Goal: Task Accomplishment & Management: Use online tool/utility

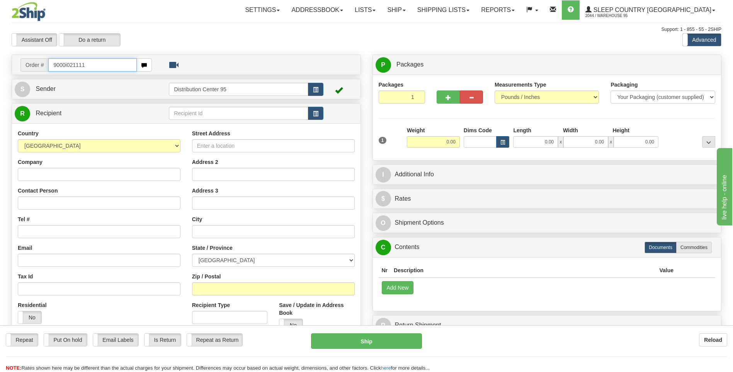
type input "9000i021111"
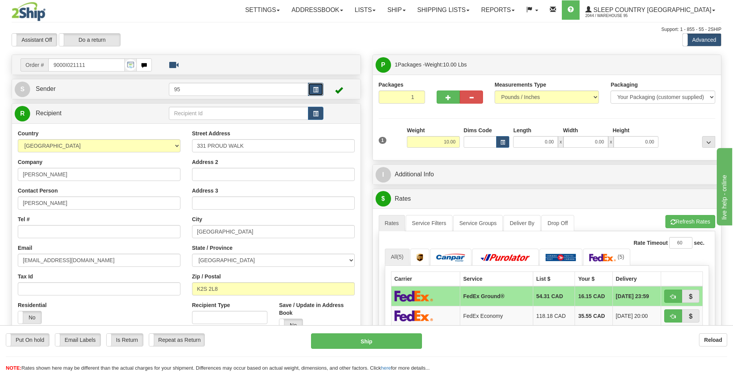
click at [320, 92] on button "button" at bounding box center [315, 89] width 15 height 13
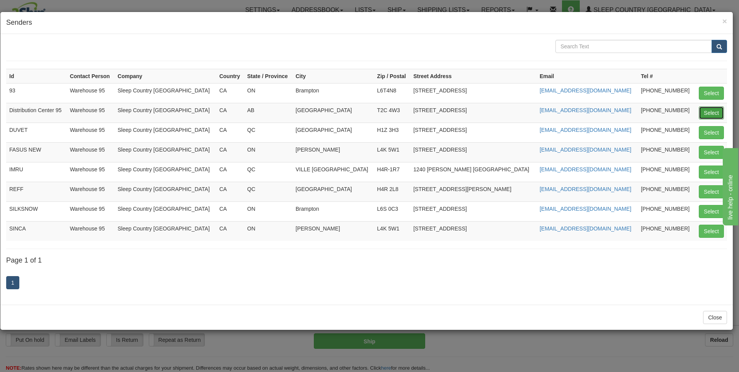
click at [714, 114] on button "Select" at bounding box center [711, 112] width 25 height 13
type input "Distribution Center 95"
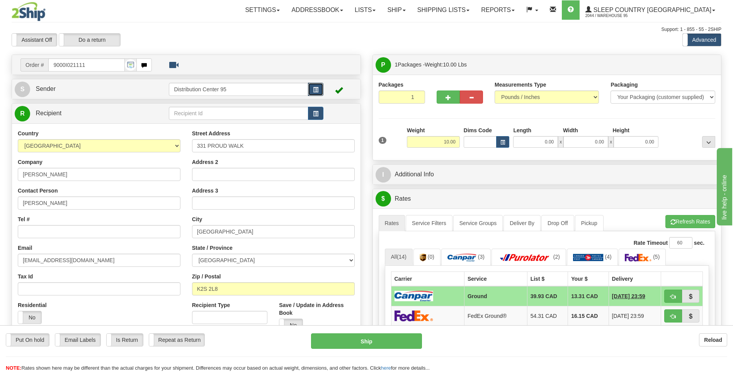
scroll to position [39, 0]
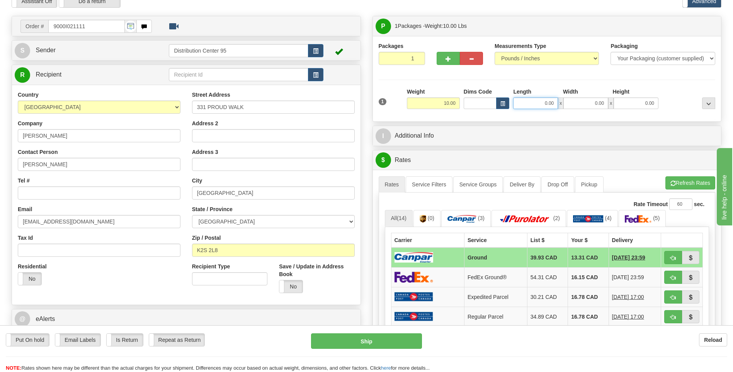
click at [526, 102] on input "0.00" at bounding box center [535, 103] width 45 height 12
type input "0.00"
click at [650, 102] on input "0.00" at bounding box center [636, 103] width 45 height 12
type input "0.00"
click at [584, 100] on input "0.00" at bounding box center [585, 103] width 45 height 12
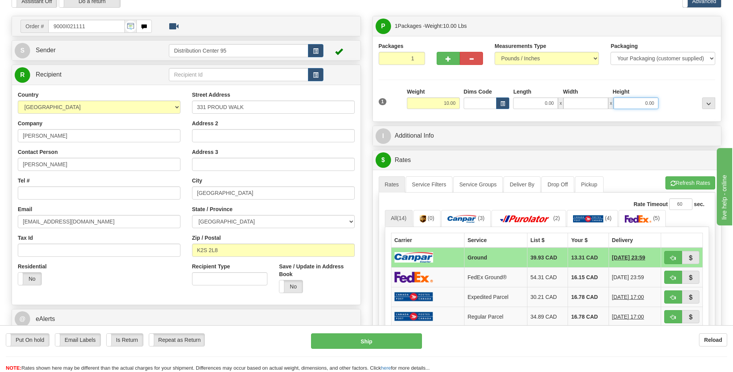
type input "0.00"
click at [629, 100] on input "0.00" at bounding box center [636, 103] width 45 height 12
type input "53.00"
click at [539, 102] on input "0.00" at bounding box center [535, 103] width 45 height 12
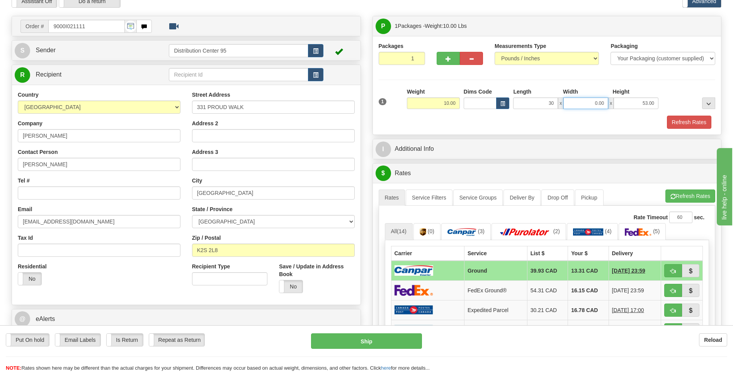
type input "30.00"
click at [587, 97] on input "0.00" at bounding box center [585, 103] width 45 height 12
type input "4.00"
click at [586, 85] on div "Packages 1 1 Measurements Type" at bounding box center [547, 85] width 337 height 87
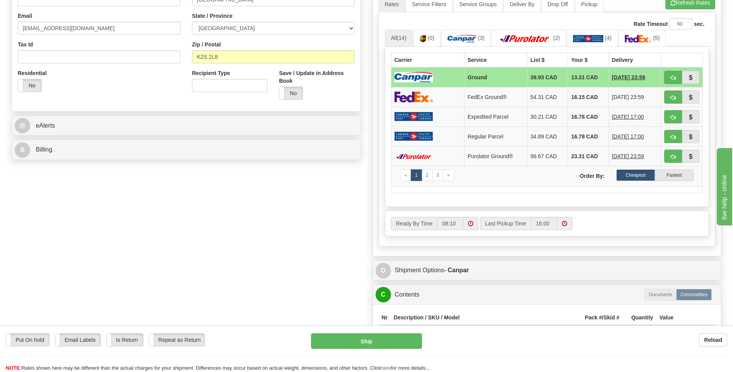
scroll to position [386, 0]
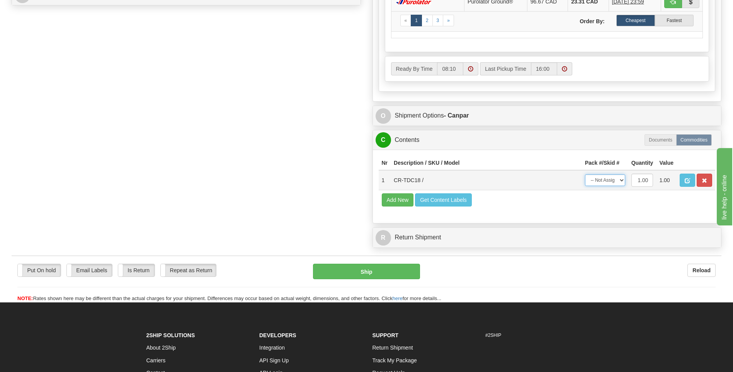
click at [599, 185] on select "-- Not Assigned -- Package 1" at bounding box center [605, 180] width 40 height 12
select select "0"
click at [585, 174] on select "-- Not Assigned -- Package 1" at bounding box center [605, 180] width 40 height 12
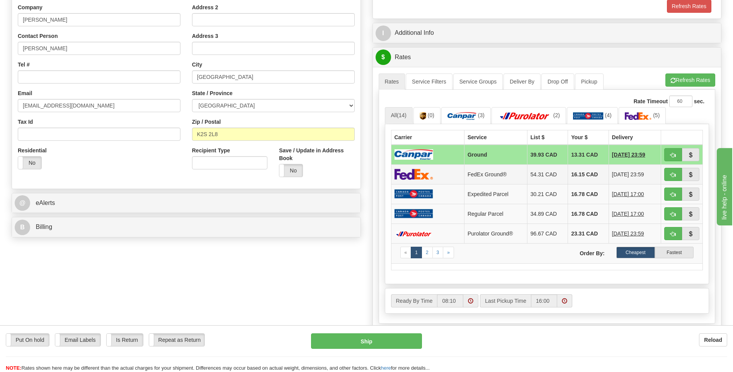
scroll to position [168, 0]
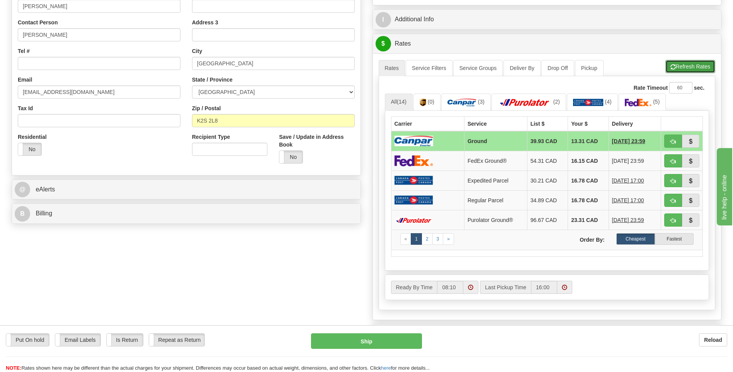
click at [702, 64] on button "Refresh Rates" at bounding box center [690, 66] width 50 height 13
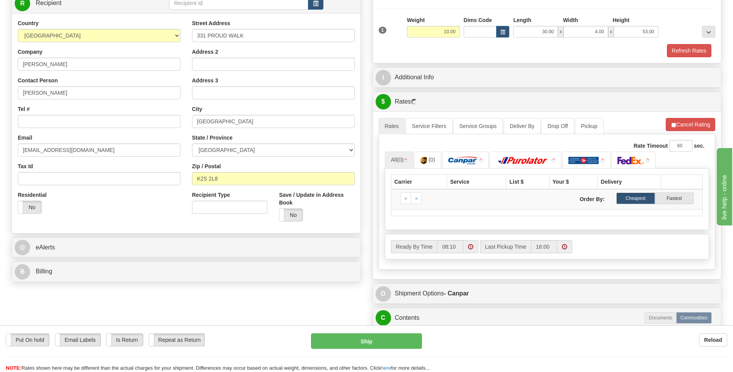
scroll to position [14, 0]
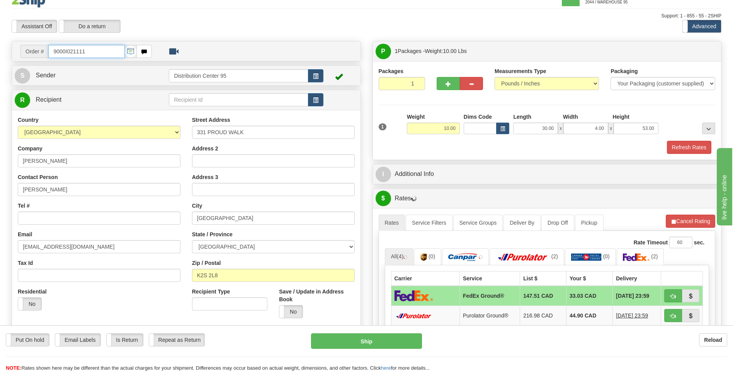
drag, startPoint x: 79, startPoint y: 51, endPoint x: 53, endPoint y: 51, distance: 25.9
click at [53, 51] on input "9000I021111" at bounding box center [86, 51] width 76 height 13
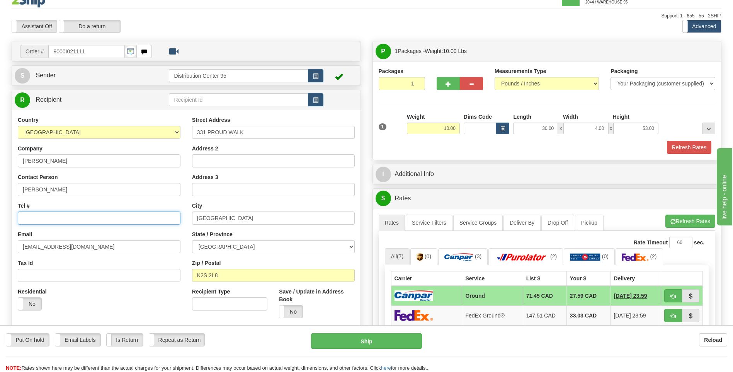
click at [47, 219] on input "Tel #" at bounding box center [99, 217] width 163 height 13
paste input "647 270-2317"
type input "647 270-2317"
click at [222, 335] on div "Put On hold Put On hold Email Labels Email Labels Edit Is Return Is Return Repe…" at bounding box center [153, 339] width 294 height 13
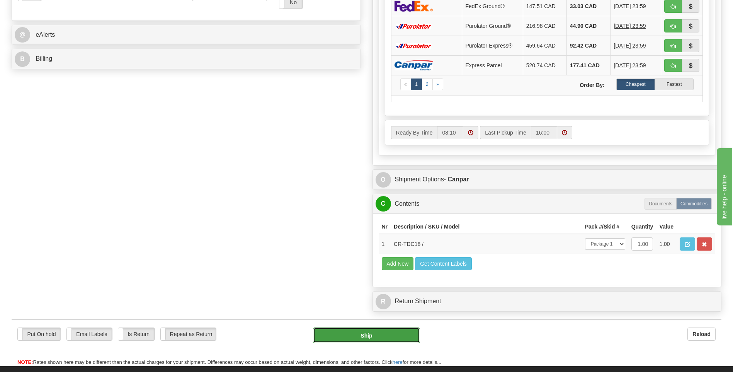
click at [395, 334] on button "Ship" at bounding box center [366, 334] width 107 height 15
type input "1"
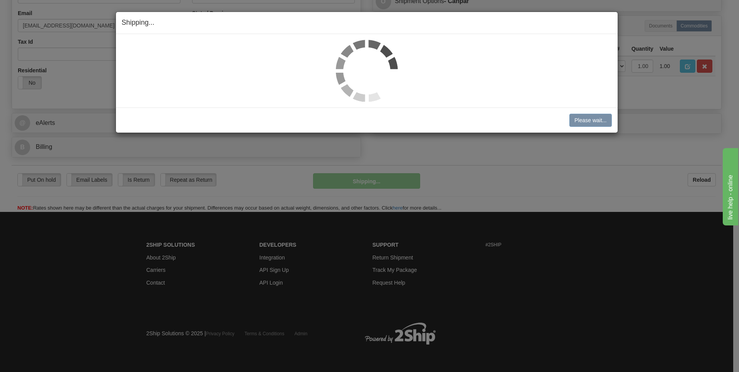
scroll to position [235, 0]
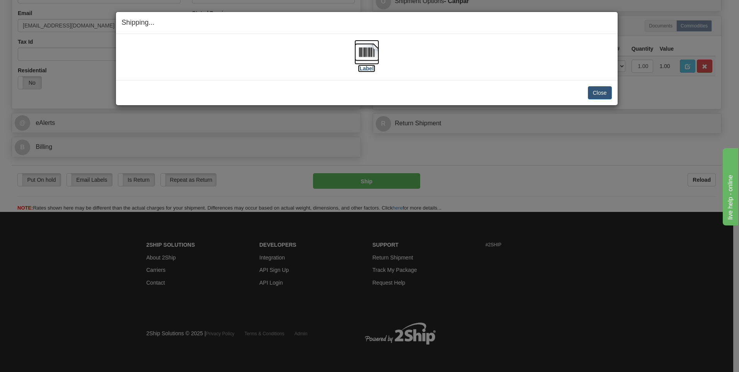
click at [368, 65] on label "[Label]" at bounding box center [367, 69] width 18 height 8
click at [594, 92] on button "Close" at bounding box center [600, 92] width 24 height 13
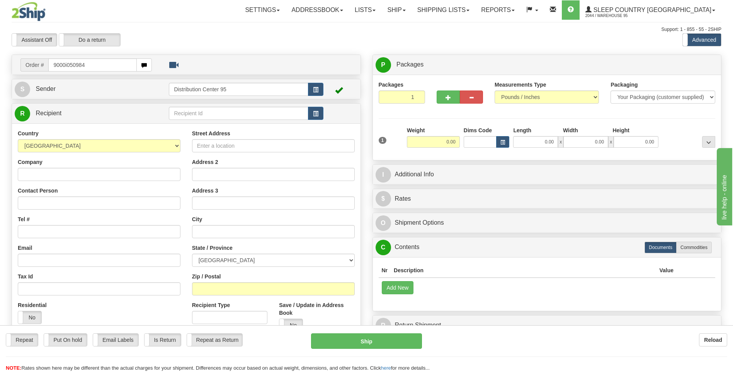
type input "9000i050984"
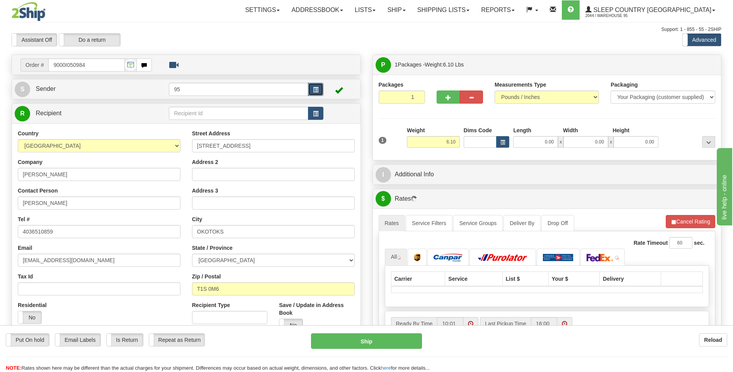
click at [317, 90] on span "button" at bounding box center [315, 89] width 5 height 5
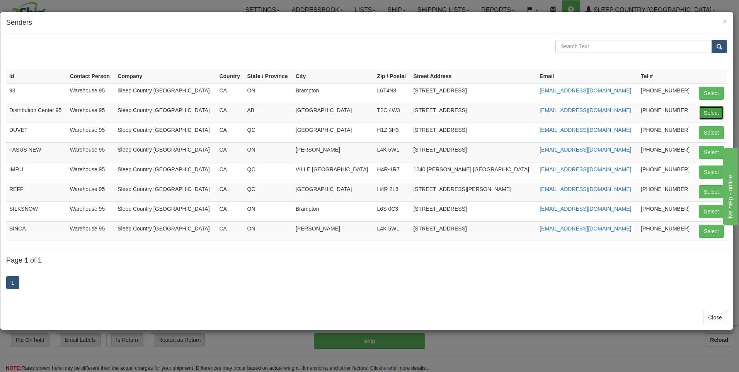
click at [702, 114] on button "Select" at bounding box center [711, 112] width 25 height 13
type input "Distribution Center 95"
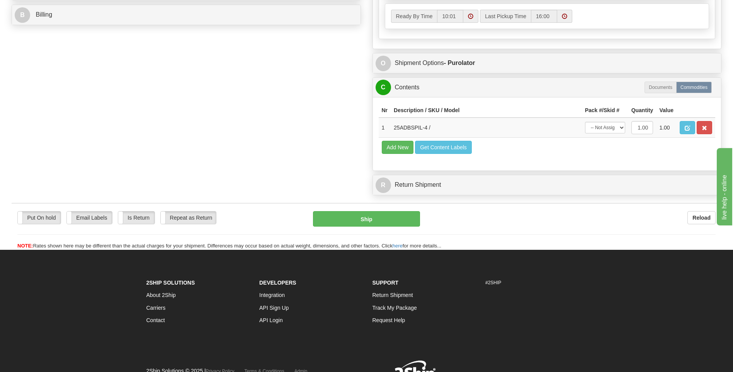
scroll to position [405, 0]
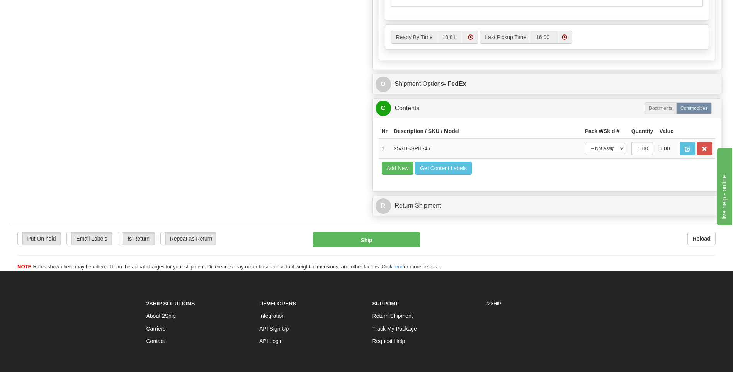
click at [609, 150] on select "-- Not Assigned -- Package 1" at bounding box center [605, 149] width 40 height 12
select select "0"
click at [585, 143] on select "-- Not Assigned -- Package 1" at bounding box center [605, 149] width 40 height 12
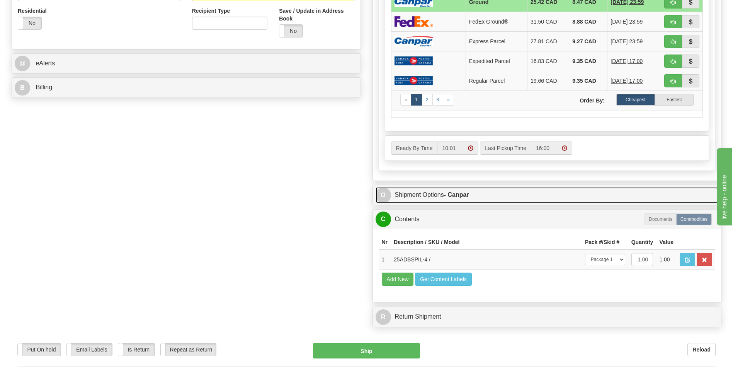
scroll to position [289, 0]
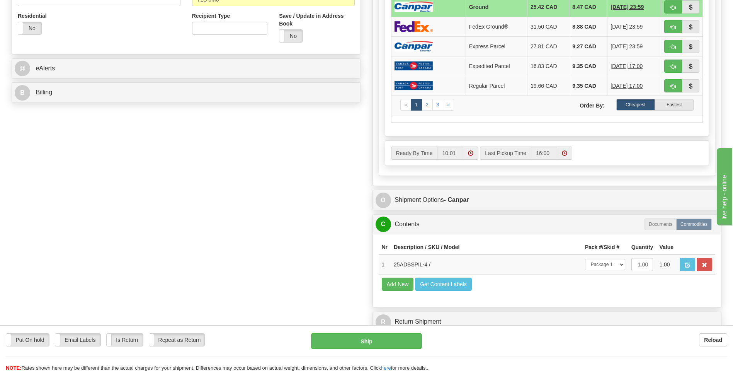
drag, startPoint x: 598, startPoint y: 155, endPoint x: 589, endPoint y: 143, distance: 15.4
click at [588, 143] on div "Ready By Time 10:01 Last Pickup Time 16:00" at bounding box center [547, 153] width 324 height 25
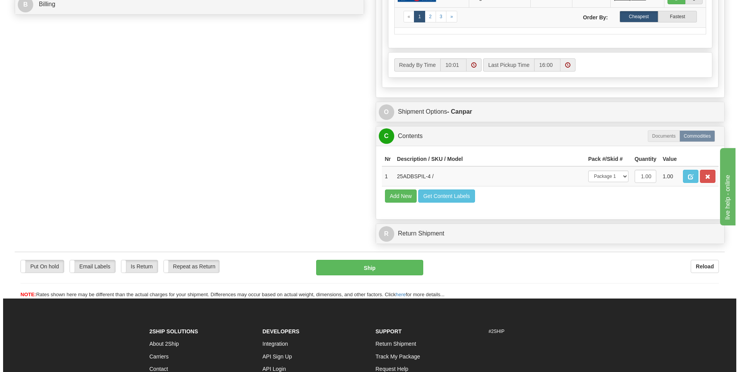
scroll to position [416, 0]
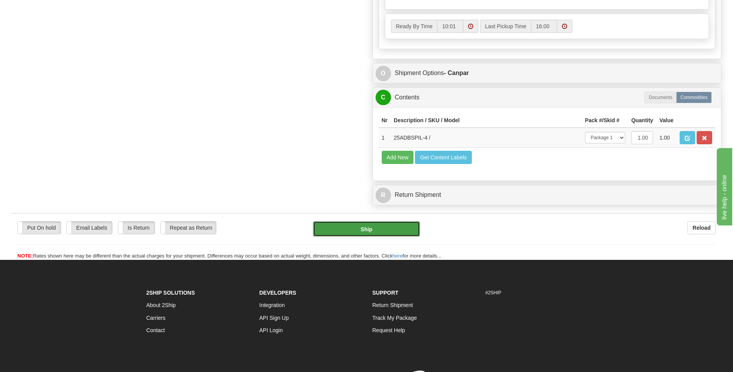
click at [379, 232] on button "Ship" at bounding box center [366, 228] width 107 height 15
type input "1"
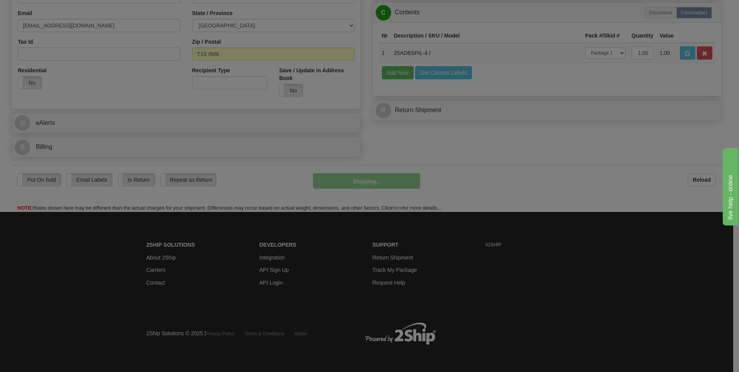
scroll to position [235, 0]
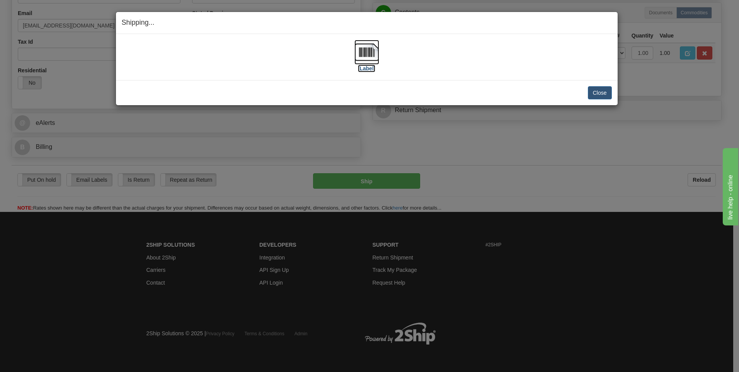
click at [368, 67] on label "[Label]" at bounding box center [367, 69] width 18 height 8
click at [602, 89] on button "Close" at bounding box center [600, 92] width 24 height 13
click at [600, 92] on button "Close" at bounding box center [600, 92] width 24 height 13
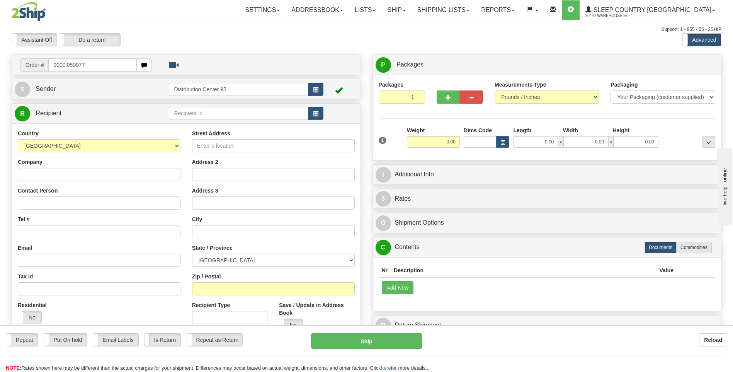
type input "9000i050077"
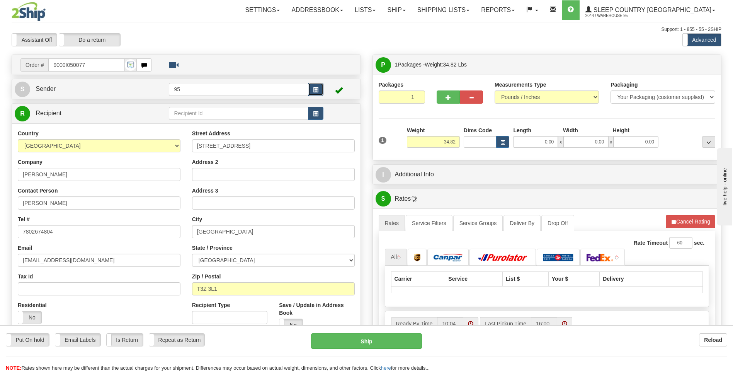
click at [312, 91] on button "button" at bounding box center [315, 89] width 15 height 13
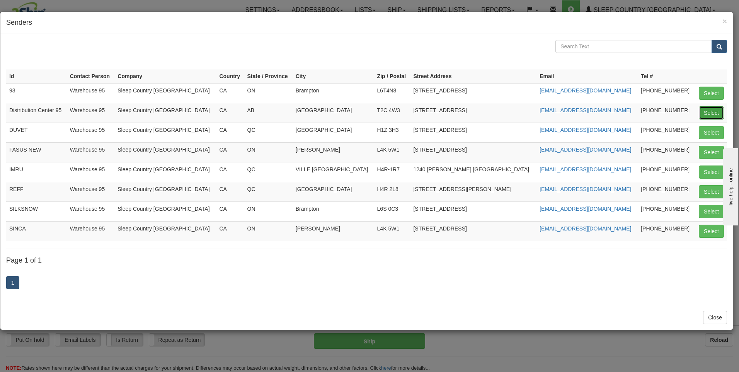
click at [704, 110] on button "Select" at bounding box center [711, 112] width 25 height 13
type input "Distribution Center 95"
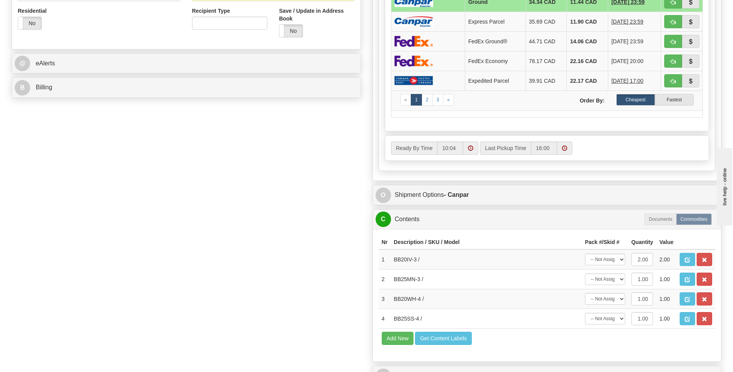
scroll to position [425, 0]
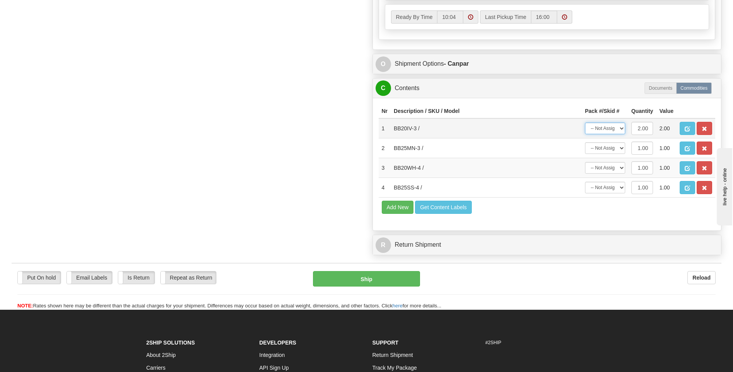
drag, startPoint x: 611, startPoint y: 126, endPoint x: 613, endPoint y: 134, distance: 7.8
click at [611, 126] on select "-- Not Assigned -- Package 1" at bounding box center [605, 129] width 40 height 12
select select "0"
click at [585, 123] on select "-- Not Assigned -- Package 1" at bounding box center [605, 129] width 40 height 12
click at [610, 146] on select "-- Not Assigned -- Package 1" at bounding box center [605, 148] width 40 height 12
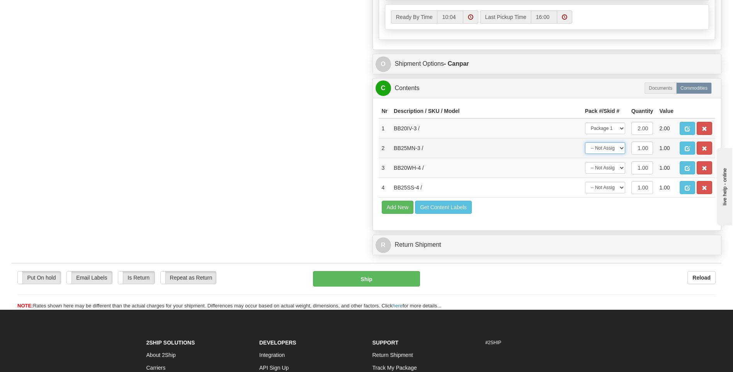
click at [585, 142] on select "-- Not Assigned -- Package 1" at bounding box center [605, 148] width 40 height 12
drag, startPoint x: 614, startPoint y: 146, endPoint x: 611, endPoint y: 155, distance: 9.2
click at [614, 146] on select "-- Not Assigned -- Package 1" at bounding box center [605, 148] width 40 height 12
select select "0"
click at [585, 142] on select "-- Not Assigned -- Package 1" at bounding box center [605, 148] width 40 height 12
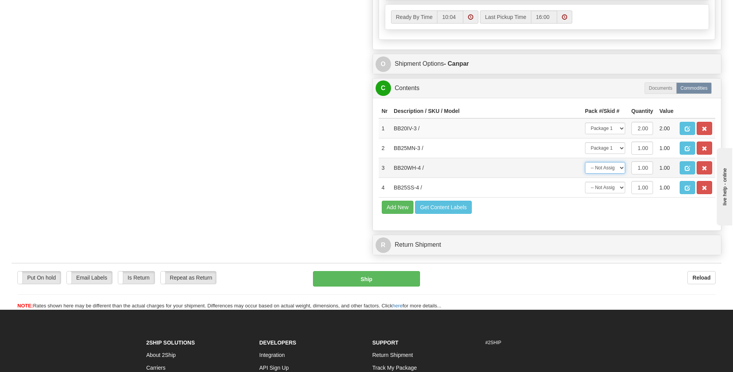
drag, startPoint x: 609, startPoint y: 166, endPoint x: 609, endPoint y: 174, distance: 8.5
click at [609, 166] on select "-- Not Assigned -- Package 1" at bounding box center [605, 168] width 40 height 12
select select "0"
click at [585, 162] on select "-- Not Assigned -- Package 1" at bounding box center [605, 168] width 40 height 12
click at [609, 184] on select "-- Not Assigned -- Package 1" at bounding box center [605, 188] width 40 height 12
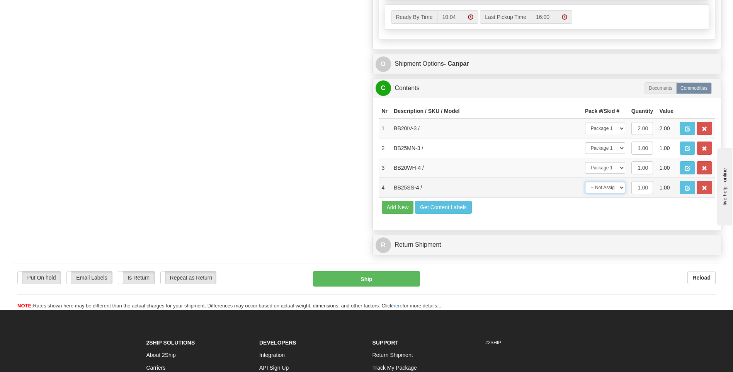
select select "0"
click at [585, 182] on select "-- Not Assigned -- Package 1" at bounding box center [605, 188] width 40 height 12
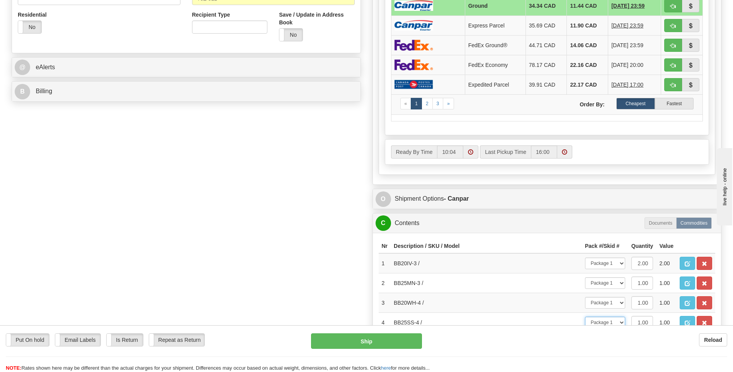
scroll to position [271, 0]
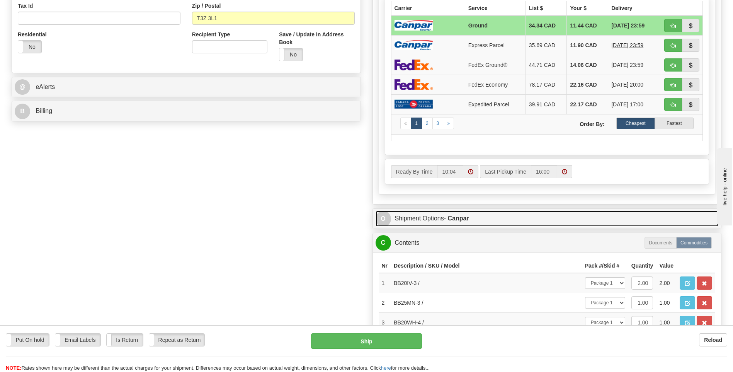
click at [461, 219] on strong "- Canpar" at bounding box center [456, 218] width 25 height 7
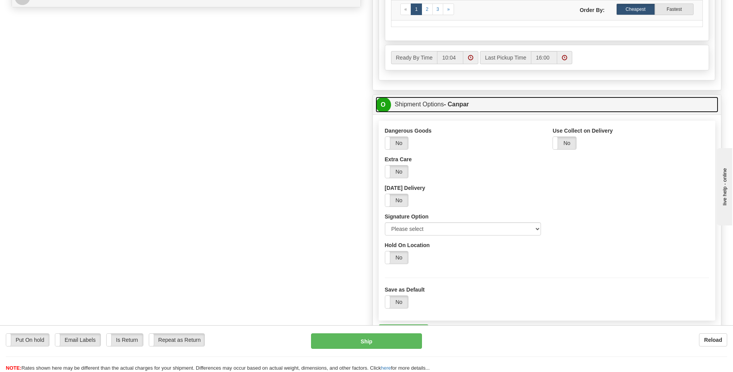
scroll to position [386, 0]
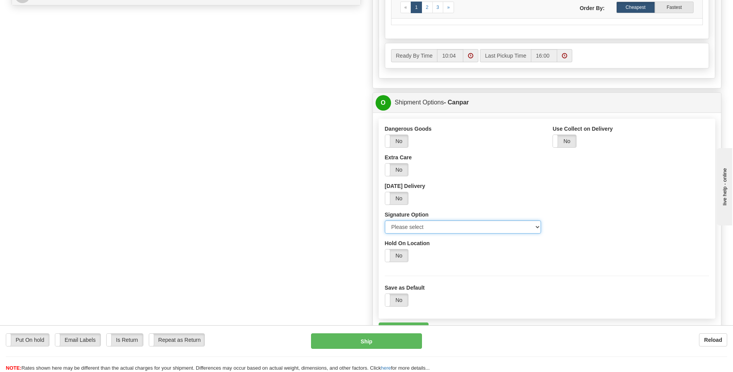
click at [455, 226] on select "Please select No Signature Required Signature Required Adult Signature" at bounding box center [463, 226] width 157 height 13
select select "2"
click at [385, 220] on select "Please select No Signature Required Signature Required Adult Signature" at bounding box center [463, 226] width 157 height 13
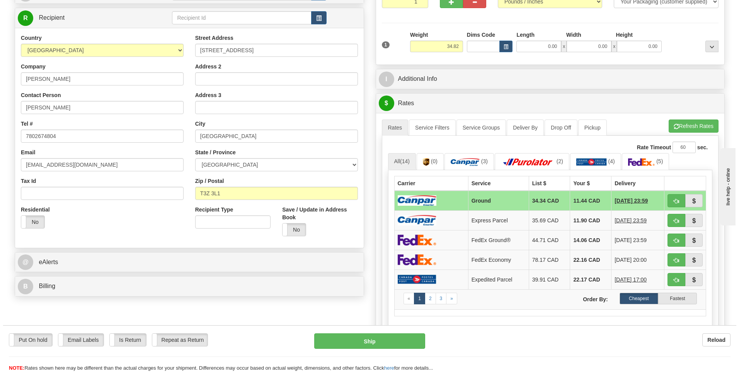
scroll to position [116, 0]
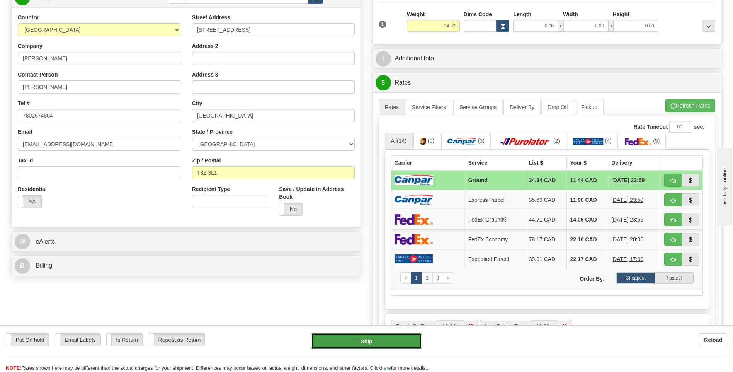
click at [349, 340] on button "Ship" at bounding box center [366, 340] width 111 height 15
type input "1"
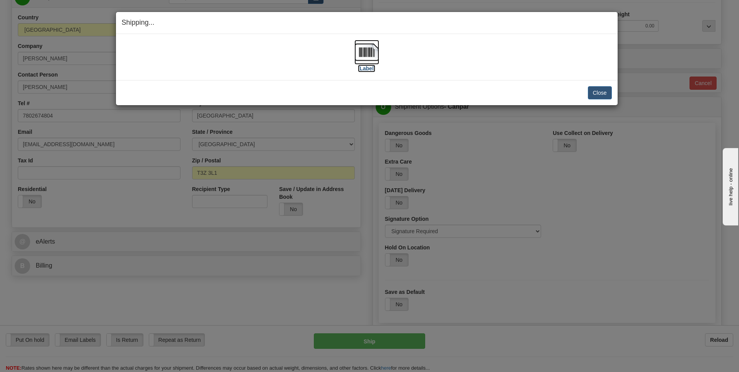
click at [369, 67] on label "[Label]" at bounding box center [367, 69] width 18 height 8
click at [608, 88] on button "Close" at bounding box center [600, 92] width 24 height 13
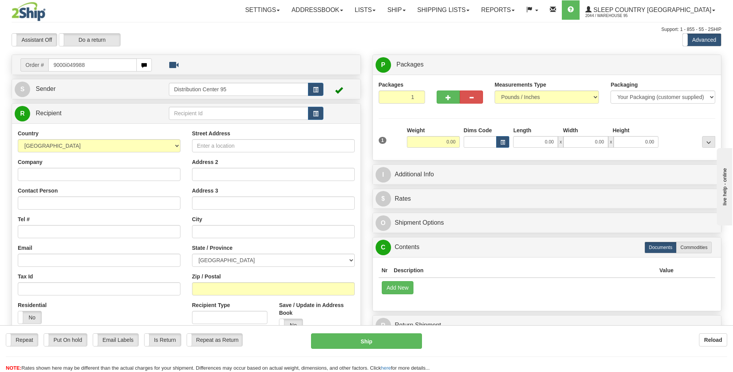
type input "9000i049988"
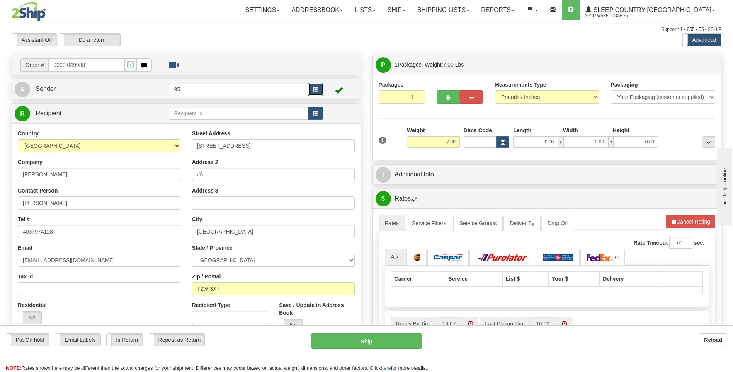
click at [316, 90] on span "button" at bounding box center [315, 89] width 5 height 5
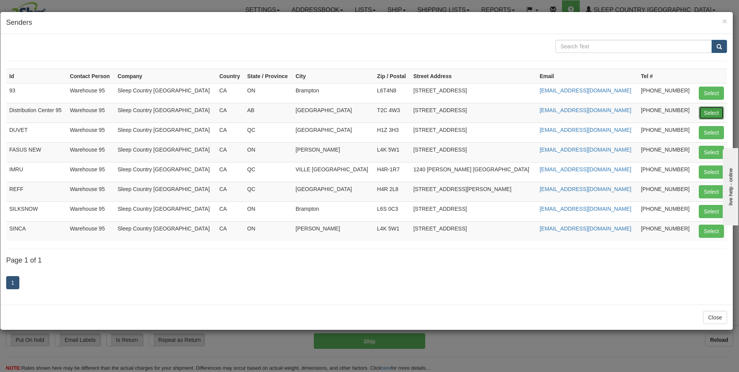
click at [714, 113] on button "Select" at bounding box center [711, 112] width 25 height 13
type input "Distribution Center 95"
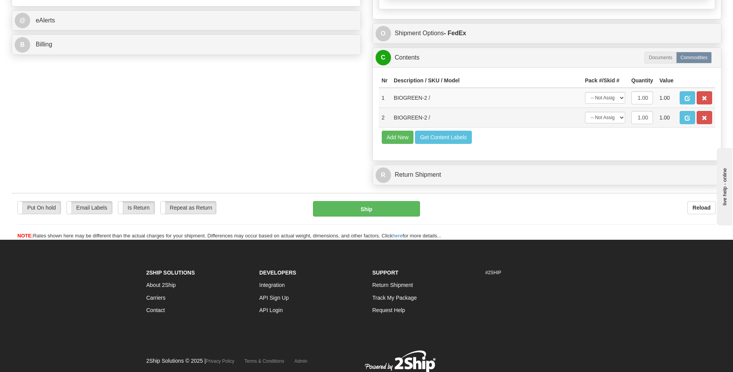
scroll to position [348, 0]
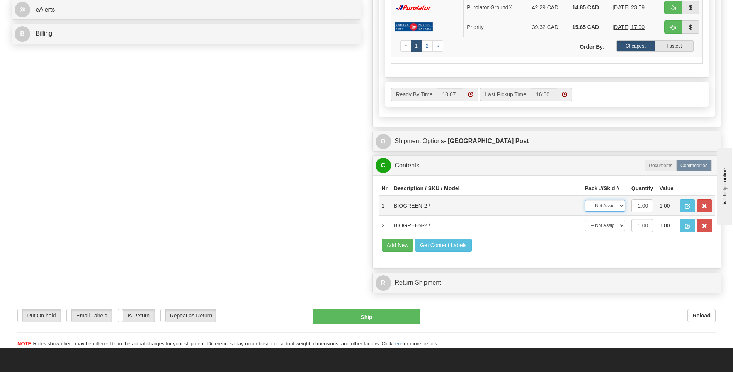
click at [608, 205] on select "-- Not Assigned -- Package 1" at bounding box center [605, 206] width 40 height 12
select select "0"
click at [585, 200] on select "-- Not Assigned -- Package 1" at bounding box center [605, 206] width 40 height 12
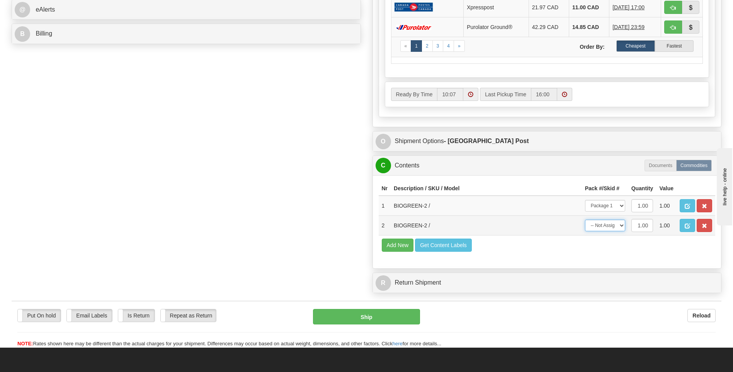
click at [611, 226] on select "-- Not Assigned -- Package 1" at bounding box center [605, 226] width 40 height 12
select select "0"
click at [585, 220] on select "-- Not Assigned -- Package 1" at bounding box center [605, 226] width 40 height 12
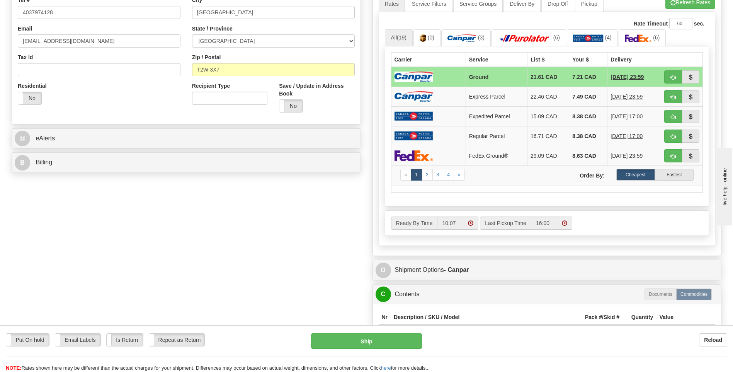
scroll to position [232, 0]
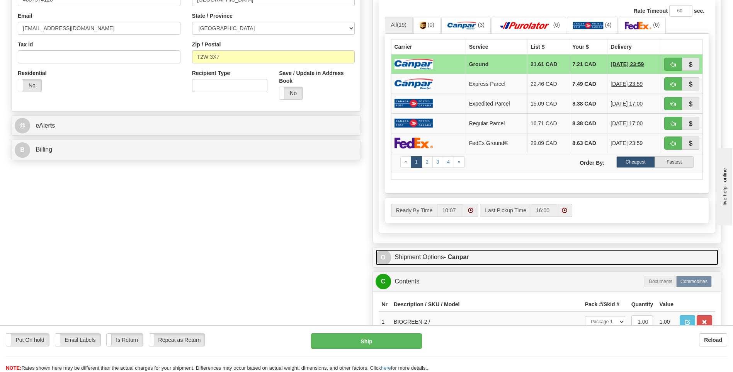
click at [434, 253] on link "O Shipment Options - Canpar" at bounding box center [547, 257] width 343 height 16
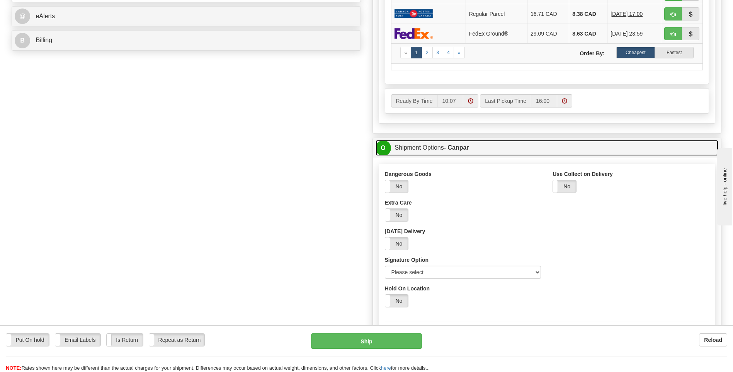
scroll to position [348, 0]
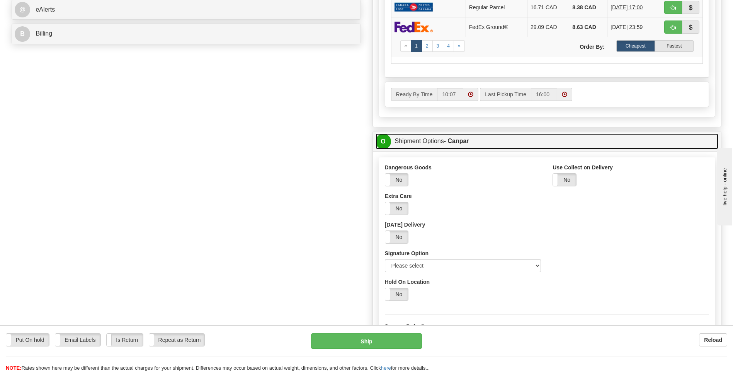
click at [440, 139] on link "O Shipment Options - Canpar" at bounding box center [547, 141] width 343 height 16
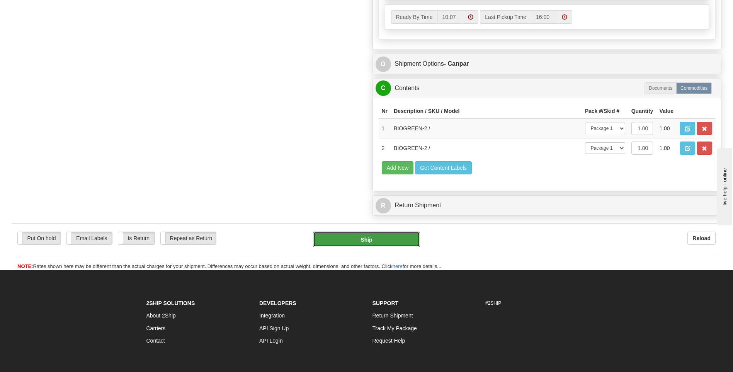
click at [393, 243] on button "Ship" at bounding box center [366, 238] width 107 height 15
type input "1"
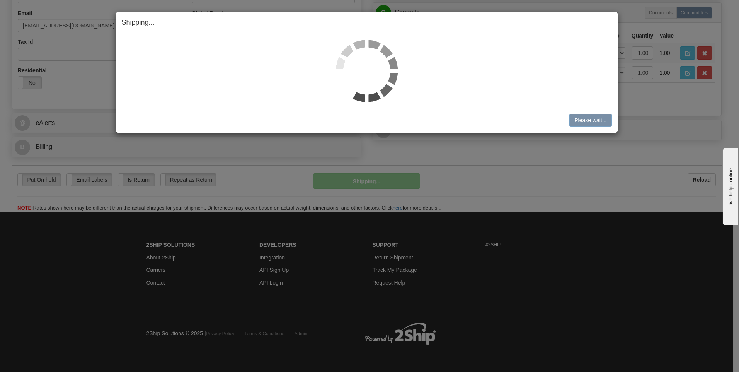
scroll to position [218, 0]
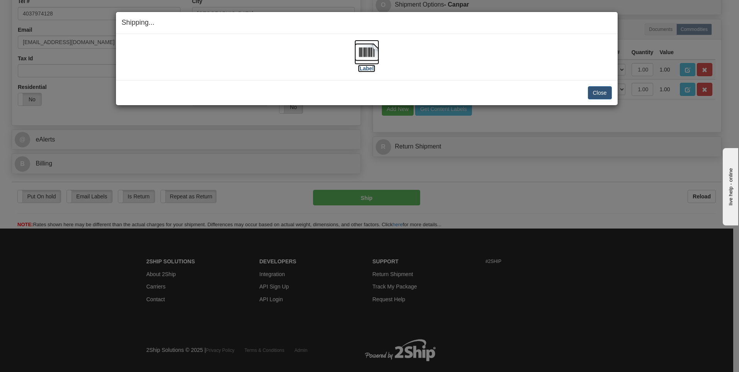
click at [363, 71] on label "[Label]" at bounding box center [367, 69] width 18 height 8
click at [600, 94] on button "Close" at bounding box center [600, 92] width 24 height 13
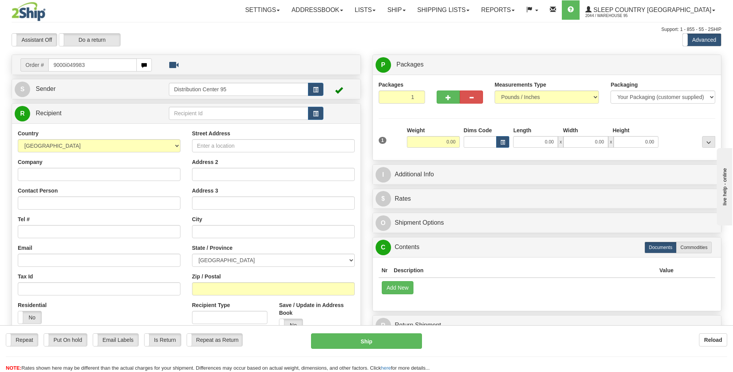
type input "9000i049983"
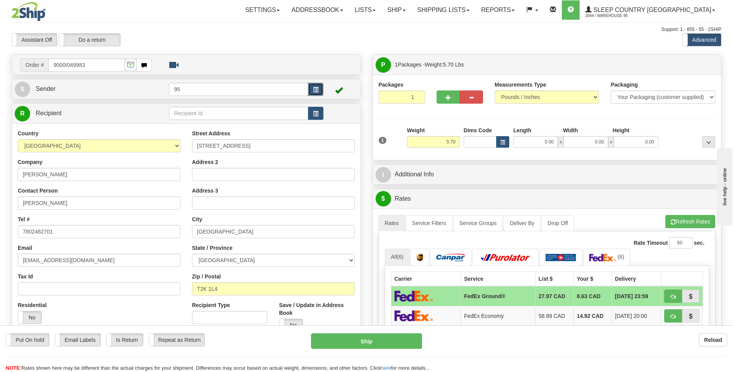
click at [316, 86] on button "button" at bounding box center [315, 89] width 15 height 13
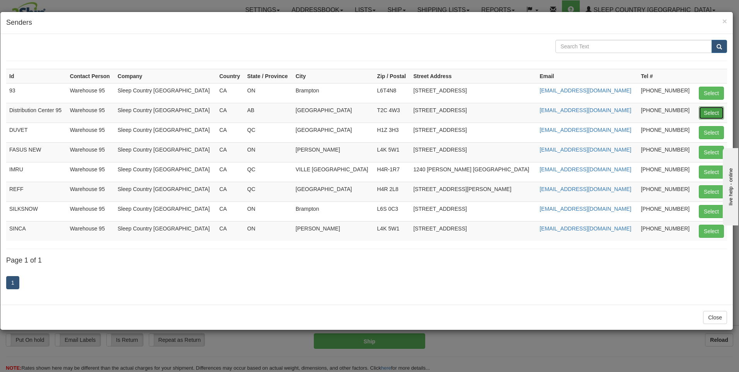
click at [703, 111] on button "Select" at bounding box center [711, 112] width 25 height 13
type input "Distribution Center 95"
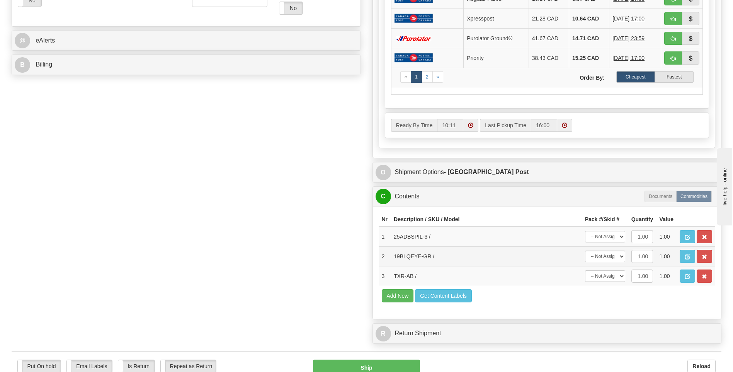
scroll to position [348, 0]
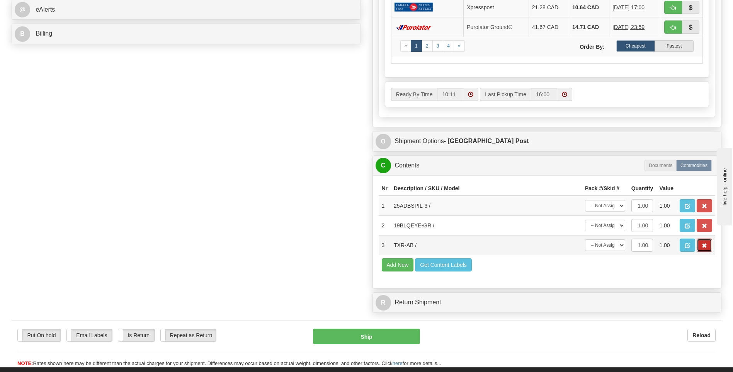
click at [708, 247] on button "button" at bounding box center [704, 244] width 15 height 13
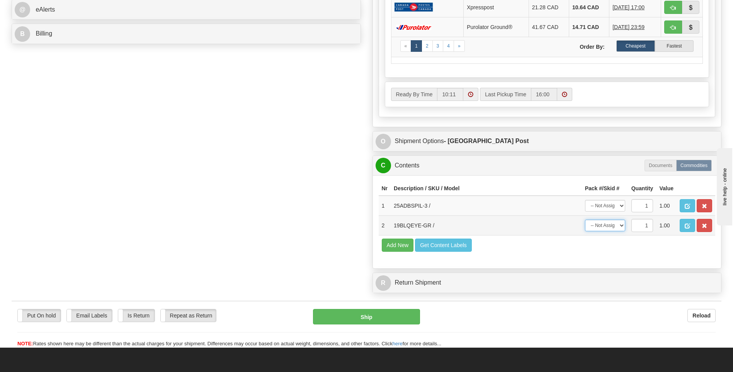
click at [615, 226] on select "-- Not Assigned -- Package 1" at bounding box center [605, 226] width 40 height 12
select select "0"
click at [585, 220] on select "-- Not Assigned -- Package 1" at bounding box center [605, 226] width 40 height 12
click at [611, 204] on select "-- Not Assigned -- Package 1" at bounding box center [605, 206] width 40 height 12
select select "0"
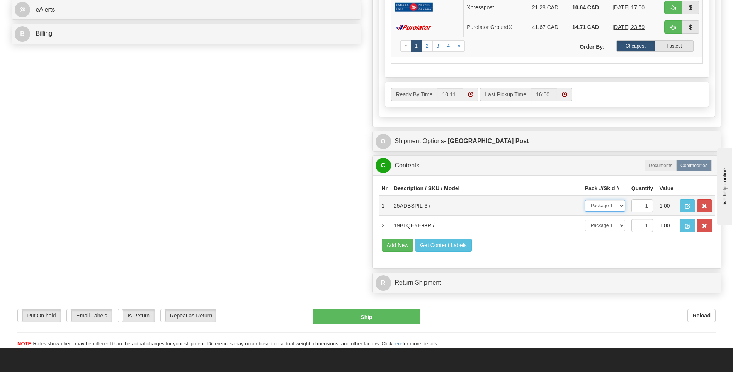
click at [585, 200] on select "-- Not Assigned -- Package 1" at bounding box center [605, 206] width 40 height 12
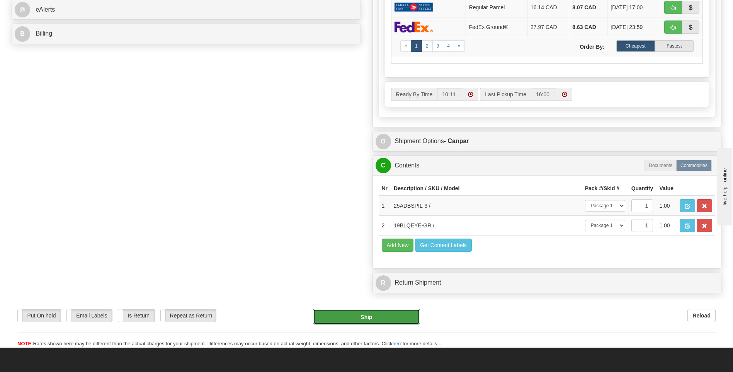
click at [393, 318] on button "Ship" at bounding box center [366, 316] width 107 height 15
type input "1"
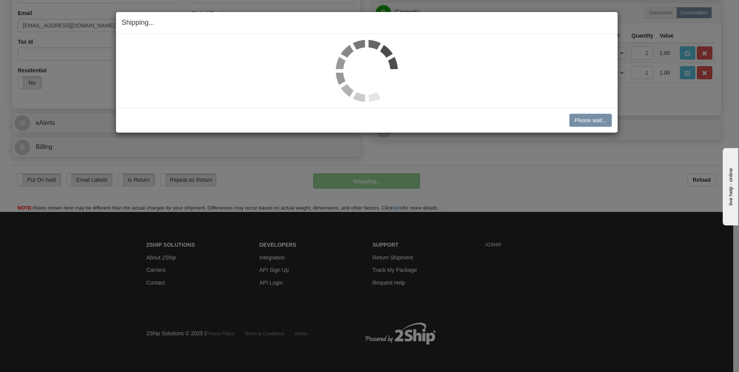
scroll to position [235, 0]
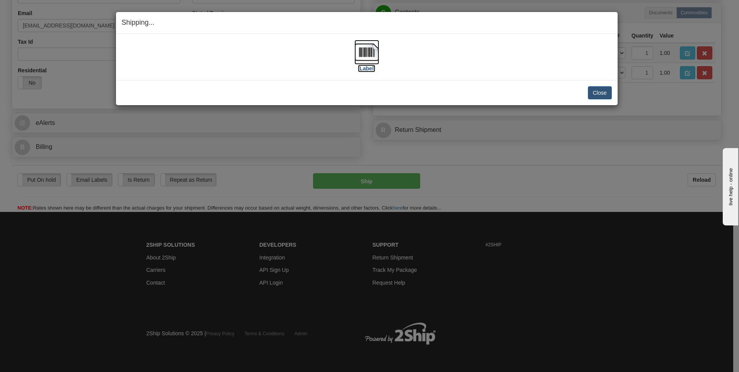
click at [362, 70] on label "[Label]" at bounding box center [367, 69] width 18 height 8
click at [601, 90] on button "Close" at bounding box center [600, 92] width 24 height 13
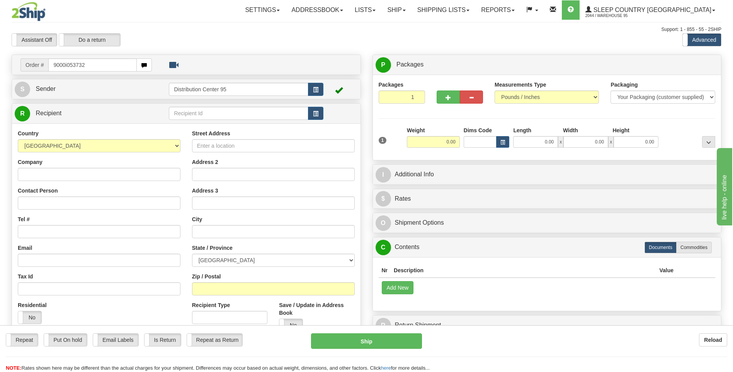
type input "9000i053732"
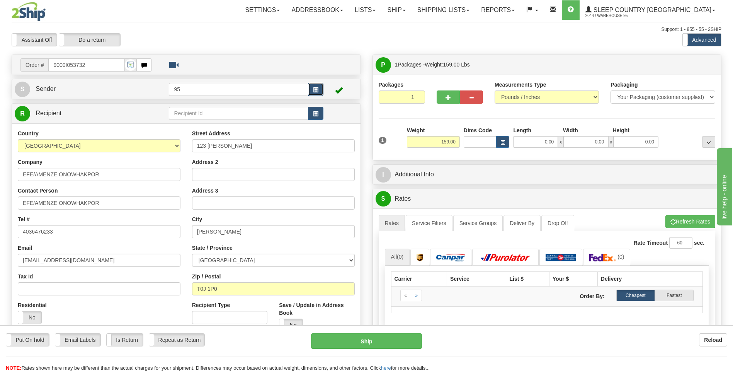
click at [313, 90] on span "button" at bounding box center [315, 89] width 5 height 5
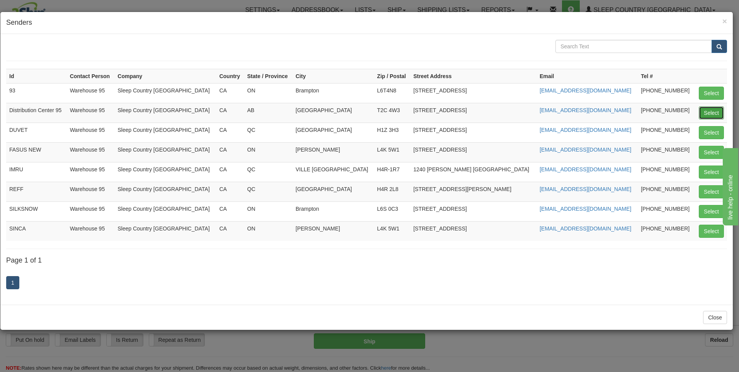
click at [701, 111] on button "Select" at bounding box center [711, 112] width 25 height 13
type input "Distribution Center 95"
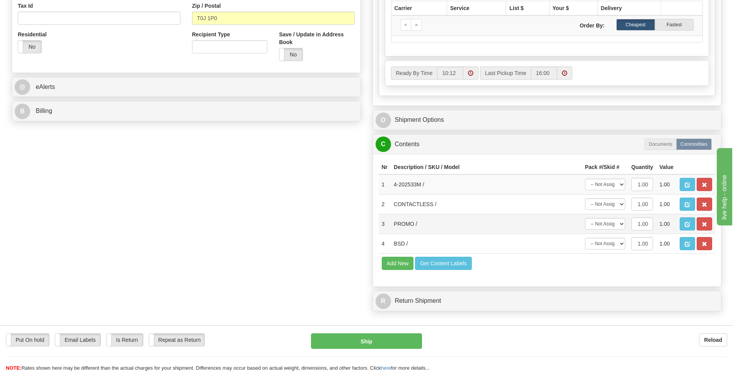
scroll to position [348, 0]
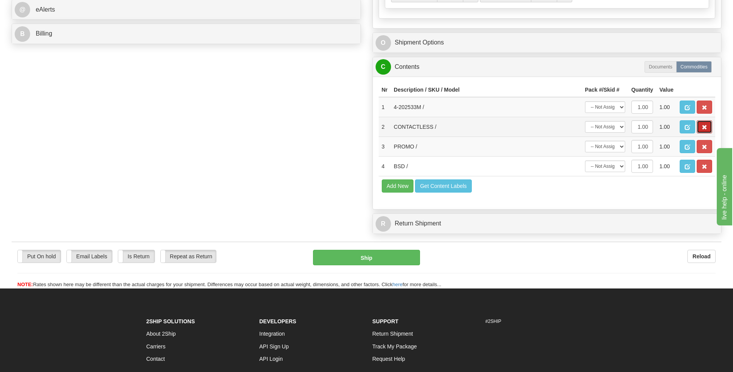
click at [707, 125] on button "button" at bounding box center [704, 126] width 15 height 13
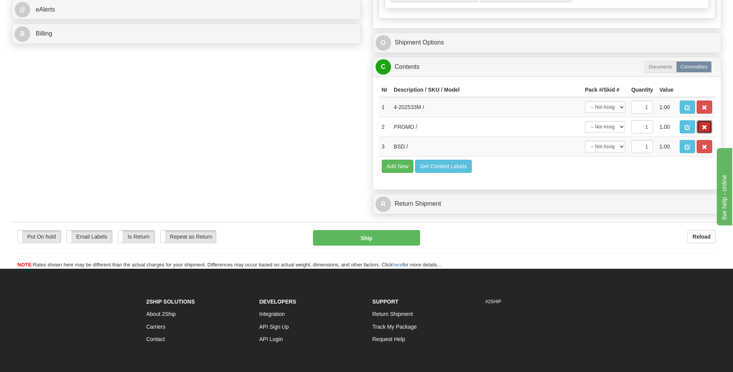
click at [707, 125] on button "button" at bounding box center [704, 126] width 15 height 13
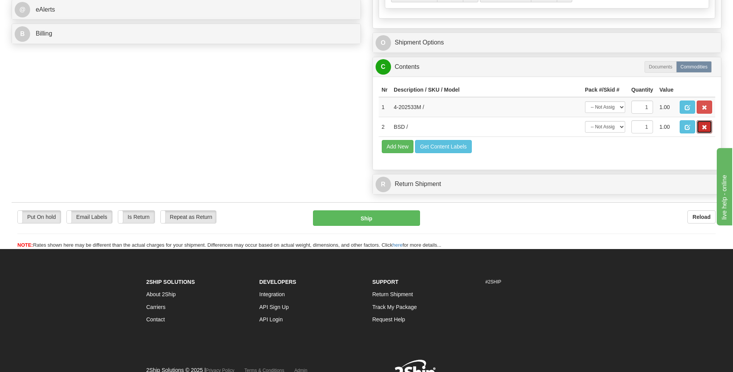
click at [707, 125] on button "button" at bounding box center [704, 126] width 15 height 13
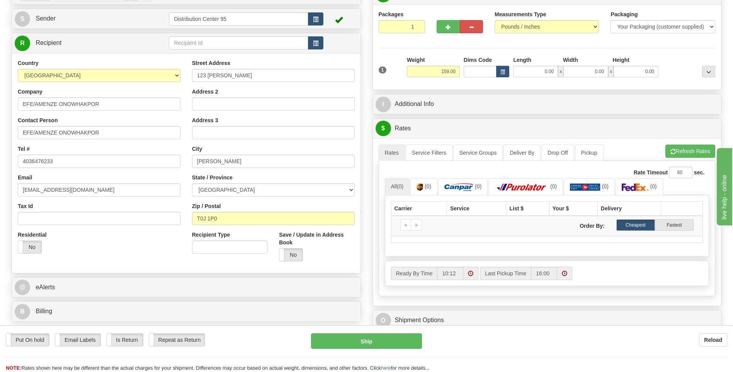
scroll to position [77, 0]
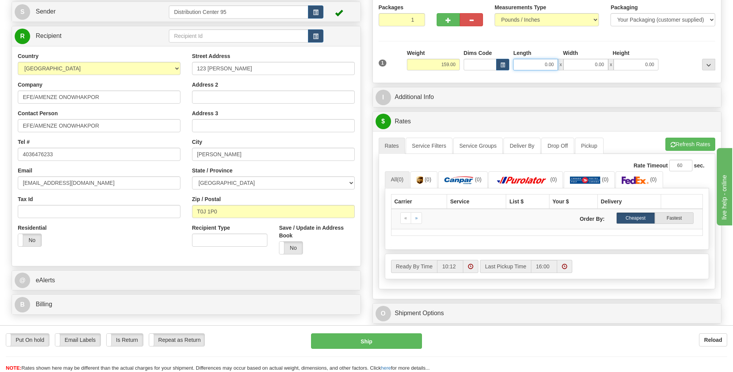
click at [538, 65] on input "0.00" at bounding box center [535, 65] width 45 height 12
type input "18.00"
click at [587, 61] on input "0.00" at bounding box center [585, 65] width 45 height 12
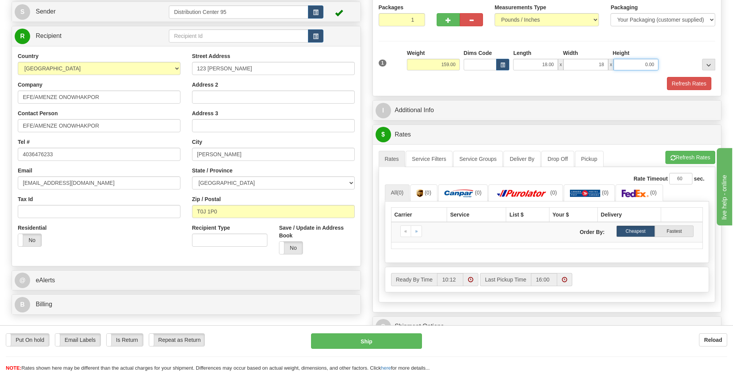
type input "18.00"
click at [632, 67] on input "0.00" at bounding box center [636, 65] width 45 height 12
type input "43.00"
click at [677, 46] on div "Packages 1 1 Measurements Type" at bounding box center [547, 46] width 337 height 87
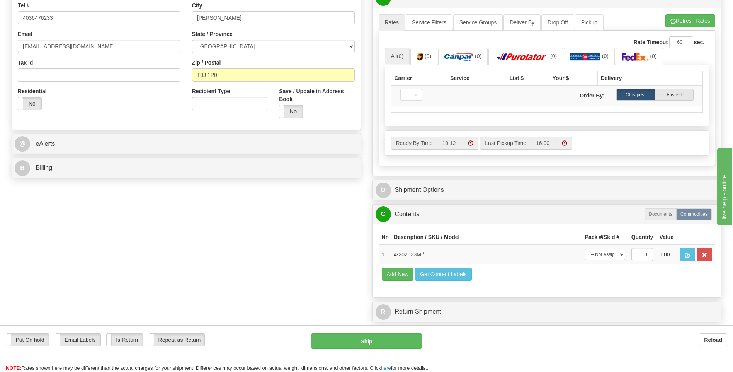
scroll to position [232, 0]
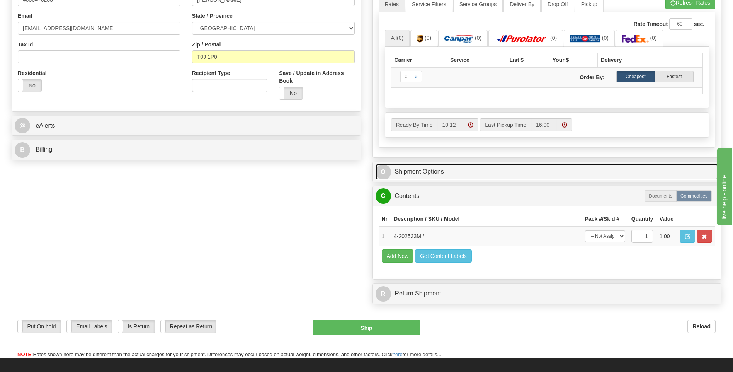
click at [449, 176] on link "O Shipment Options" at bounding box center [547, 172] width 343 height 16
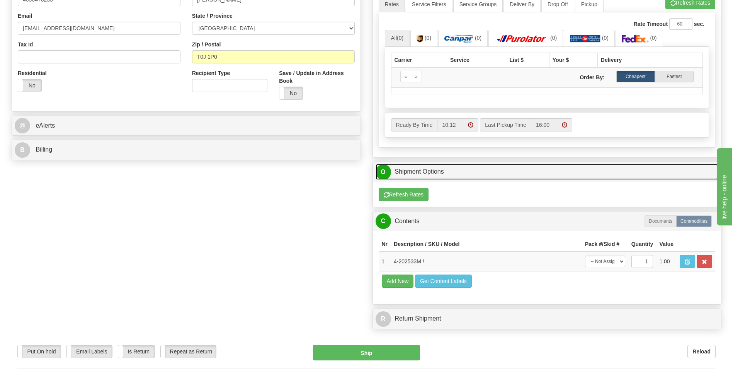
click at [438, 172] on link "O Shipment Options" at bounding box center [547, 172] width 343 height 16
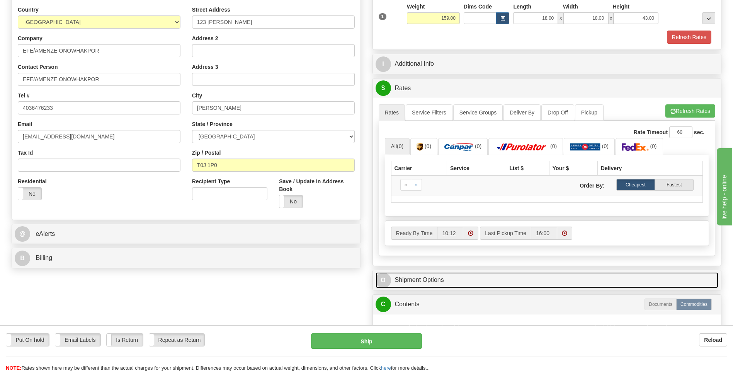
scroll to position [77, 0]
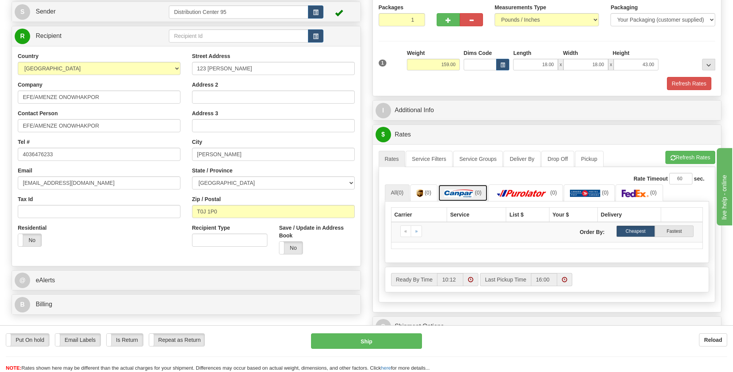
click at [462, 187] on link "(0)" at bounding box center [462, 192] width 49 height 17
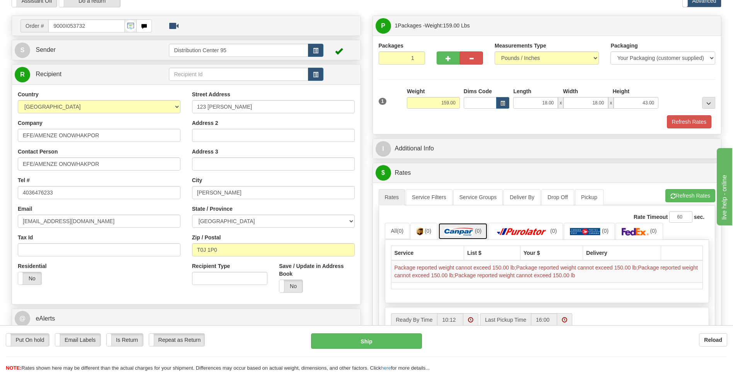
scroll to position [39, 0]
click at [456, 102] on input "159.00" at bounding box center [433, 103] width 53 height 12
type input "150.00"
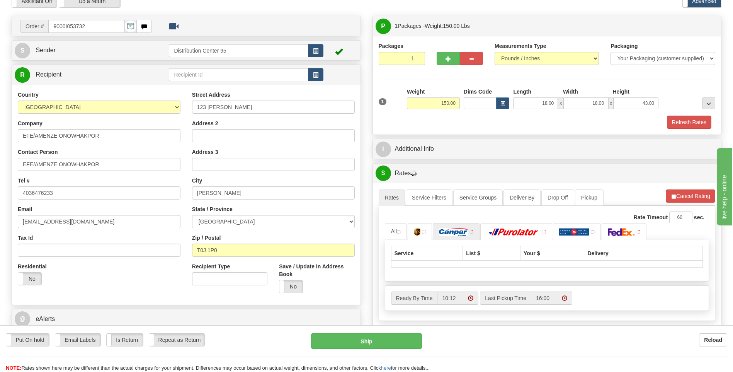
click at [469, 129] on div "Packages 1 1 Measurements Type" at bounding box center [547, 85] width 349 height 99
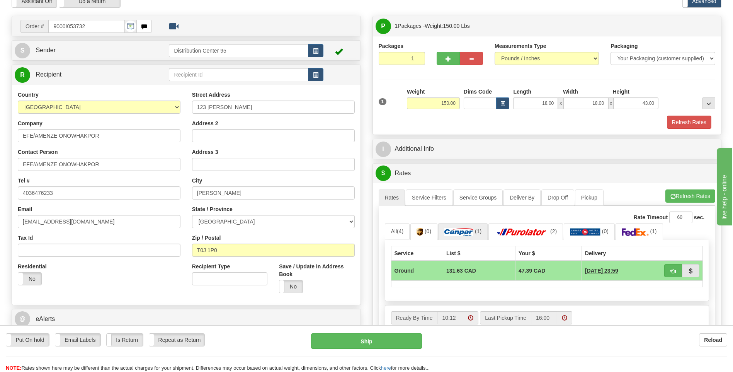
scroll to position [155, 0]
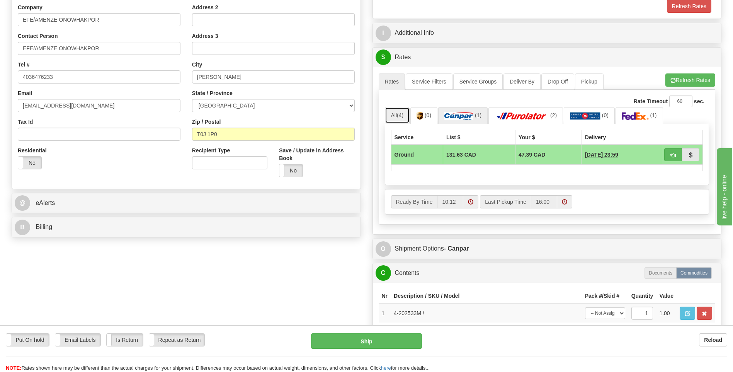
click at [399, 114] on span "(4)" at bounding box center [400, 115] width 7 height 6
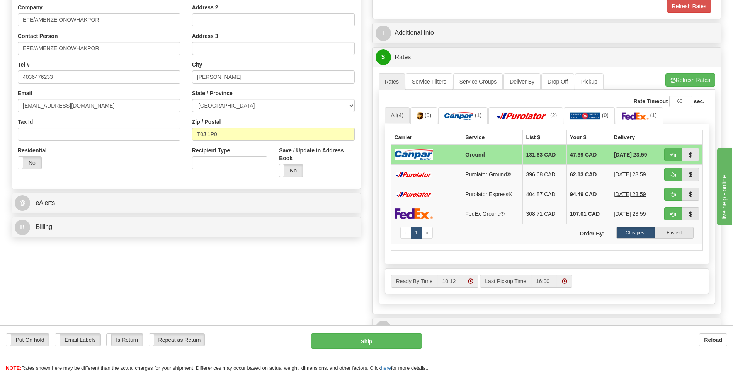
click at [455, 155] on td at bounding box center [426, 155] width 71 height 20
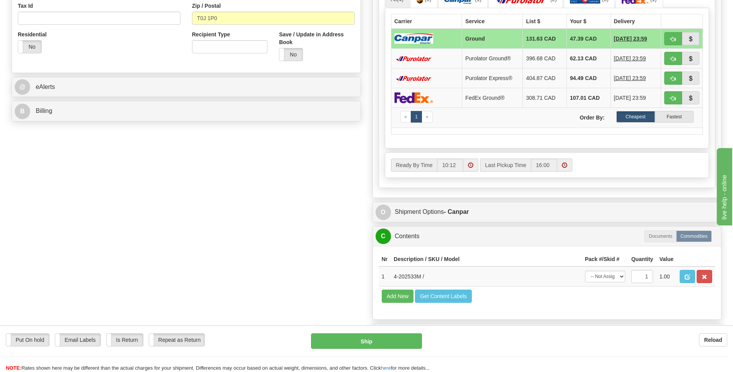
scroll to position [386, 0]
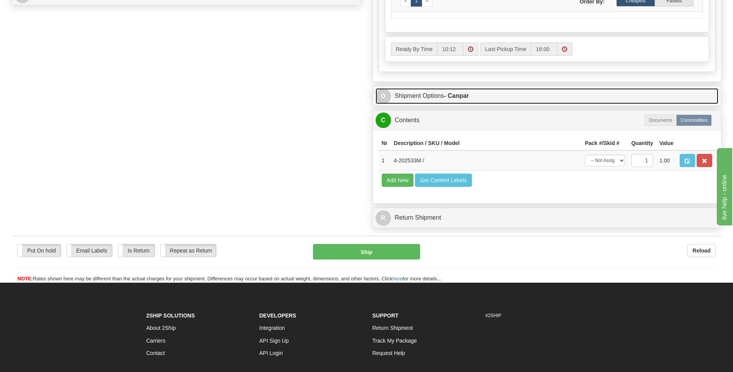
click at [442, 96] on link "O Shipment Options - Canpar" at bounding box center [547, 96] width 343 height 16
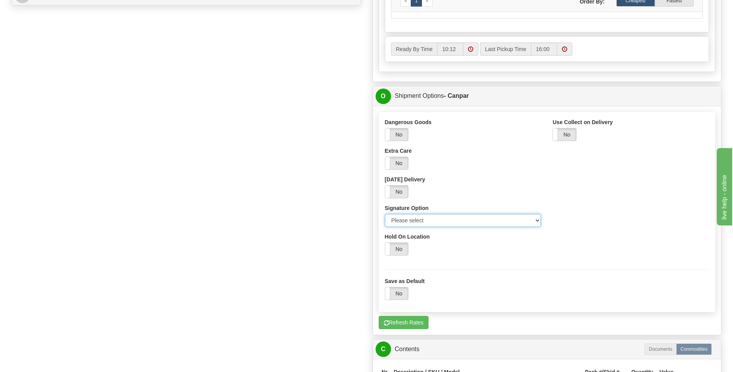
click at [424, 220] on select "Please select No Signature Required Signature Required Adult Signature" at bounding box center [463, 220] width 157 height 13
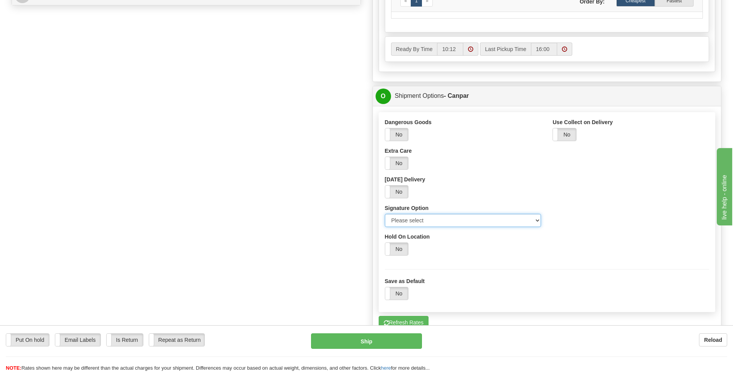
select select "2"
click at [385, 214] on select "Please select No Signature Required Signature Required Adult Signature" at bounding box center [463, 220] width 157 height 13
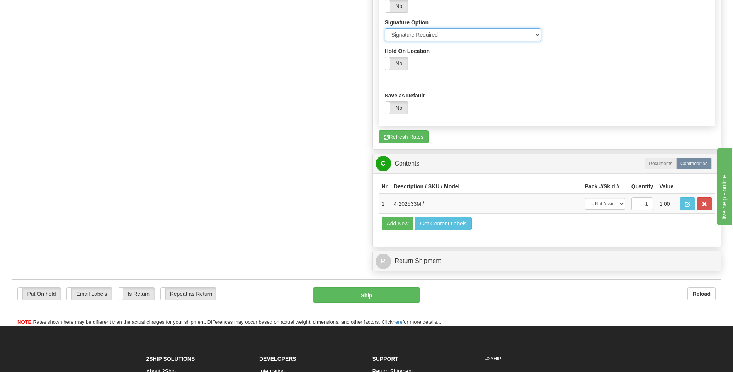
scroll to position [618, 0]
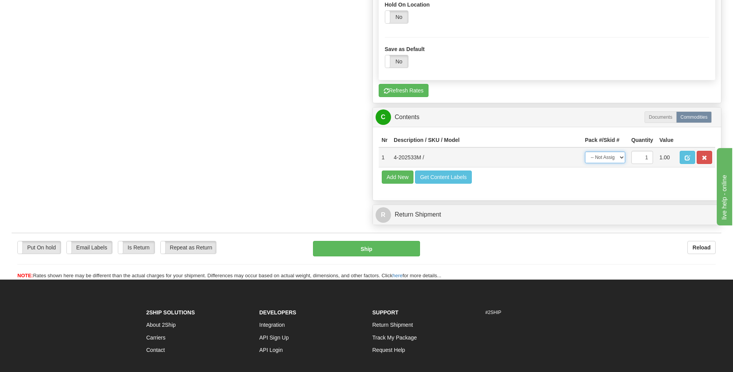
click at [602, 155] on select "-- Not Assigned -- Package 1" at bounding box center [605, 157] width 40 height 12
select select "0"
click at [585, 151] on select "-- Not Assigned -- Package 1" at bounding box center [605, 157] width 40 height 12
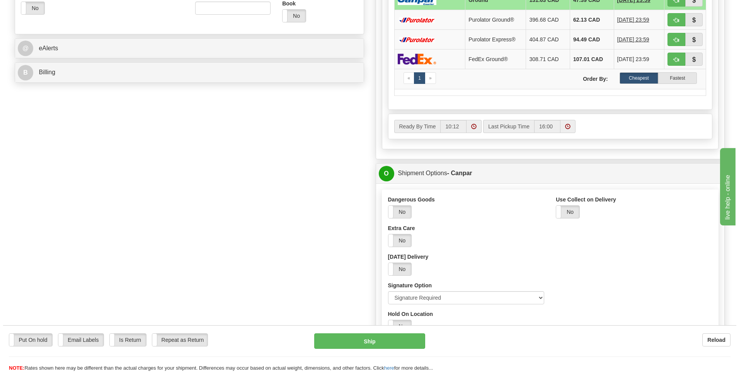
scroll to position [232, 0]
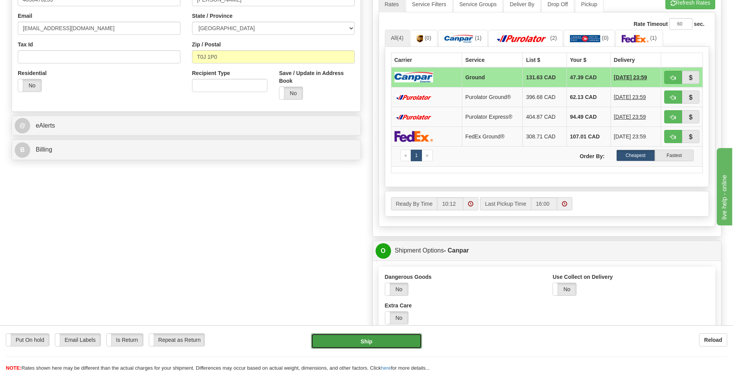
click at [385, 344] on button "Ship" at bounding box center [366, 340] width 111 height 15
type input "1"
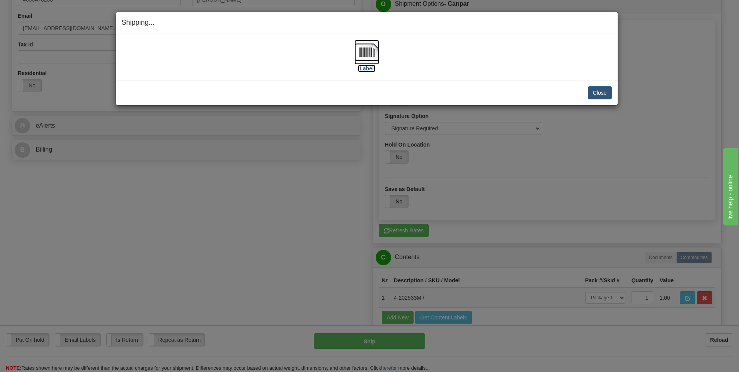
click at [372, 66] on label "[Label]" at bounding box center [367, 69] width 18 height 8
click at [599, 89] on button "Close" at bounding box center [600, 92] width 24 height 13
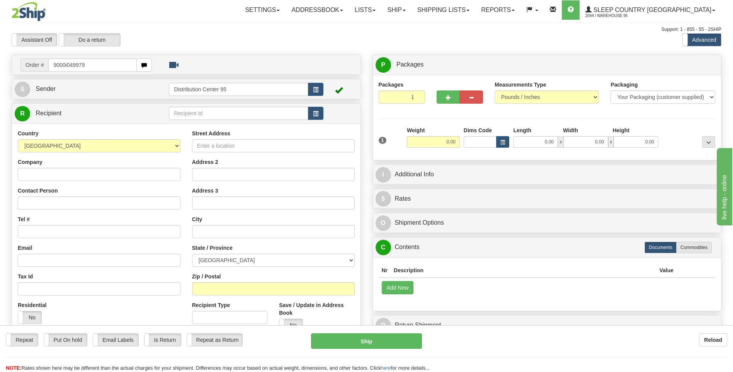
type input "9000i049979"
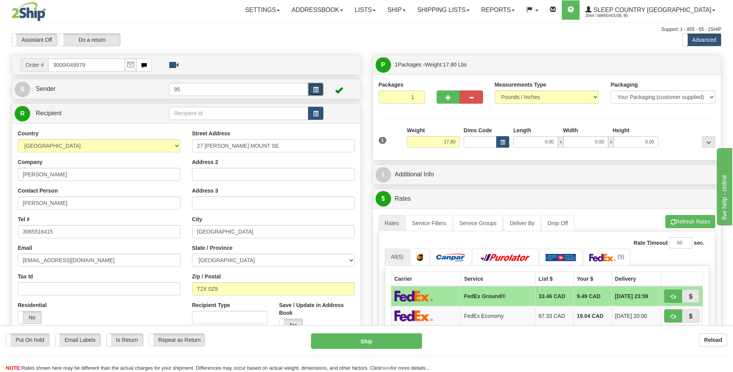
click at [314, 89] on span "button" at bounding box center [315, 89] width 5 height 5
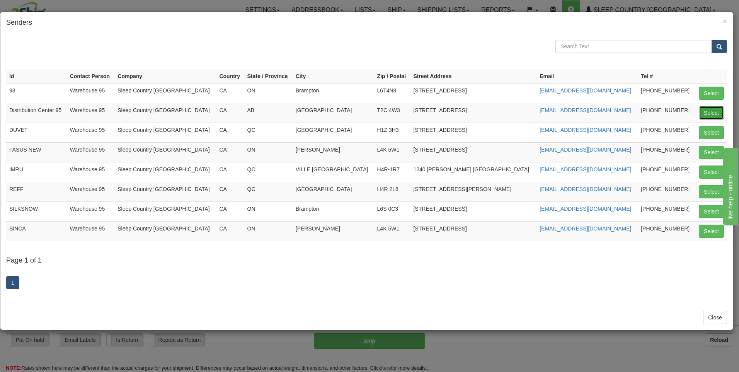
click at [700, 111] on button "Select" at bounding box center [711, 112] width 25 height 13
type input "Distribution Center 95"
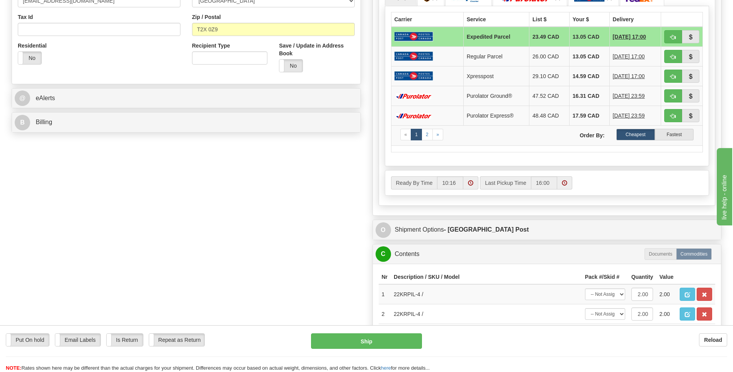
scroll to position [309, 0]
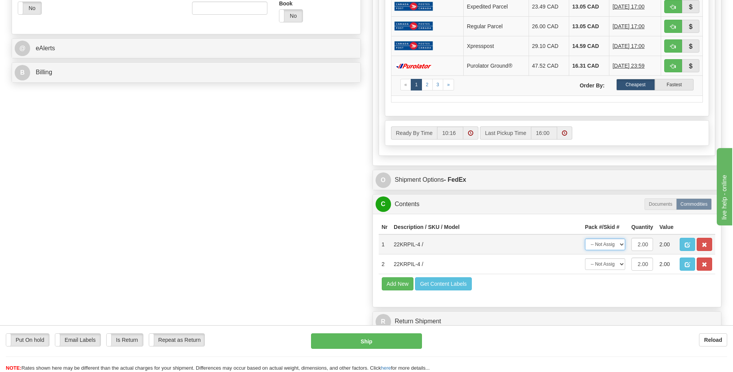
click at [608, 249] on select "-- Not Assigned -- Package 1" at bounding box center [605, 244] width 40 height 12
select select "0"
click at [585, 238] on select "-- Not Assigned -- Package 1" at bounding box center [605, 244] width 40 height 12
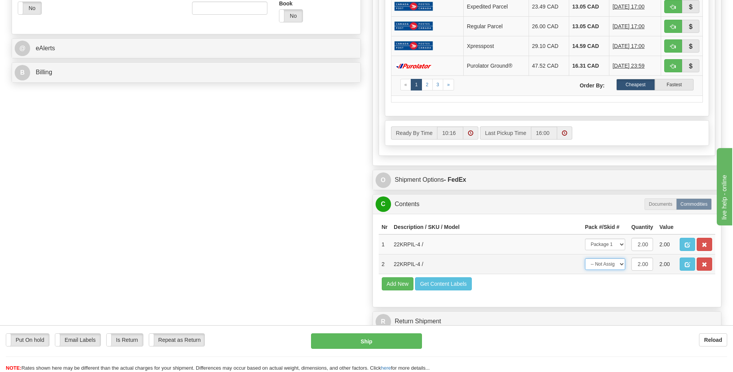
drag, startPoint x: 608, startPoint y: 267, endPoint x: 609, endPoint y: 271, distance: 3.9
click at [608, 267] on select "-- Not Assigned -- Package 1" at bounding box center [605, 264] width 40 height 12
select select "0"
click at [585, 258] on select "-- Not Assigned -- Package 1" at bounding box center [605, 264] width 40 height 12
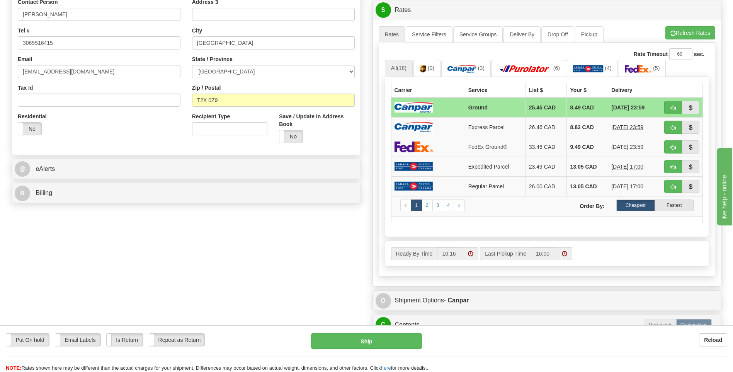
scroll to position [232, 0]
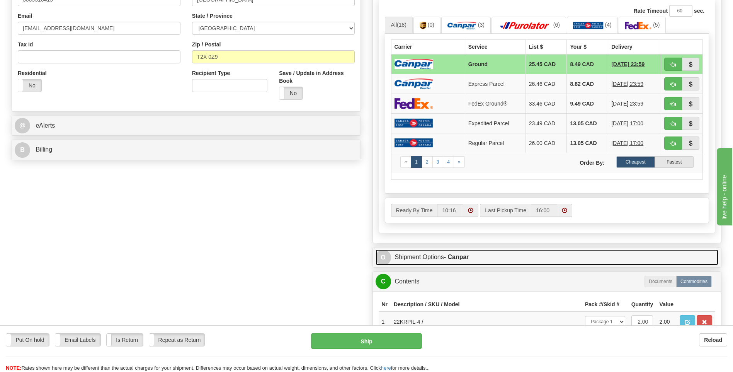
click at [430, 258] on link "O Shipment Options - Canpar" at bounding box center [547, 257] width 343 height 16
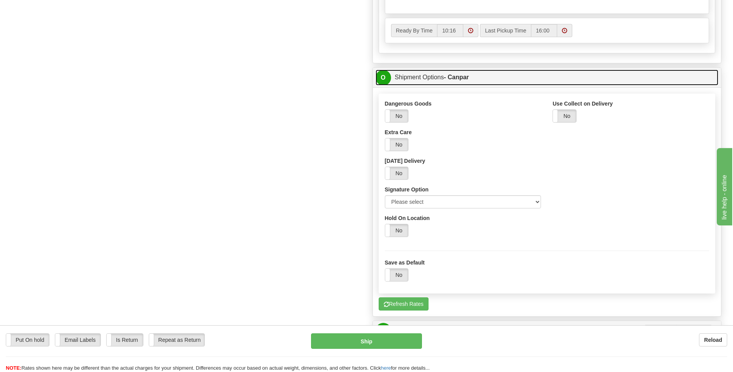
scroll to position [425, 0]
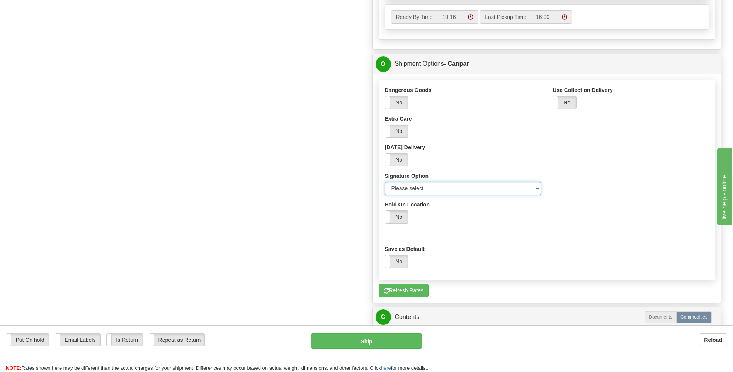
click at [430, 187] on select "Please select No Signature Required Signature Required Adult Signature" at bounding box center [463, 188] width 157 height 13
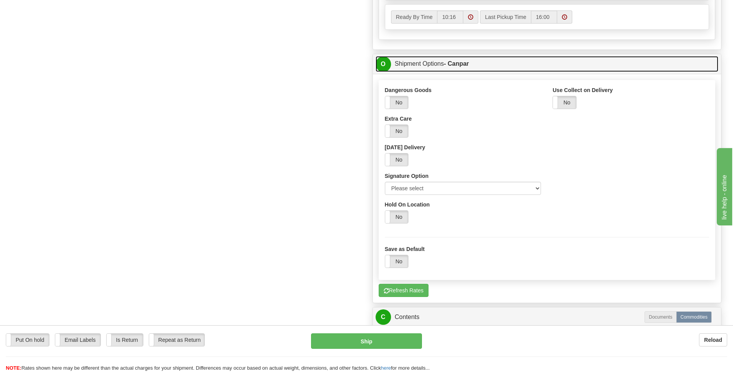
click at [411, 61] on link "O Shipment Options - Canpar" at bounding box center [547, 64] width 343 height 16
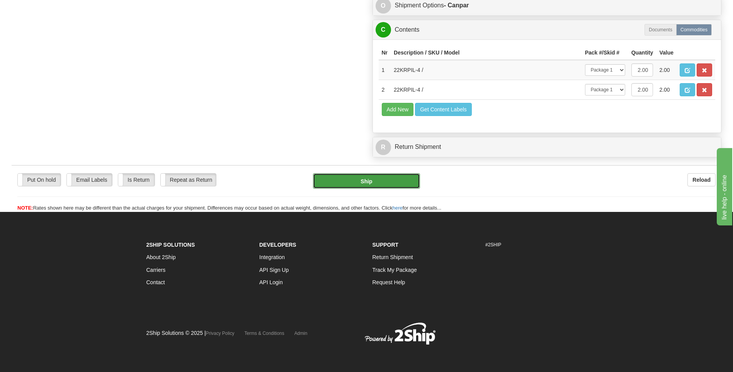
click at [396, 180] on button "Ship" at bounding box center [366, 180] width 107 height 15
type input "1"
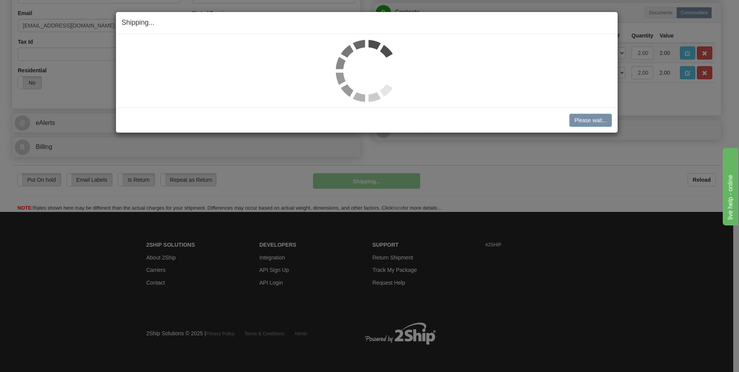
scroll to position [218, 0]
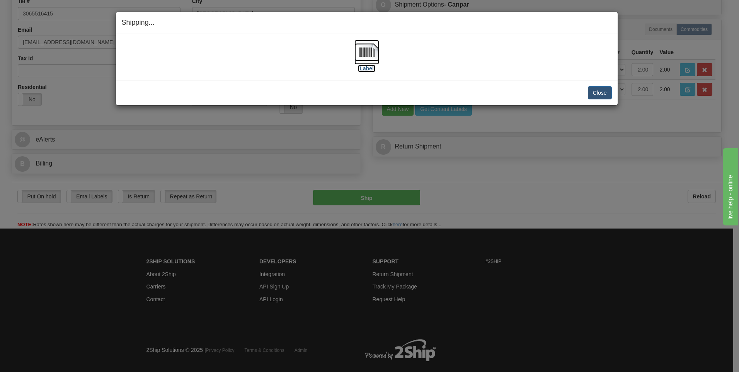
click at [363, 70] on label "[Label]" at bounding box center [367, 69] width 18 height 8
click at [597, 93] on button "Close" at bounding box center [600, 92] width 24 height 13
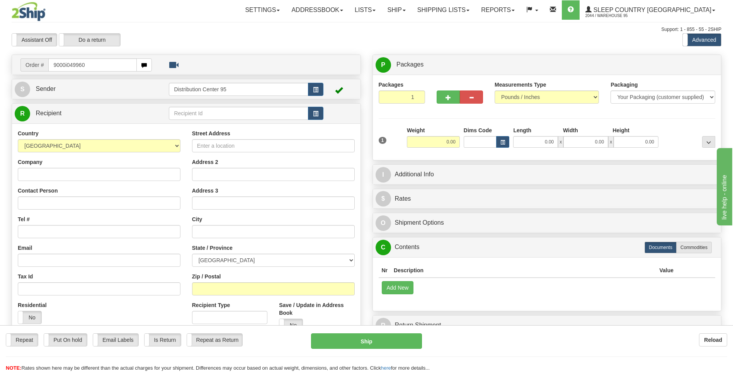
type input "9000i049960"
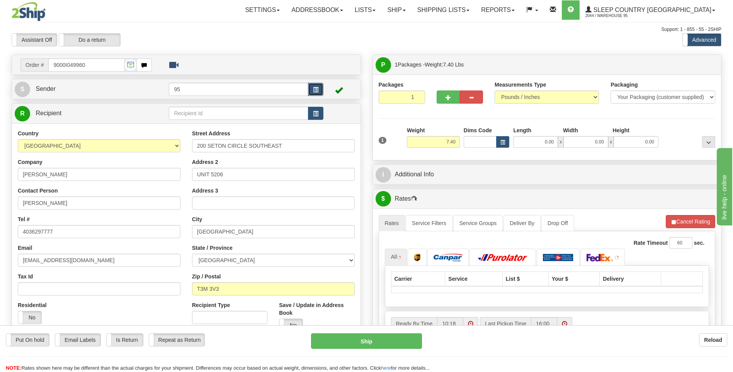
click at [318, 86] on button "button" at bounding box center [315, 89] width 15 height 13
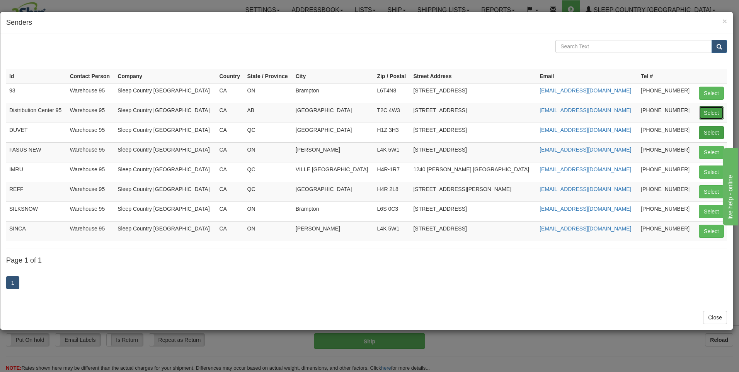
click at [709, 112] on button "Select" at bounding box center [711, 112] width 25 height 13
type input "Distribution Center 95"
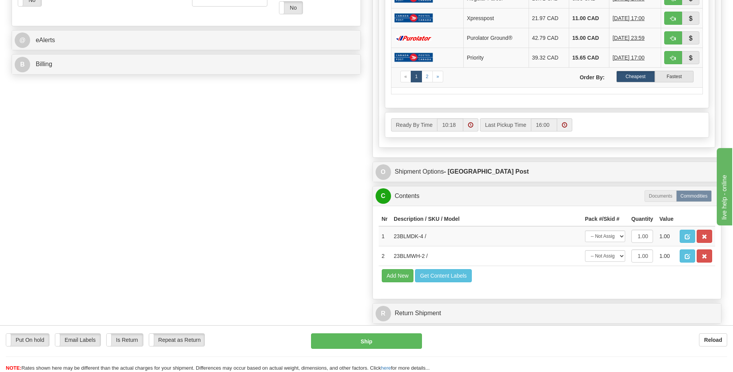
scroll to position [348, 0]
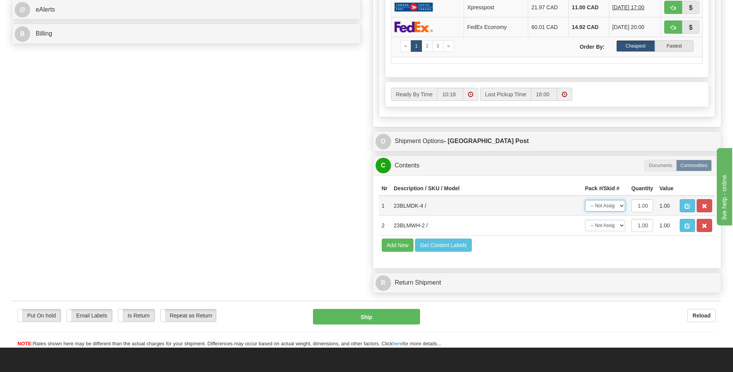
click at [604, 207] on select "-- Not Assigned -- Package 1" at bounding box center [605, 206] width 40 height 12
select select "0"
click at [585, 200] on select "-- Not Assigned -- Package 1" at bounding box center [605, 206] width 40 height 12
click at [605, 226] on select "-- Not Assigned -- Package 1" at bounding box center [605, 226] width 40 height 12
select select "0"
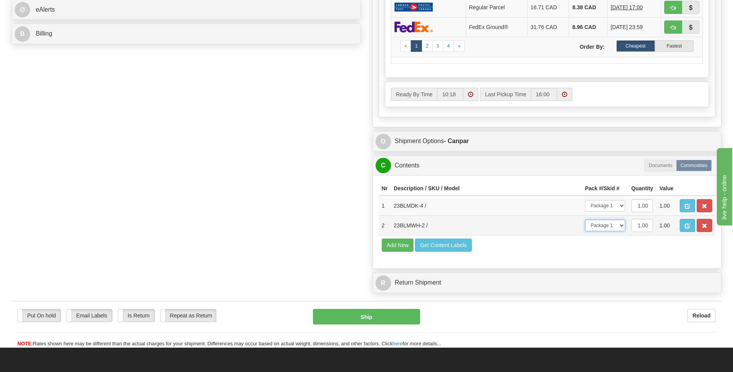
click at [585, 220] on select "-- Not Assigned -- Package 1" at bounding box center [605, 226] width 40 height 12
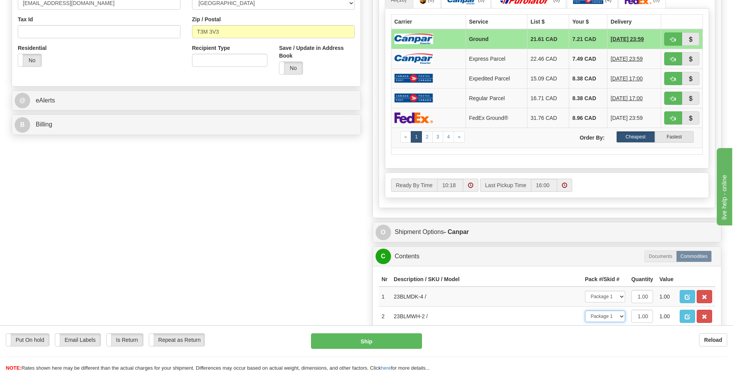
scroll to position [271, 0]
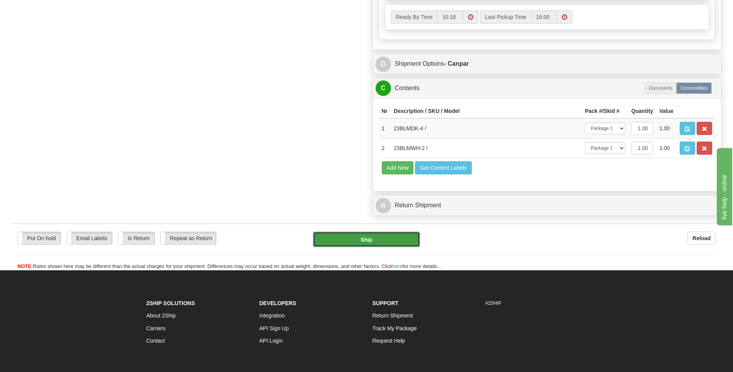
click at [388, 236] on button "Ship" at bounding box center [366, 238] width 107 height 15
type input "1"
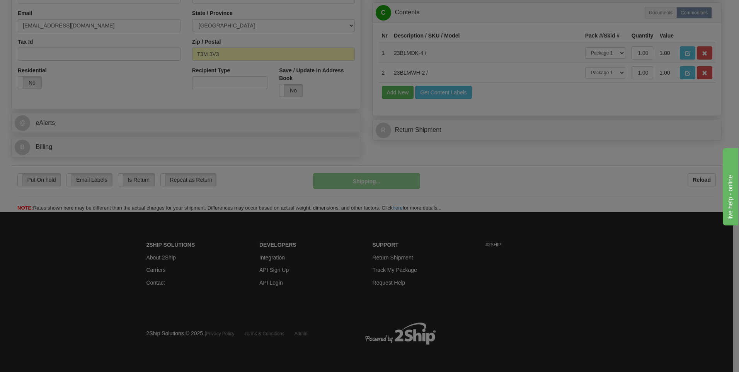
scroll to position [218, 0]
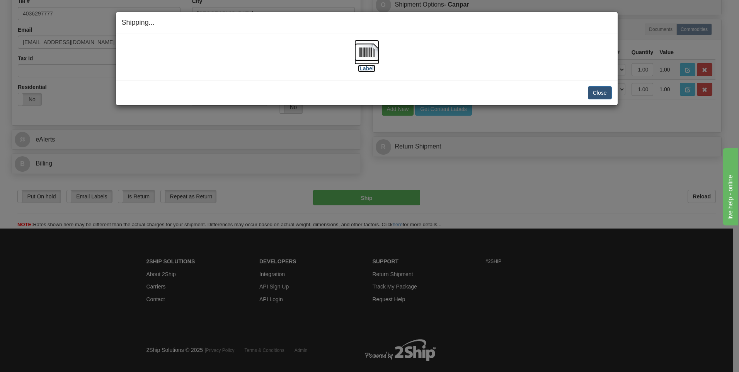
click at [369, 69] on label "[Label]" at bounding box center [367, 69] width 18 height 8
click at [601, 87] on button "Close" at bounding box center [600, 92] width 24 height 13
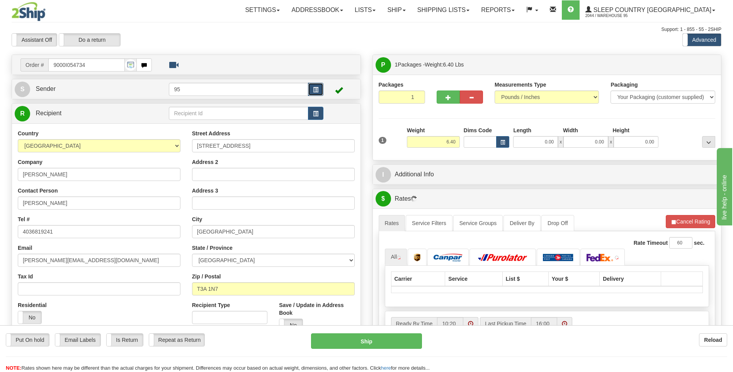
click at [322, 88] on button "button" at bounding box center [315, 89] width 15 height 13
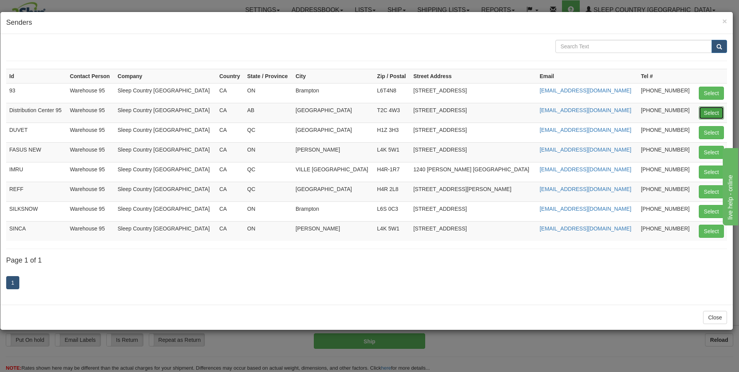
click at [714, 110] on button "Select" at bounding box center [711, 112] width 25 height 13
type input "Distribution Center 95"
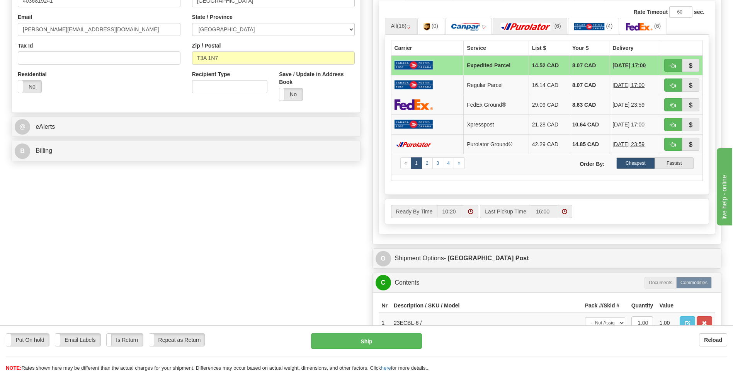
scroll to position [271, 0]
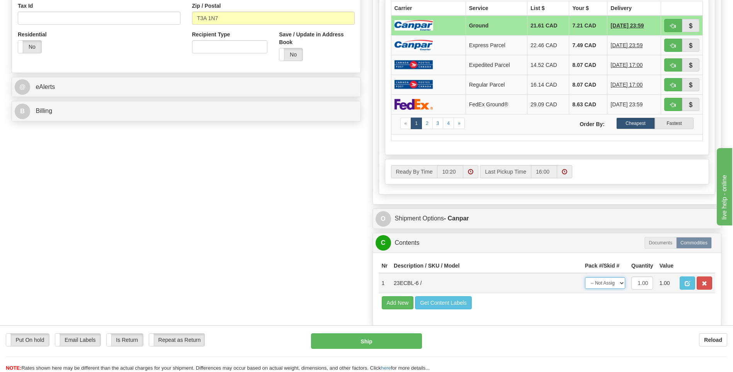
click at [611, 284] on select "-- Not Assigned -- Package 1" at bounding box center [605, 283] width 40 height 12
select select "0"
click at [585, 277] on select "-- Not Assigned -- Package 1" at bounding box center [605, 283] width 40 height 12
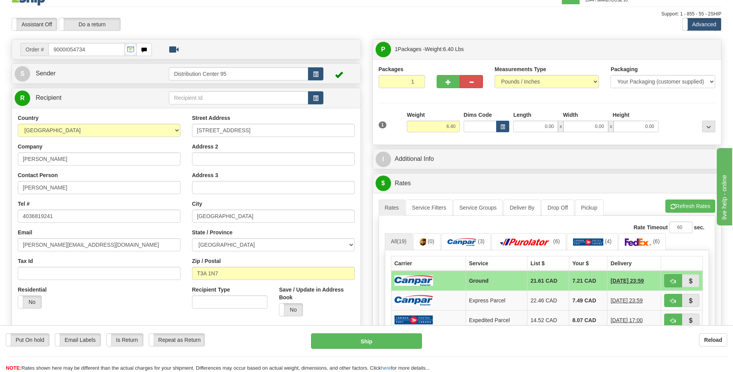
scroll to position [0, 0]
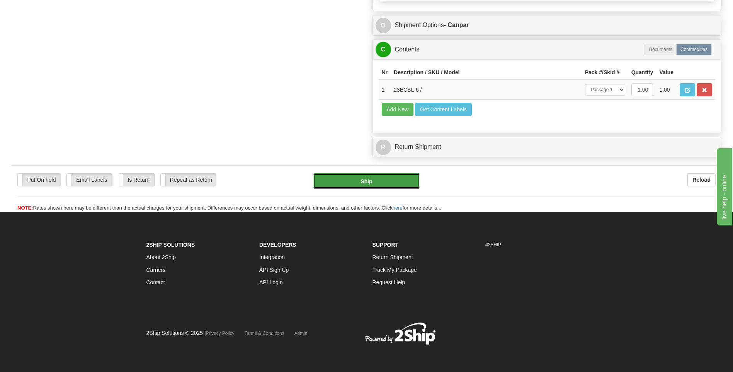
click at [343, 177] on button "Ship" at bounding box center [366, 180] width 107 height 15
type input "1"
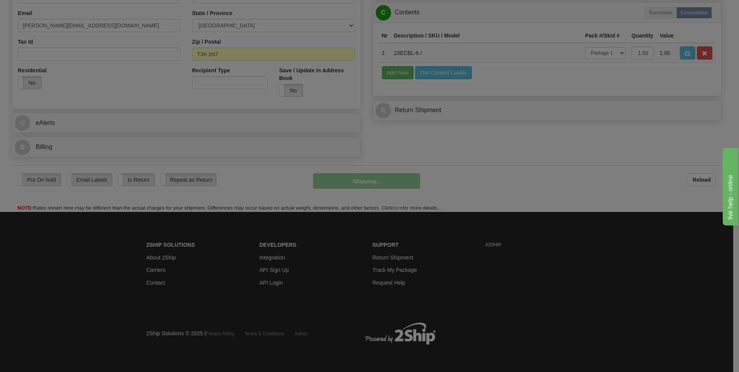
scroll to position [235, 0]
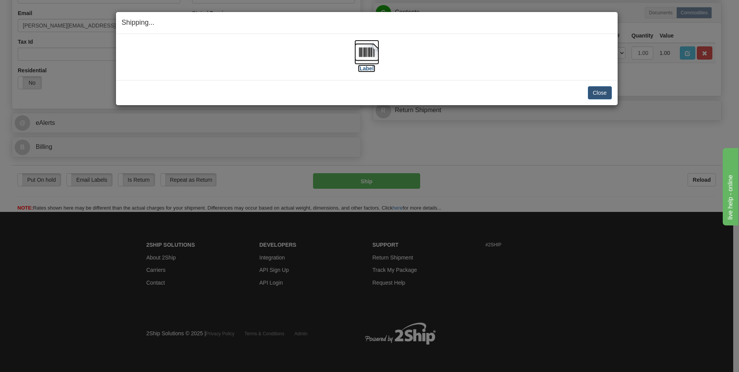
click at [371, 68] on label "[Label]" at bounding box center [367, 69] width 18 height 8
click at [604, 93] on button "Close" at bounding box center [600, 92] width 24 height 13
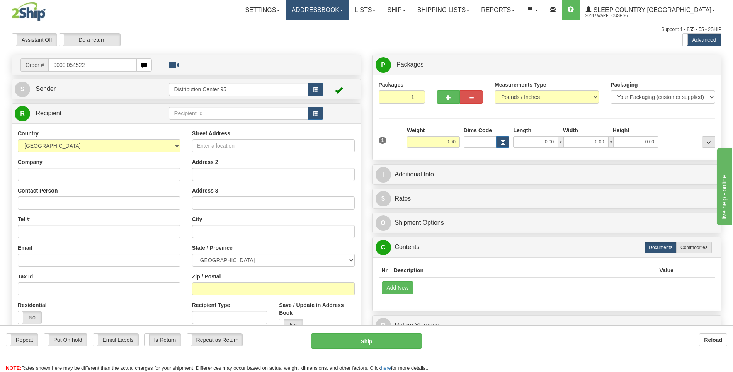
type input "9000i054522"
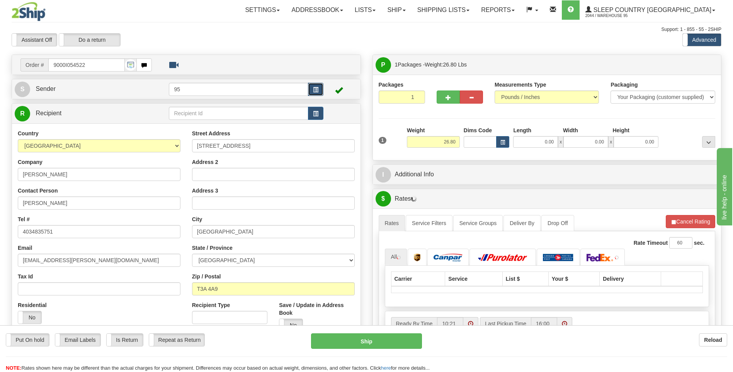
click at [311, 89] on button "button" at bounding box center [315, 89] width 15 height 13
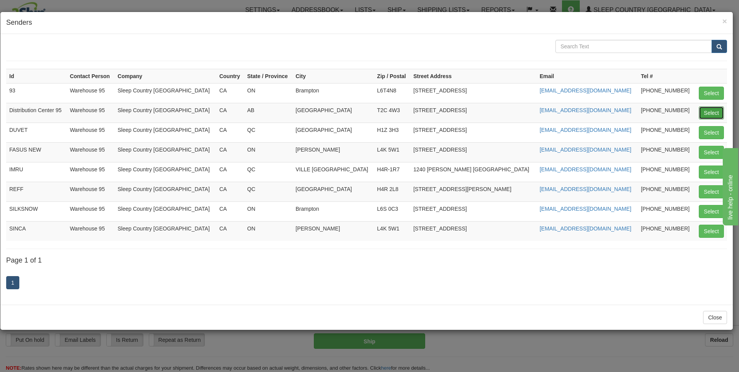
click at [703, 111] on button "Select" at bounding box center [711, 112] width 25 height 13
type input "Distribution Center 95"
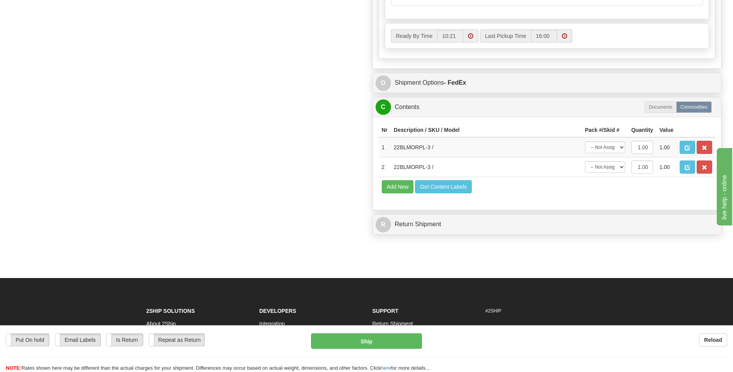
scroll to position [473, 0]
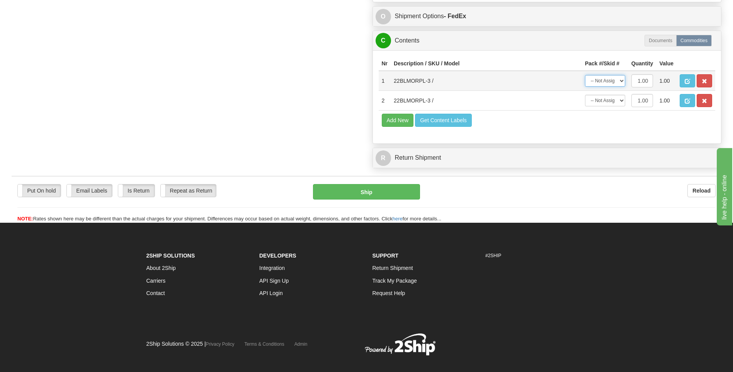
drag, startPoint x: 615, startPoint y: 82, endPoint x: 613, endPoint y: 87, distance: 6.1
click at [615, 82] on select "-- Not Assigned -- Package 1" at bounding box center [605, 81] width 40 height 12
select select "0"
click at [585, 75] on select "-- Not Assigned -- Package 1" at bounding box center [605, 81] width 40 height 12
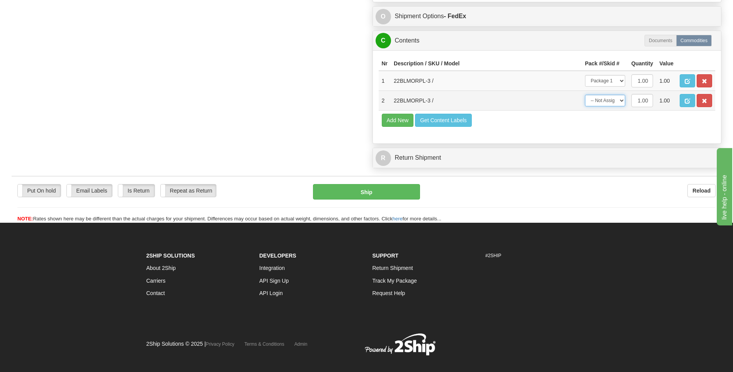
click at [607, 102] on select "-- Not Assigned -- Package 1" at bounding box center [605, 101] width 40 height 12
select select "0"
click at [585, 95] on select "-- Not Assigned -- Package 1" at bounding box center [605, 101] width 40 height 12
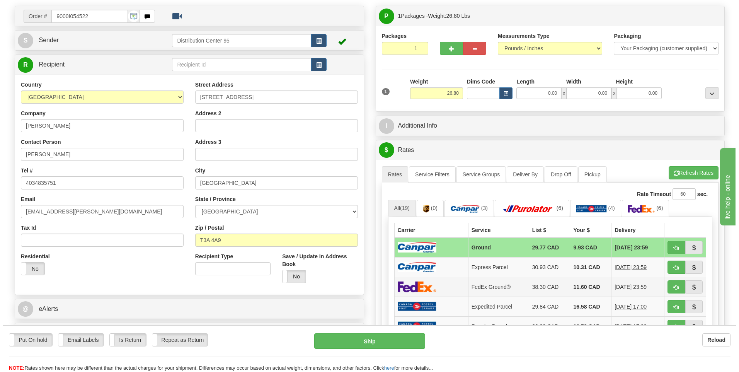
scroll to position [48, 0]
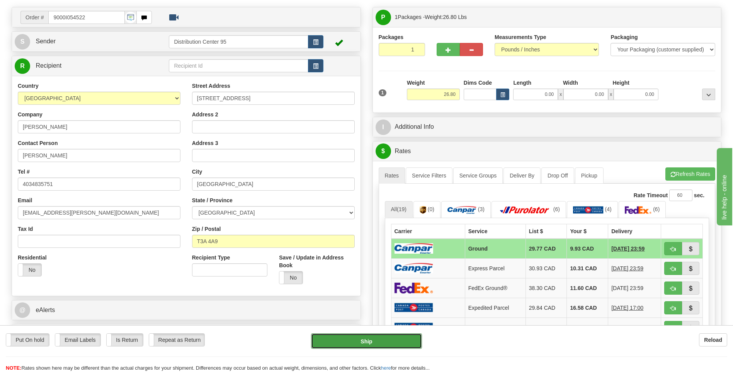
click at [355, 345] on button "Ship" at bounding box center [366, 340] width 111 height 15
type input "1"
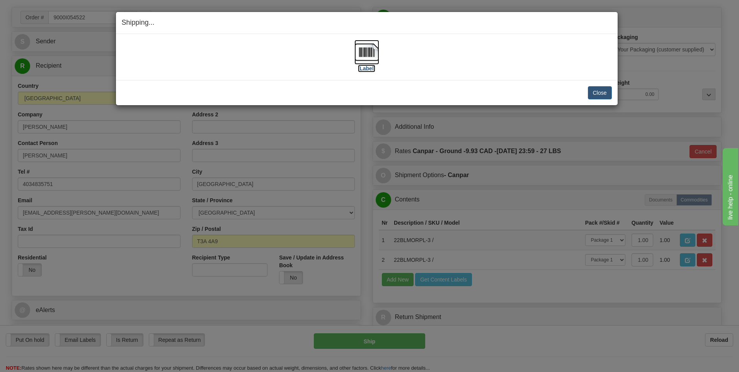
click at [370, 66] on label "[Label]" at bounding box center [367, 69] width 18 height 8
click at [602, 88] on button "Close" at bounding box center [600, 92] width 24 height 13
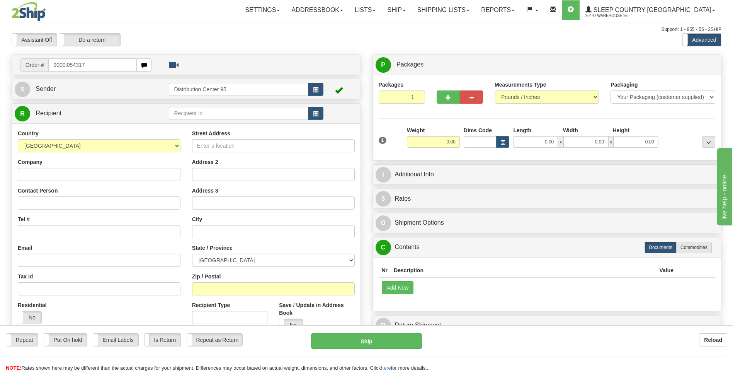
type input "9000i054317"
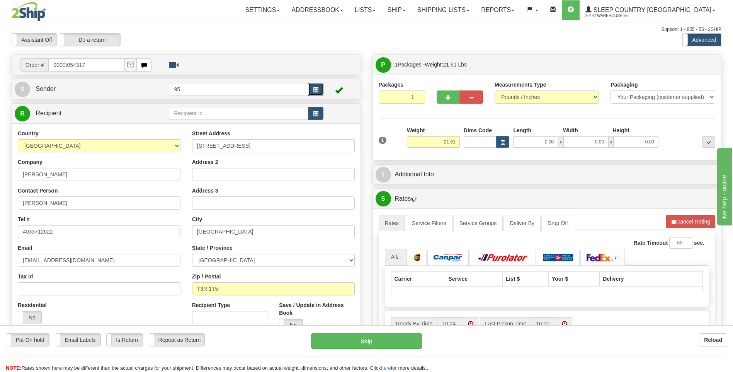
click at [315, 86] on button "button" at bounding box center [315, 89] width 15 height 13
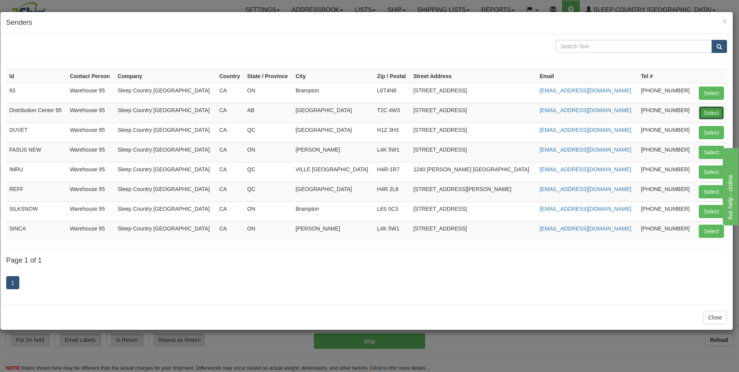
click at [707, 112] on button "Select" at bounding box center [711, 112] width 25 height 13
type input "Distribution Center 95"
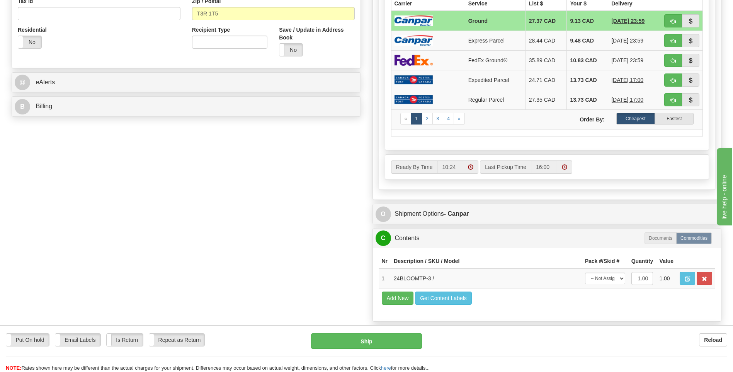
scroll to position [348, 0]
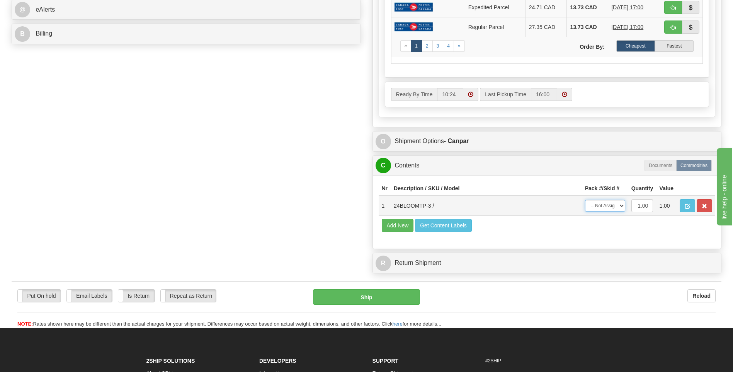
drag, startPoint x: 603, startPoint y: 206, endPoint x: 604, endPoint y: 213, distance: 6.7
click at [603, 206] on select "-- Not Assigned -- Package 1" at bounding box center [605, 206] width 40 height 12
select select "0"
click at [585, 200] on select "-- Not Assigned -- Package 1" at bounding box center [605, 206] width 40 height 12
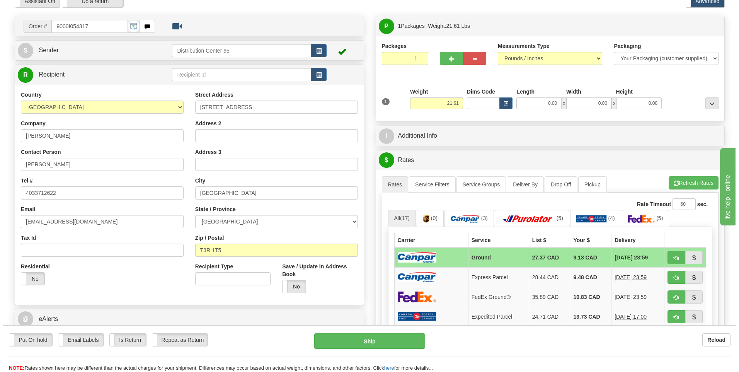
scroll to position [386, 0]
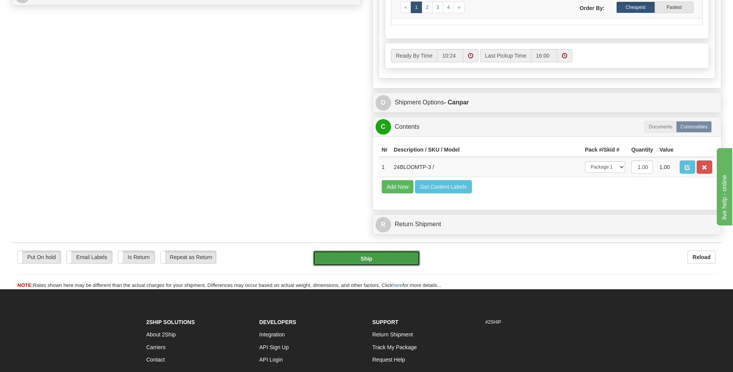
click at [385, 255] on button "Ship" at bounding box center [366, 257] width 107 height 15
type input "1"
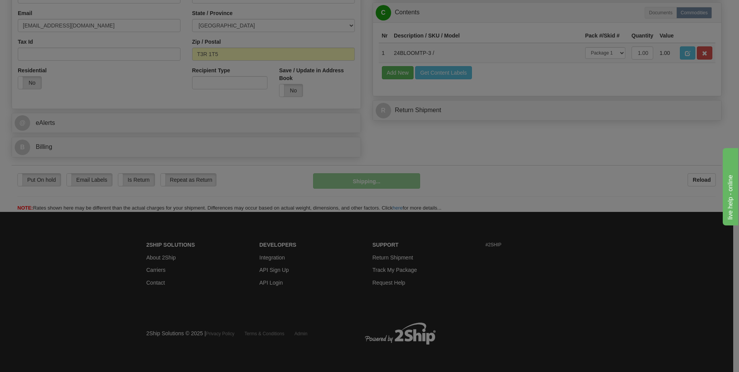
scroll to position [235, 0]
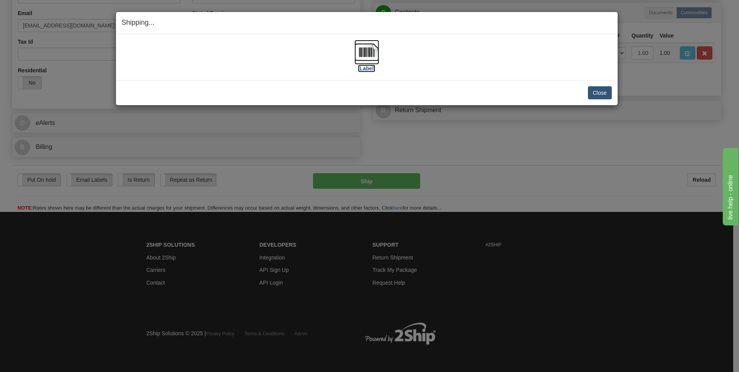
click at [363, 65] on label "[Label]" at bounding box center [367, 69] width 18 height 8
click at [595, 88] on button "Close" at bounding box center [600, 92] width 24 height 13
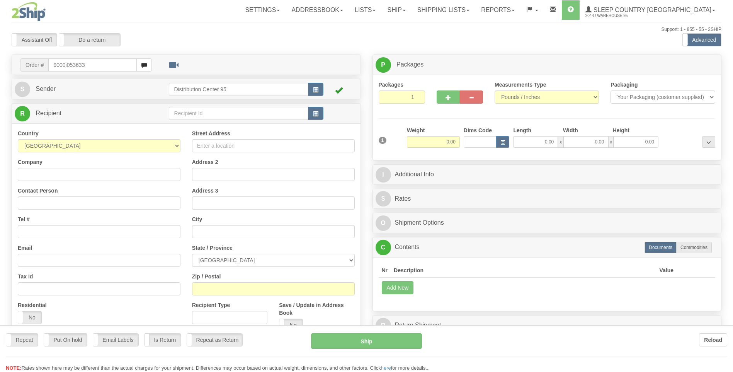
type input "9000i053633"
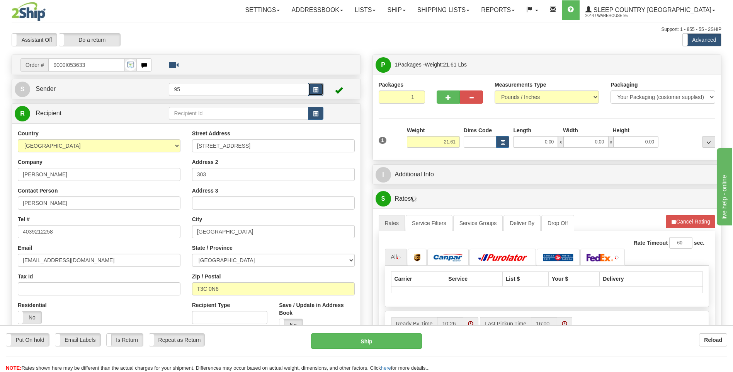
click at [313, 95] on button "button" at bounding box center [315, 89] width 15 height 13
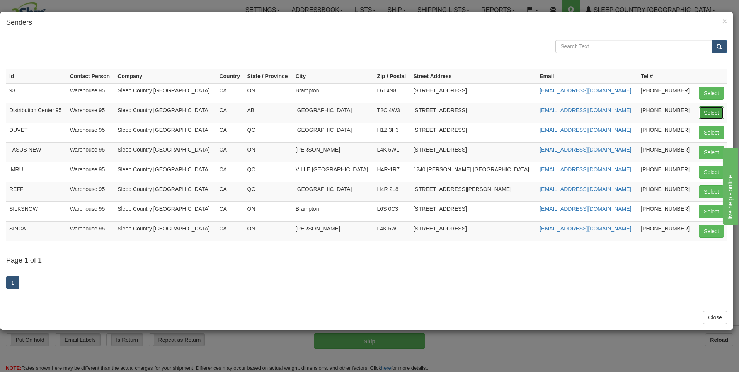
click at [720, 114] on button "Select" at bounding box center [711, 112] width 25 height 13
type input "Distribution Center 95"
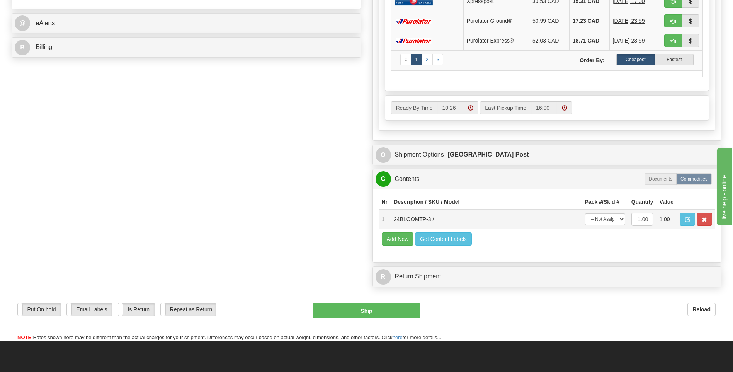
scroll to position [348, 0]
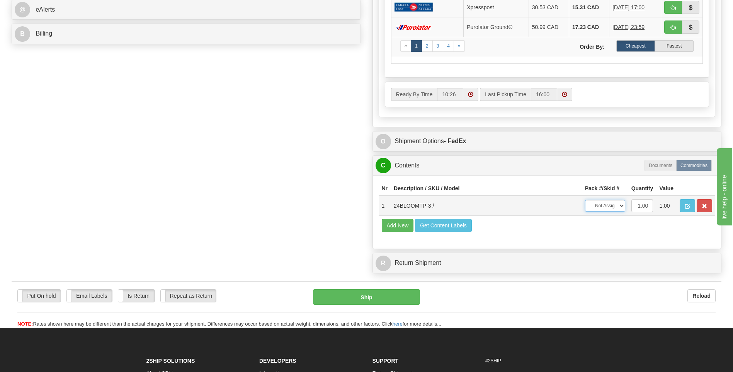
click at [611, 208] on select "-- Not Assigned -- Package 1" at bounding box center [605, 206] width 40 height 12
select select "0"
click at [585, 200] on select "-- Not Assigned -- Package 1" at bounding box center [605, 206] width 40 height 12
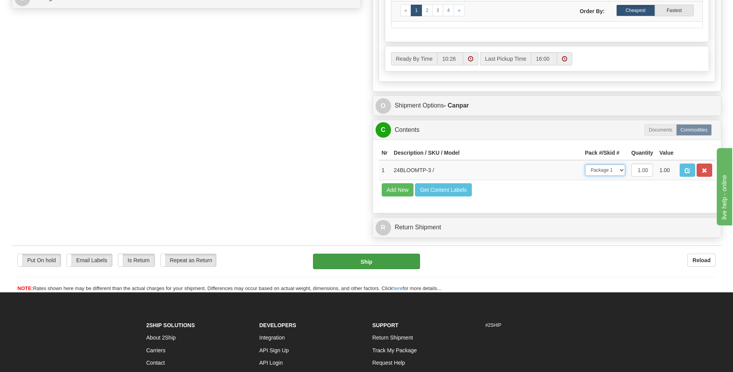
scroll to position [386, 0]
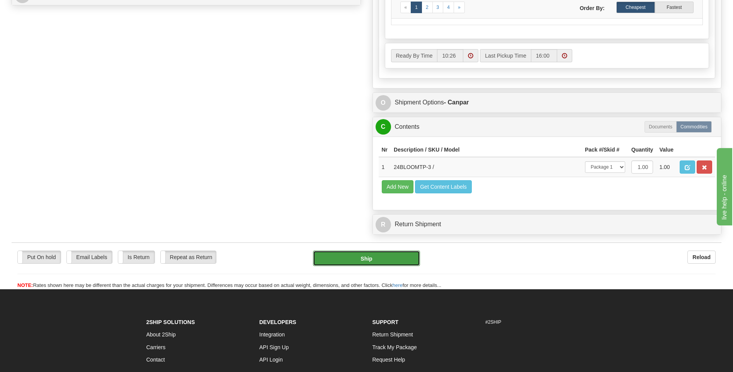
click at [403, 256] on button "Ship" at bounding box center [366, 257] width 107 height 15
type input "1"
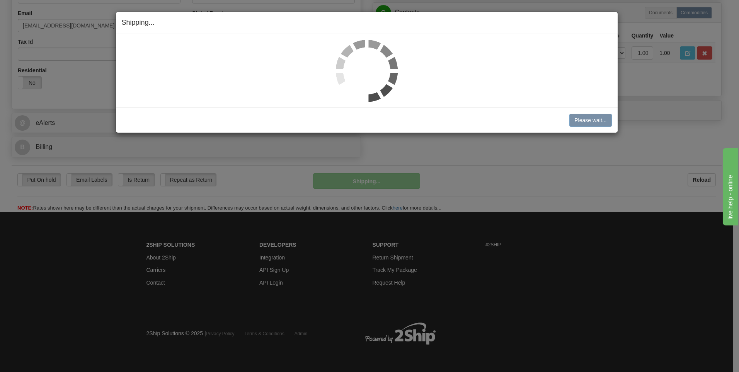
scroll to position [235, 0]
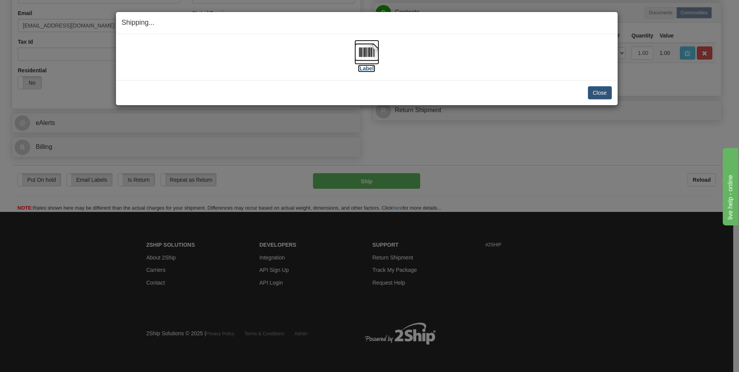
click at [372, 67] on label "[Label]" at bounding box center [367, 69] width 18 height 8
click at [599, 90] on button "Close" at bounding box center [600, 92] width 24 height 13
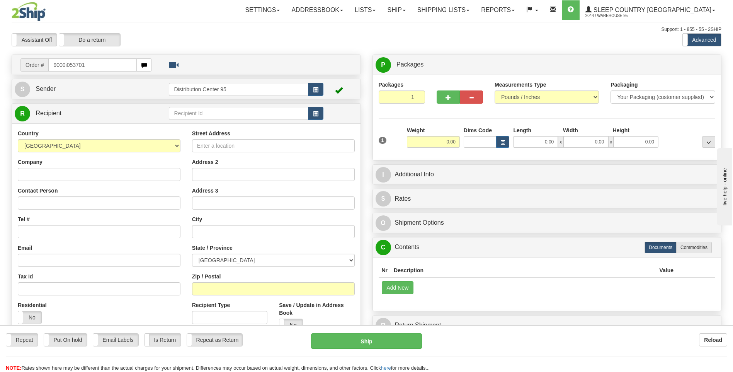
type input "9000i053701"
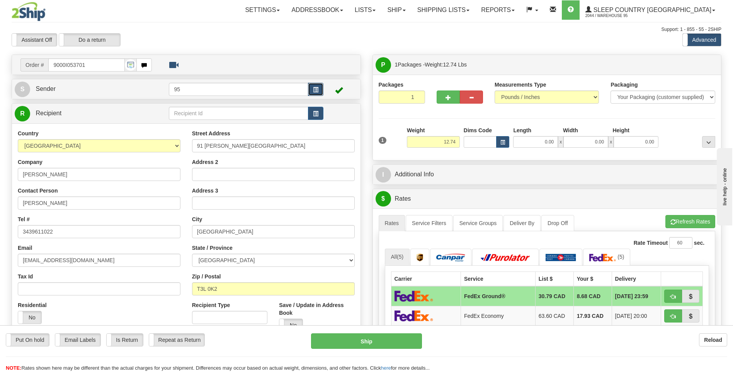
click at [323, 91] on button "button" at bounding box center [315, 89] width 15 height 13
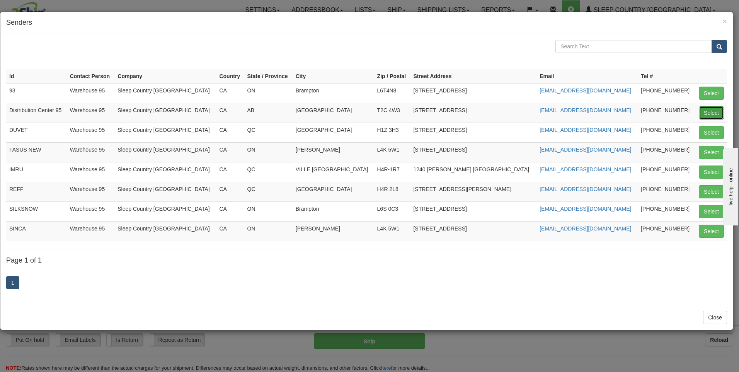
click at [710, 112] on button "Select" at bounding box center [711, 112] width 25 height 13
type input "Distribution Center 95"
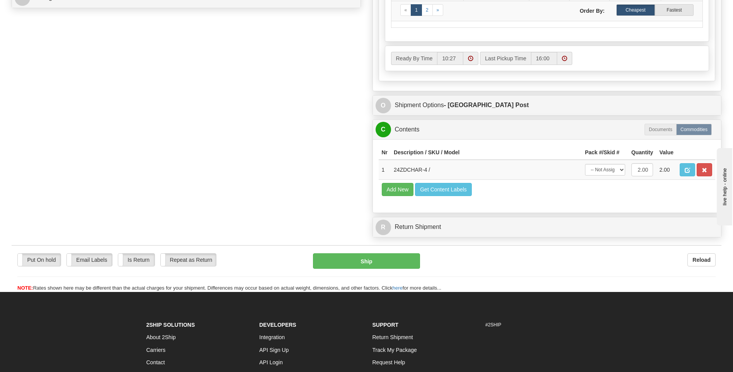
scroll to position [386, 0]
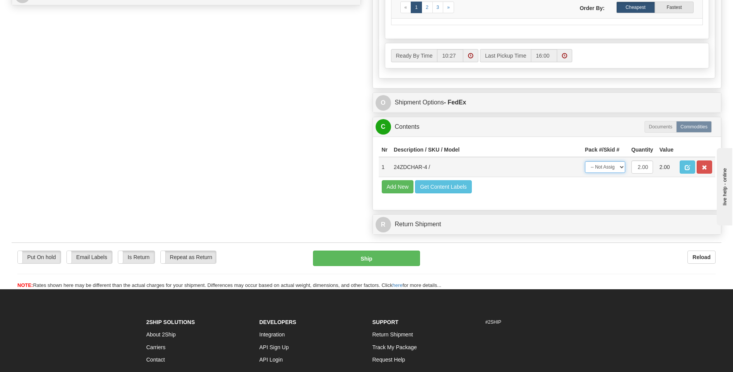
click at [603, 169] on select "-- Not Assigned -- Package 1" at bounding box center [605, 167] width 40 height 12
select select "0"
click at [585, 161] on select "-- Not Assigned -- Package 1" at bounding box center [605, 167] width 40 height 12
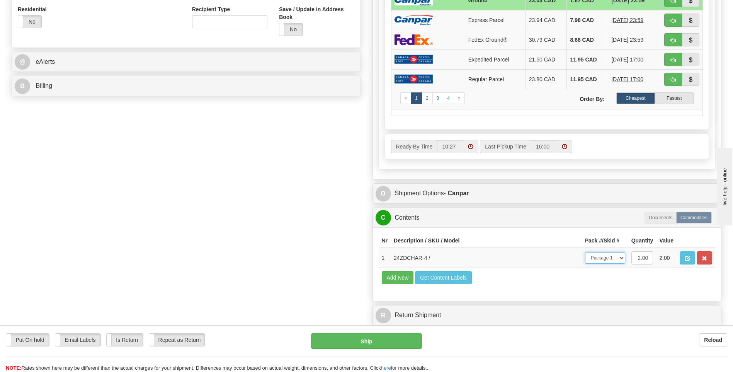
scroll to position [309, 0]
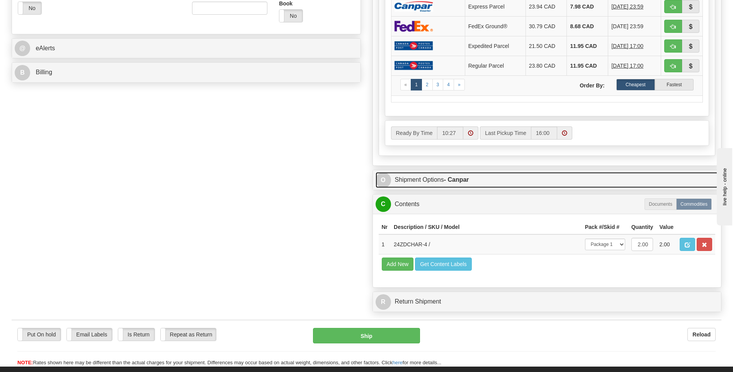
click at [444, 177] on link "O Shipment Options - Canpar" at bounding box center [547, 180] width 343 height 16
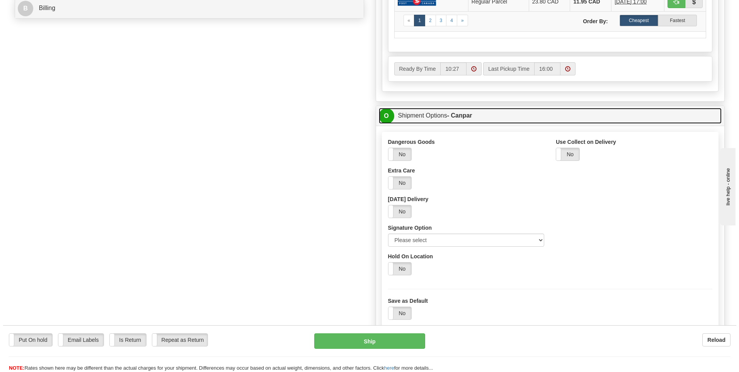
scroll to position [425, 0]
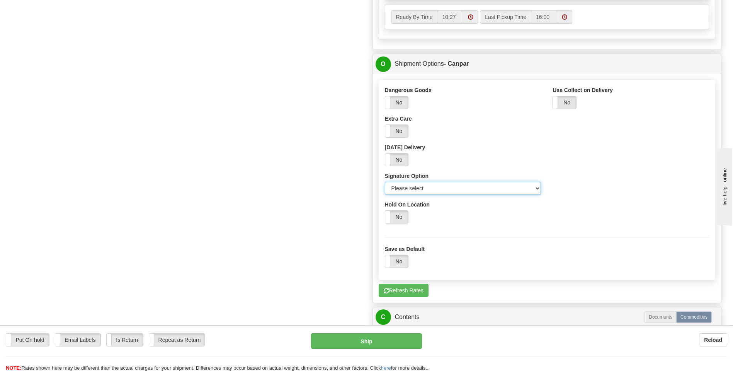
click at [453, 182] on select "Please select No Signature Required Signature Required Adult Signature" at bounding box center [463, 188] width 157 height 13
select select "2"
click at [385, 182] on select "Please select No Signature Required Signature Required Adult Signature" at bounding box center [463, 188] width 157 height 13
click at [386, 339] on button "Ship" at bounding box center [366, 340] width 111 height 15
type input "1"
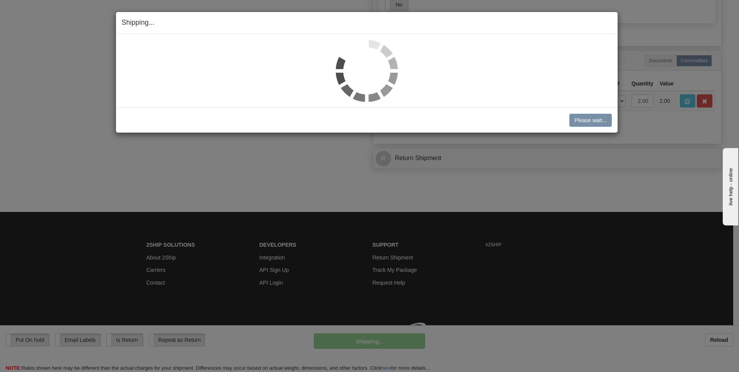
scroll to position [411, 0]
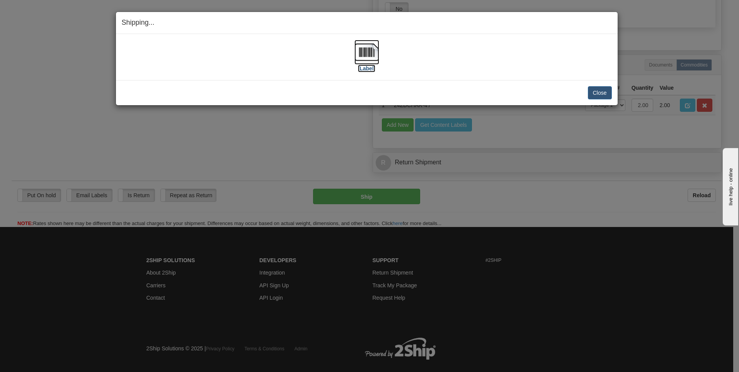
click at [373, 70] on label "[Label]" at bounding box center [367, 69] width 18 height 8
click at [598, 93] on button "Close" at bounding box center [600, 92] width 24 height 13
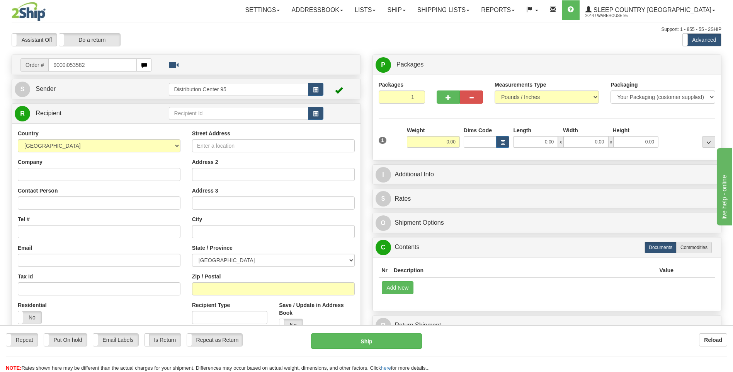
type input "9000i053582"
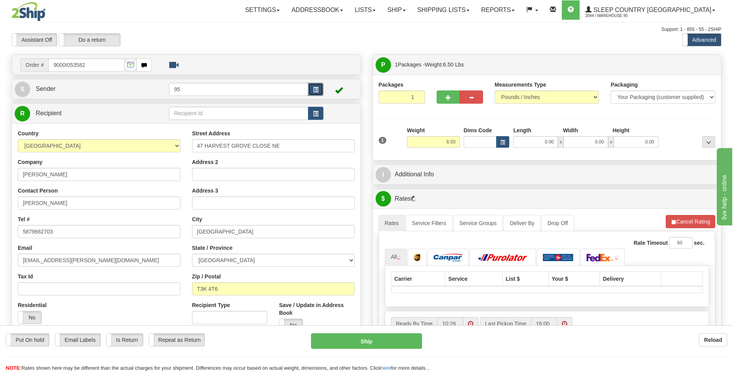
click at [315, 89] on span "button" at bounding box center [315, 89] width 5 height 5
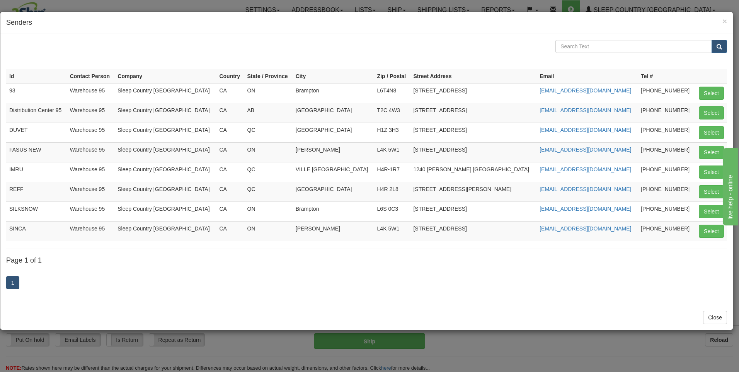
click at [698, 112] on td "Select" at bounding box center [710, 113] width 32 height 20
click at [702, 112] on button "Select" at bounding box center [711, 112] width 25 height 13
type input "Distribution Center 95"
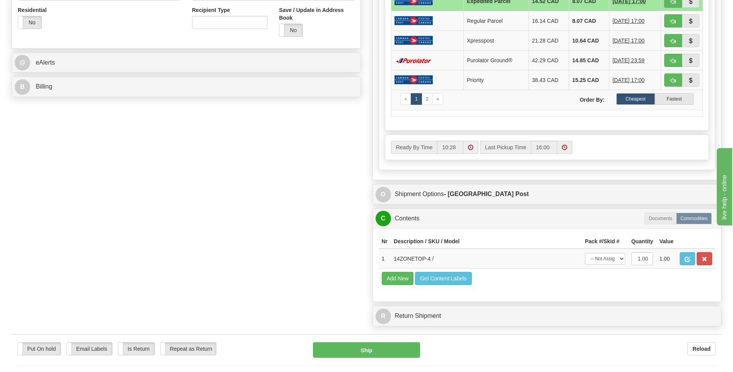
scroll to position [386, 0]
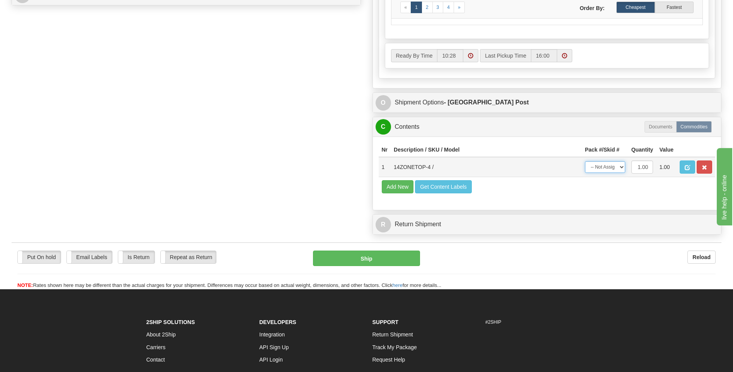
drag, startPoint x: 610, startPoint y: 170, endPoint x: 610, endPoint y: 174, distance: 4.3
click at [610, 170] on select "-- Not Assigned -- Package 1" at bounding box center [605, 167] width 40 height 12
select select "0"
click at [585, 161] on select "-- Not Assigned -- Package 1" at bounding box center [605, 167] width 40 height 12
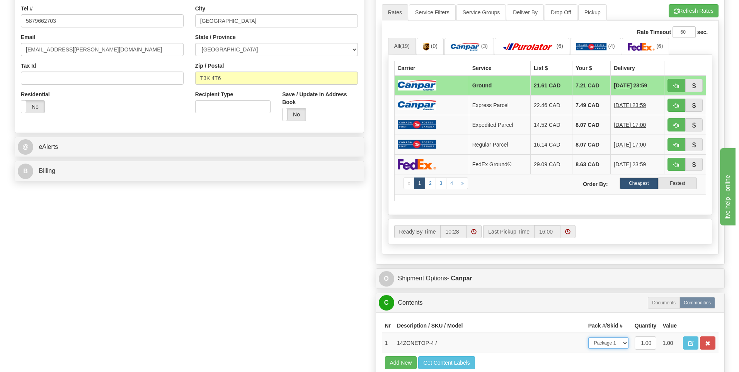
scroll to position [309, 0]
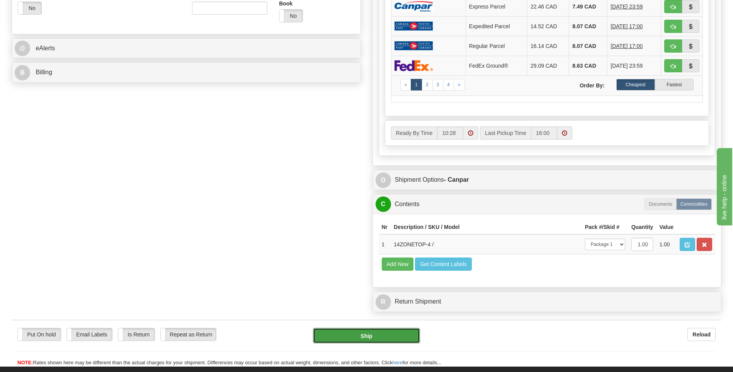
click at [383, 335] on button "Ship" at bounding box center [366, 335] width 107 height 15
type input "1"
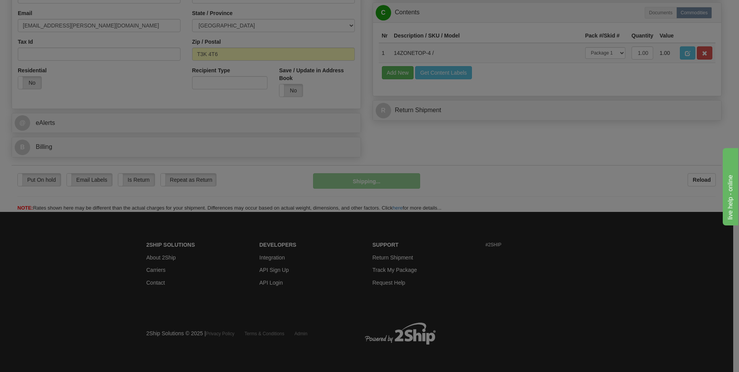
scroll to position [235, 0]
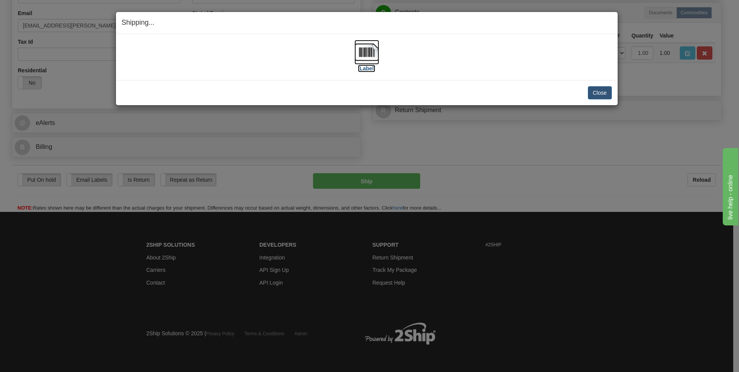
click at [374, 71] on label "[Label]" at bounding box center [367, 69] width 18 height 8
click at [607, 95] on button "Close" at bounding box center [600, 92] width 24 height 13
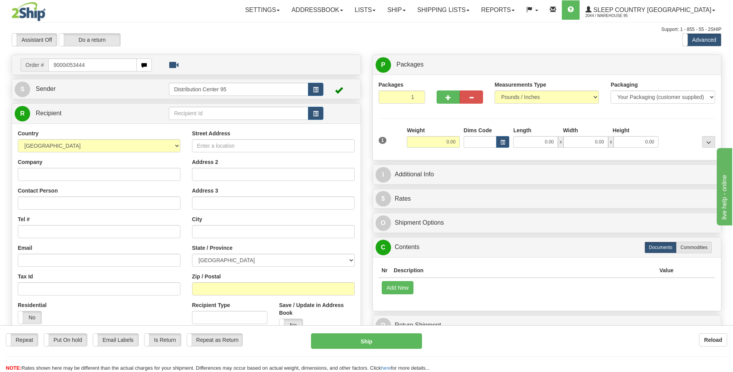
type input "9000i053444"
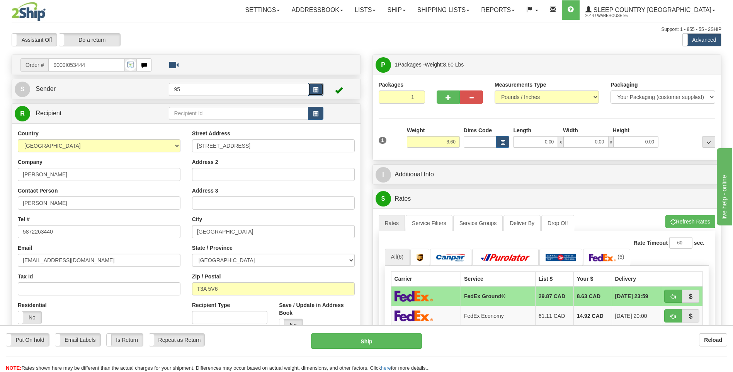
click at [311, 89] on button "button" at bounding box center [315, 89] width 15 height 13
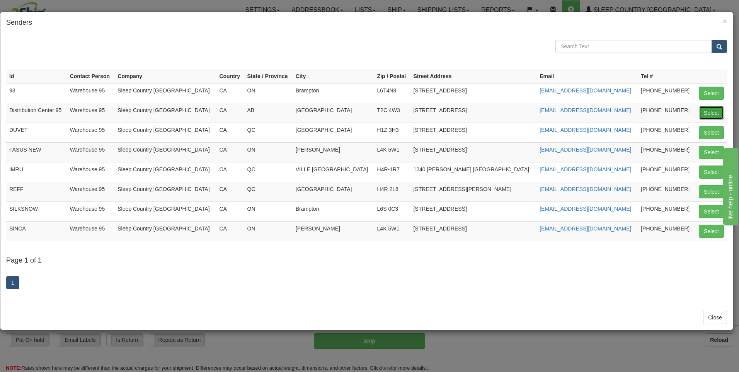
click at [719, 112] on button "Select" at bounding box center [711, 112] width 25 height 13
type input "Distribution Center 95"
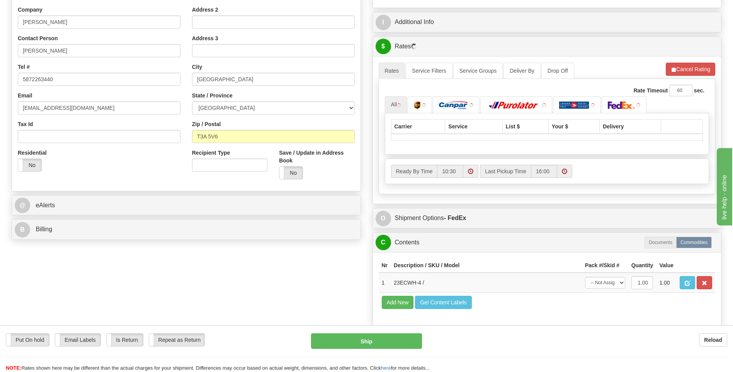
scroll to position [271, 0]
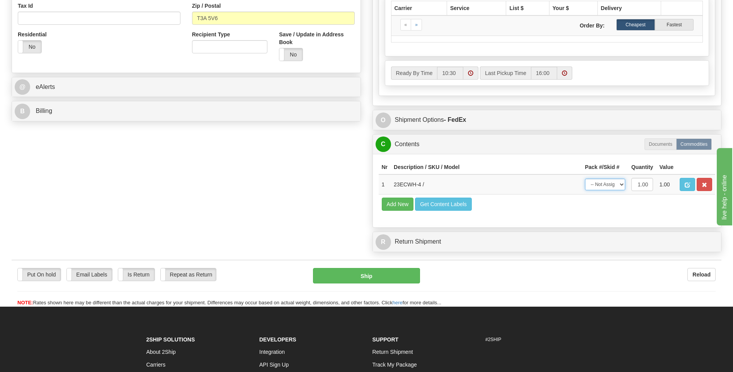
click at [606, 185] on div "P Packages 1 Packages - Weight: 8.60 Lbs Shipment Level Shipm. Package Level Pa…" at bounding box center [547, 20] width 361 height 472
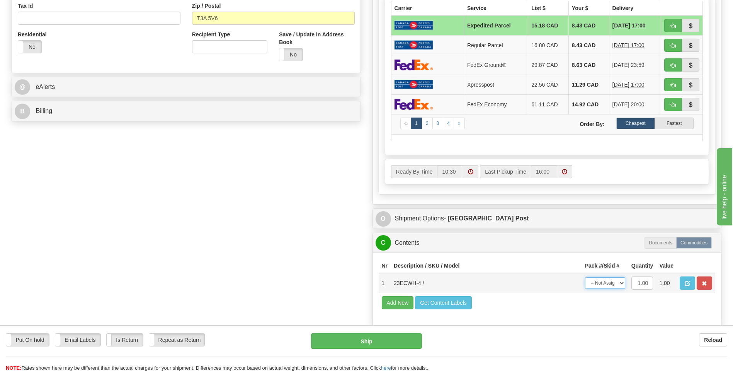
select select "0"
click at [585, 277] on select "-- Not Assigned -- Package 1" at bounding box center [605, 283] width 40 height 12
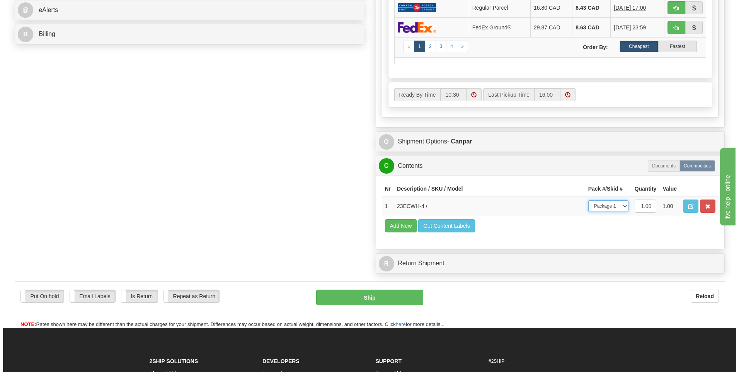
scroll to position [348, 0]
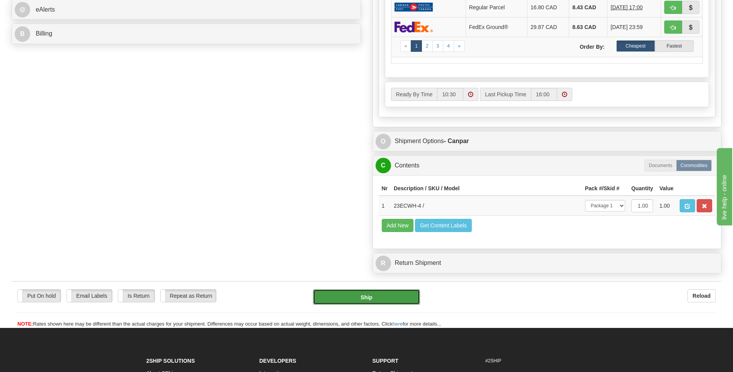
click at [395, 296] on button "Ship" at bounding box center [366, 296] width 107 height 15
type input "1"
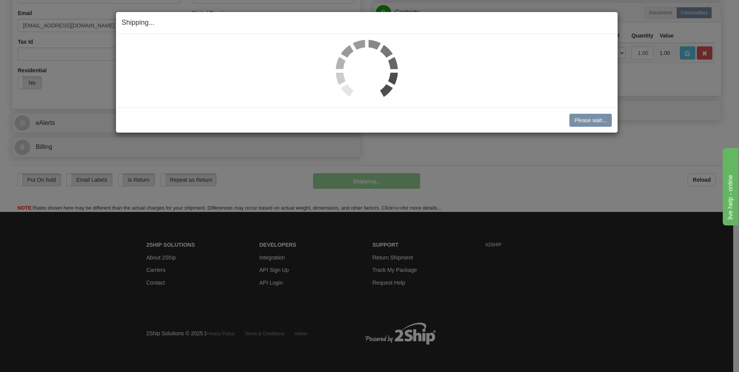
scroll to position [235, 0]
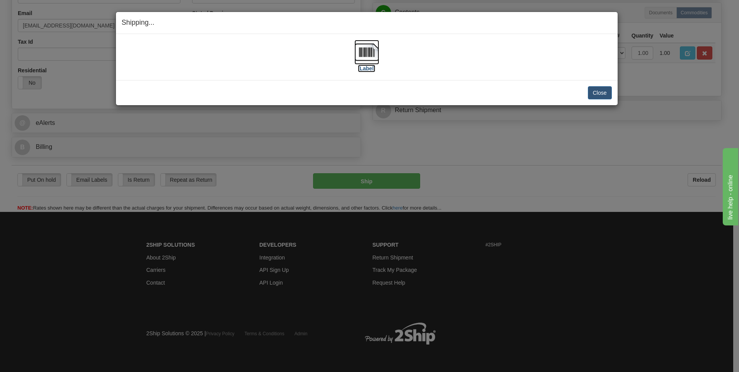
click at [360, 71] on label "[Label]" at bounding box center [367, 69] width 18 height 8
click at [597, 95] on button "Close" at bounding box center [600, 92] width 24 height 13
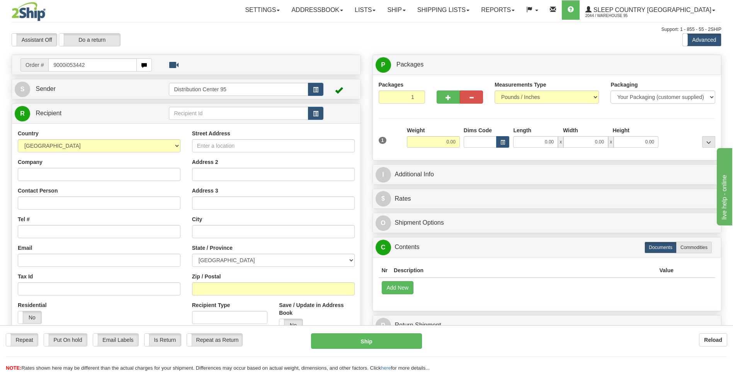
type input "9000i053442"
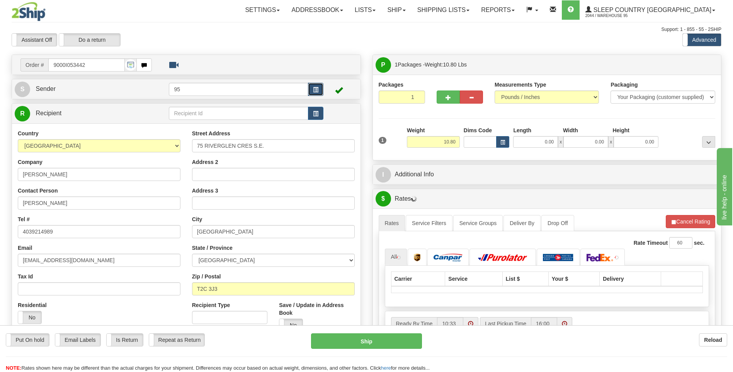
click at [317, 90] on span "button" at bounding box center [315, 89] width 5 height 5
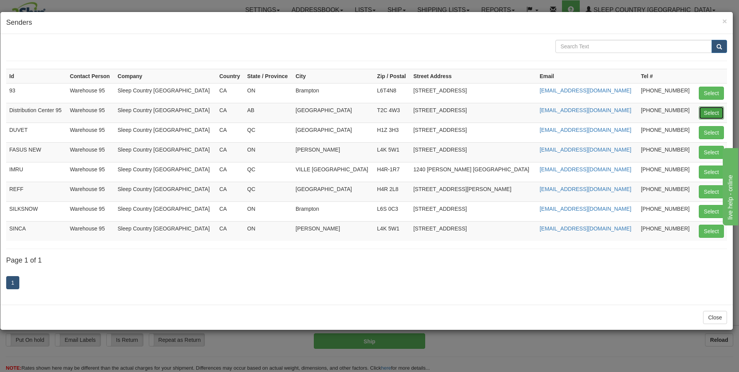
click at [712, 115] on button "Select" at bounding box center [711, 112] width 25 height 13
type input "Distribution Center 95"
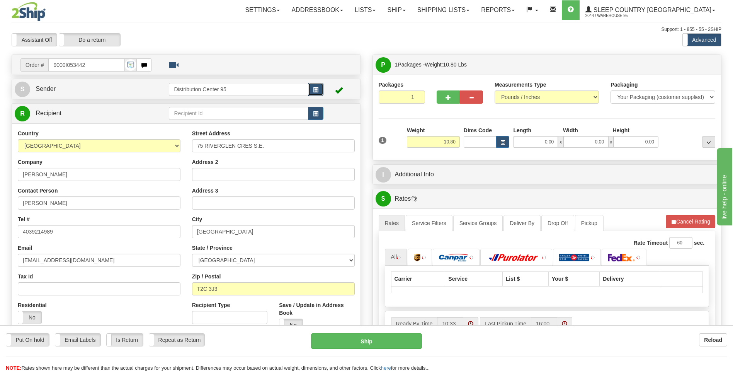
scroll to position [334, 0]
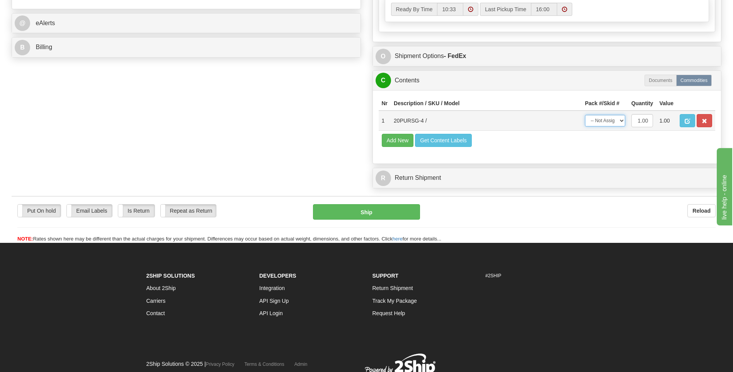
click at [611, 124] on select "-- Not Assigned -- Package 1" at bounding box center [605, 121] width 40 height 12
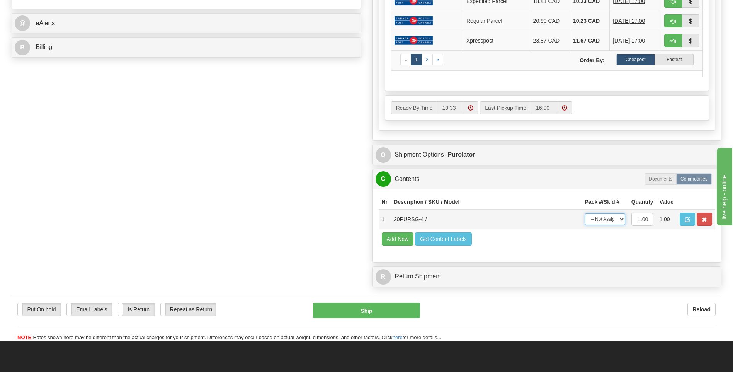
select select "0"
click at [585, 213] on select "-- Not Assigned -- Package 1" at bounding box center [605, 219] width 40 height 12
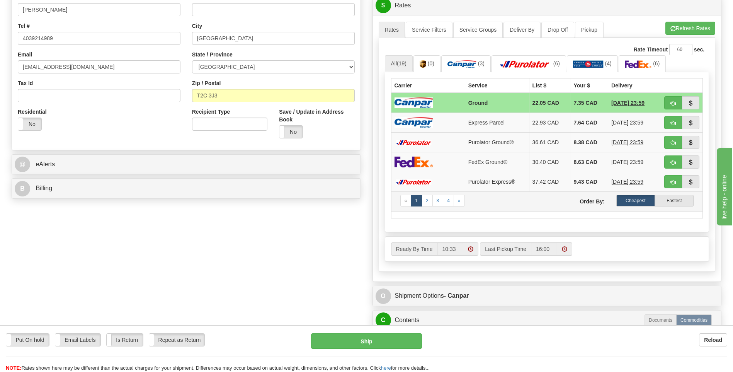
scroll to position [309, 0]
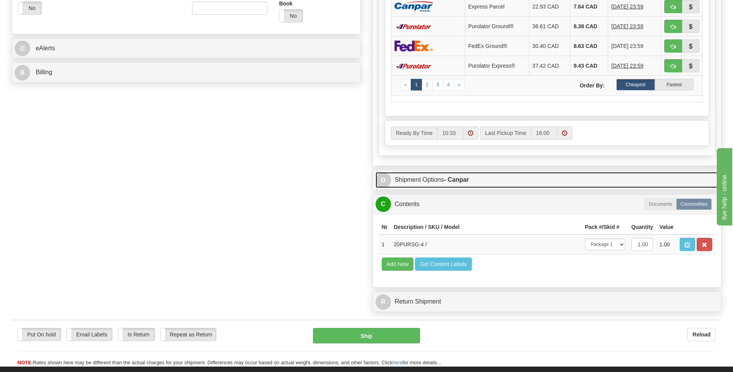
click at [464, 180] on strong "- Canpar" at bounding box center [456, 179] width 25 height 7
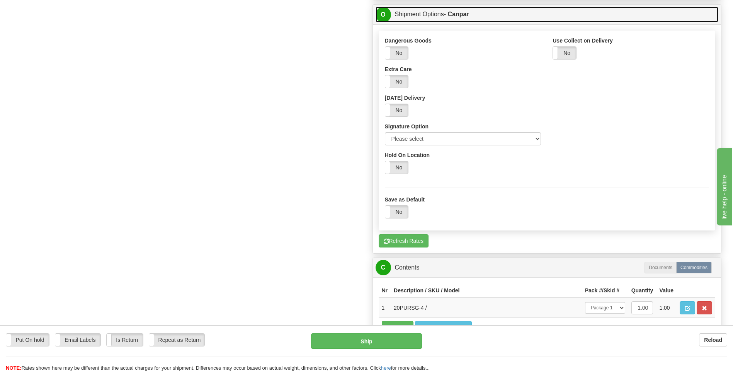
scroll to position [541, 0]
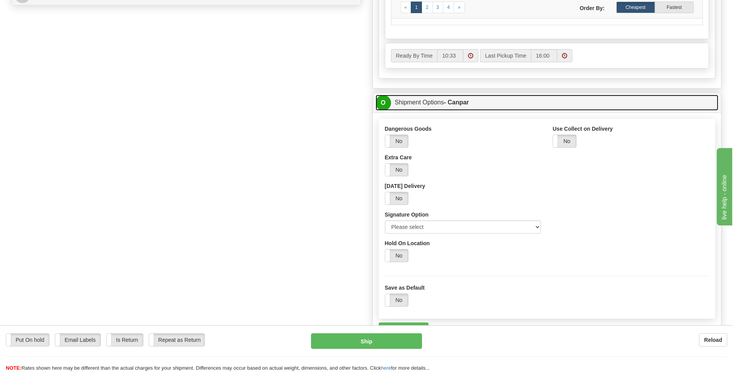
click at [438, 100] on link "O Shipment Options - Canpar" at bounding box center [547, 103] width 343 height 16
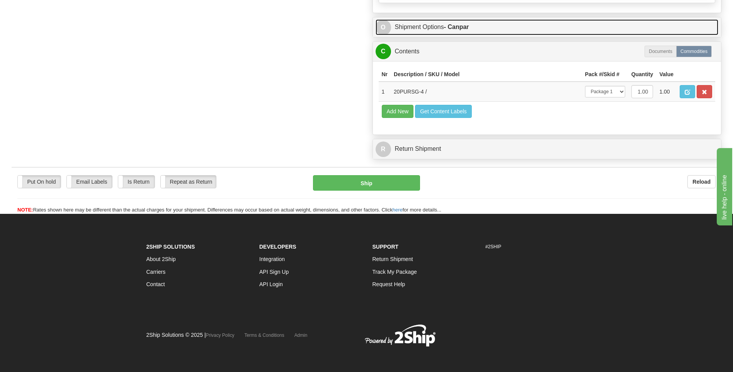
scroll to position [464, 0]
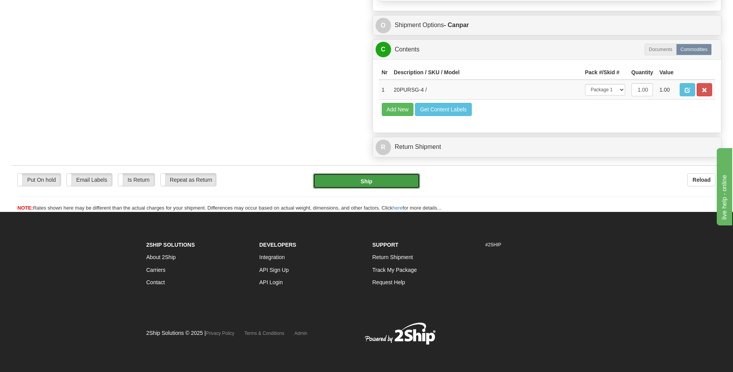
click at [398, 173] on button "Ship" at bounding box center [366, 180] width 107 height 15
type input "1"
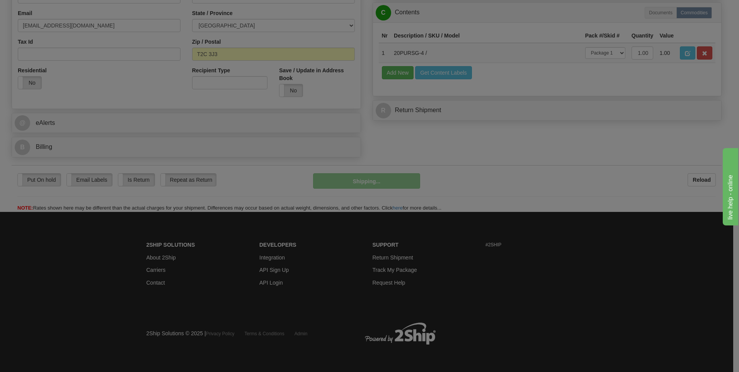
scroll to position [235, 0]
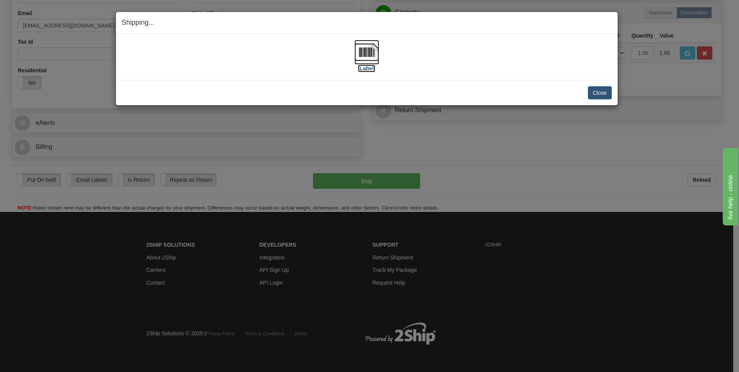
click at [374, 69] on label "[Label]" at bounding box center [367, 69] width 18 height 8
click at [605, 93] on button "Close" at bounding box center [600, 92] width 24 height 13
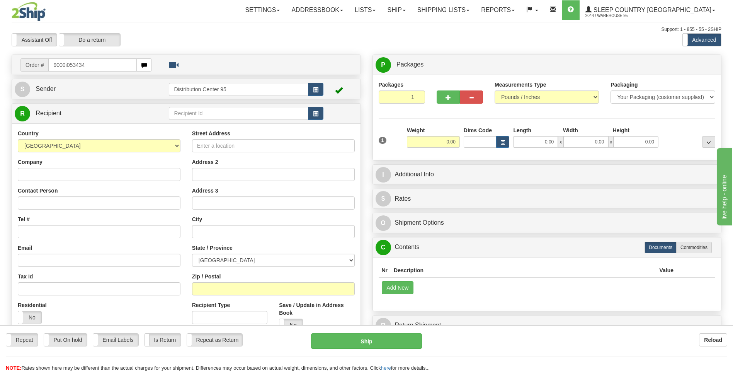
type input "9000i053434"
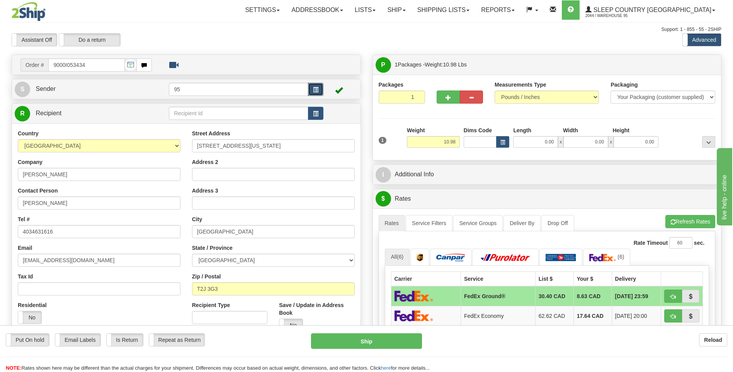
click at [322, 91] on button "button" at bounding box center [315, 89] width 15 height 13
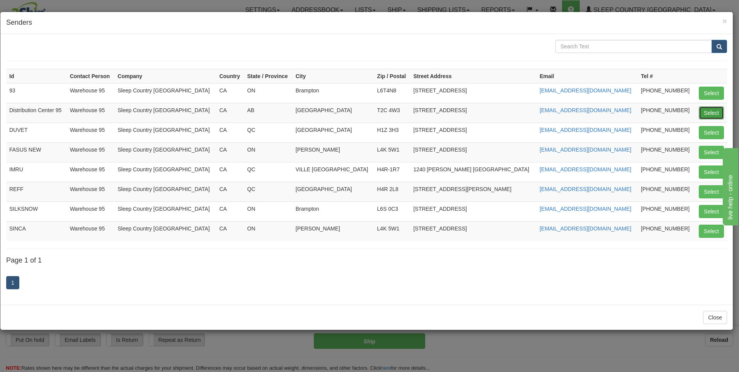
click at [708, 111] on button "Select" at bounding box center [711, 112] width 25 height 13
type input "Distribution Center 95"
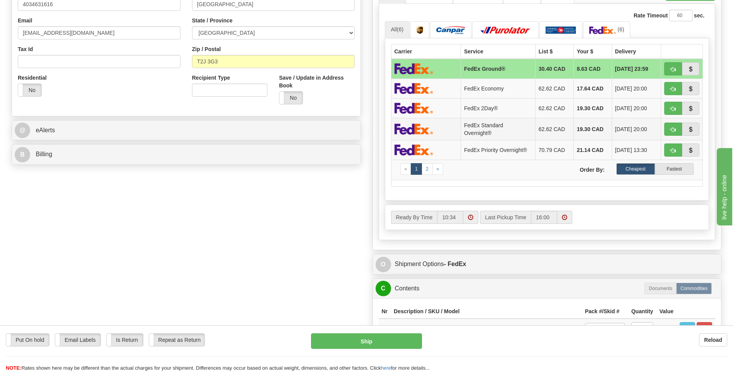
scroll to position [425, 0]
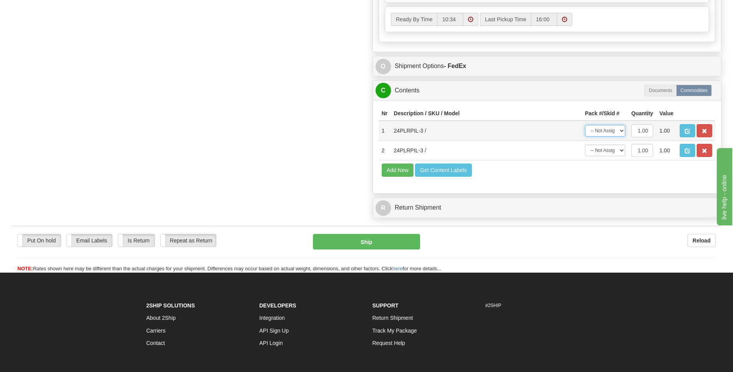
click at [607, 136] on select "-- Not Assigned -- Package 1" at bounding box center [605, 131] width 40 height 12
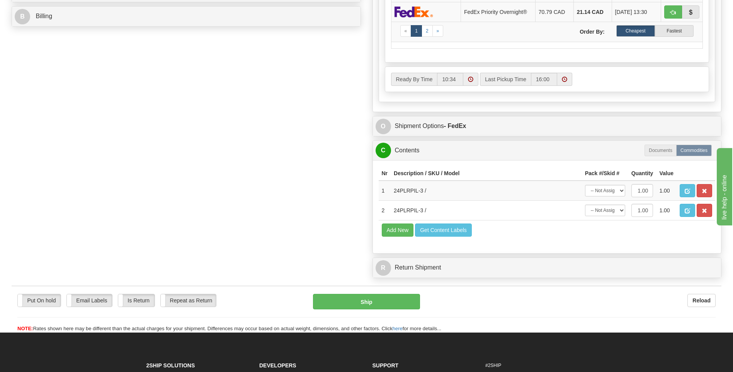
click at [608, 258] on div "R Return Shipment" at bounding box center [547, 268] width 349 height 20
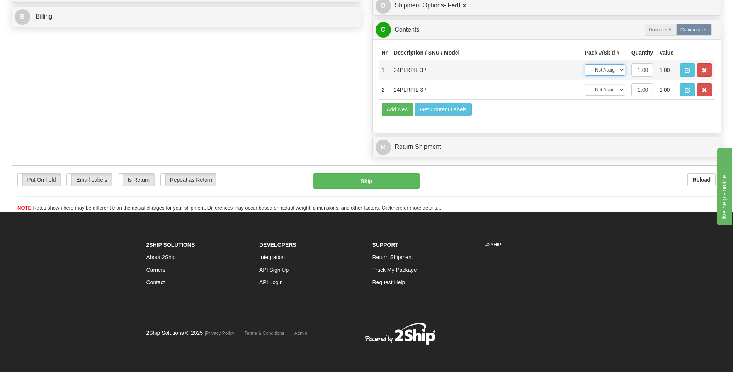
click at [604, 70] on select "-- Not Assigned -- Package 1" at bounding box center [605, 70] width 40 height 12
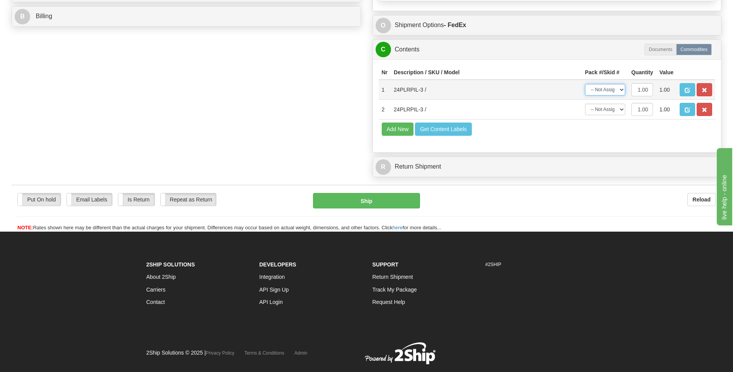
select select "0"
click at [585, 84] on select "-- Not Assigned -- Package 1" at bounding box center [605, 90] width 40 height 12
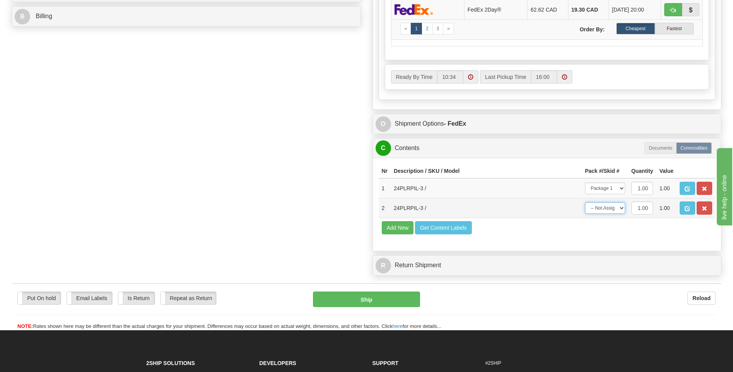
click at [599, 205] on select "-- Not Assigned -- Package 1" at bounding box center [605, 208] width 40 height 12
select select "0"
click at [585, 202] on select "-- Not Assigned -- Package 1" at bounding box center [605, 208] width 40 height 12
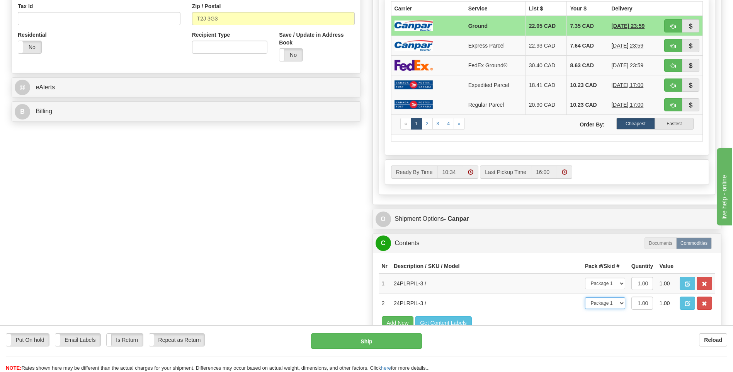
scroll to position [271, 0]
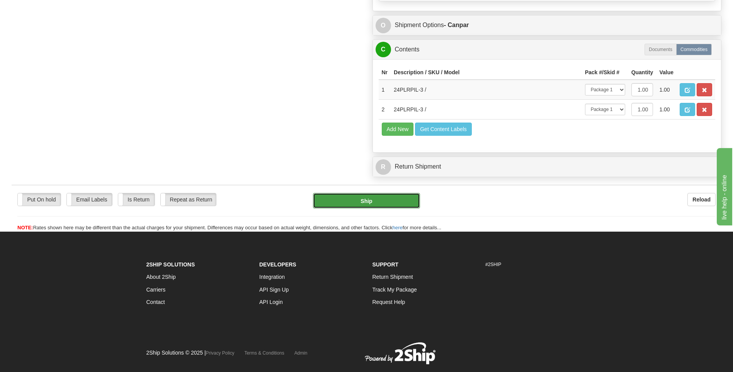
click at [391, 203] on button "Ship" at bounding box center [366, 200] width 107 height 15
type input "1"
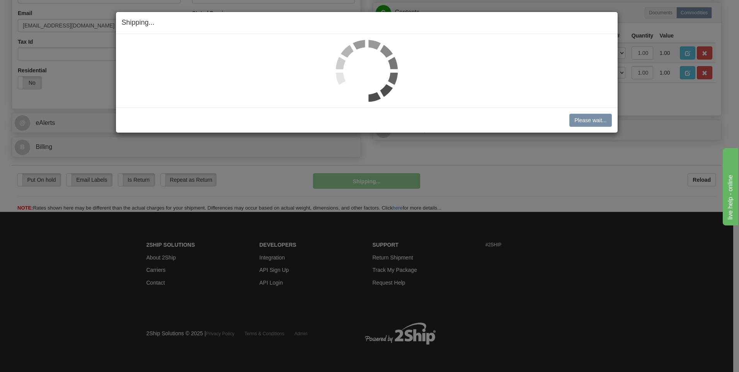
scroll to position [218, 0]
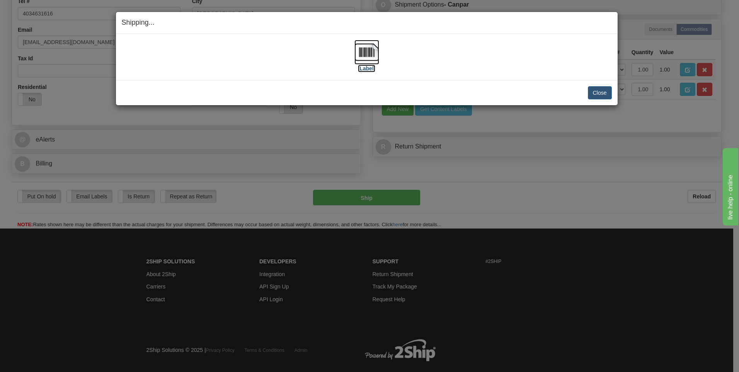
click at [364, 70] on label "[Label]" at bounding box center [367, 69] width 18 height 8
click at [597, 92] on button "Close" at bounding box center [600, 92] width 24 height 13
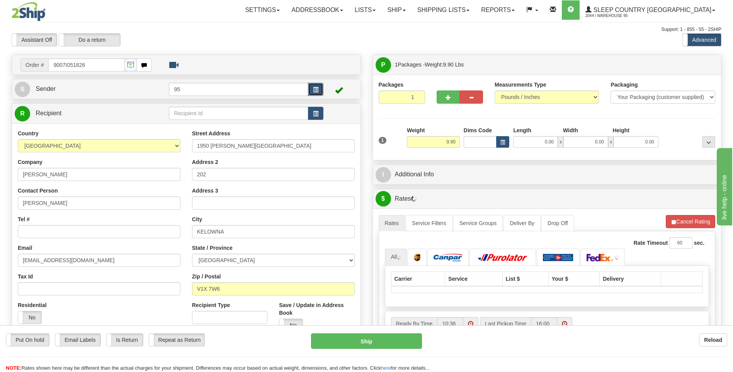
click at [319, 85] on button "button" at bounding box center [315, 89] width 15 height 13
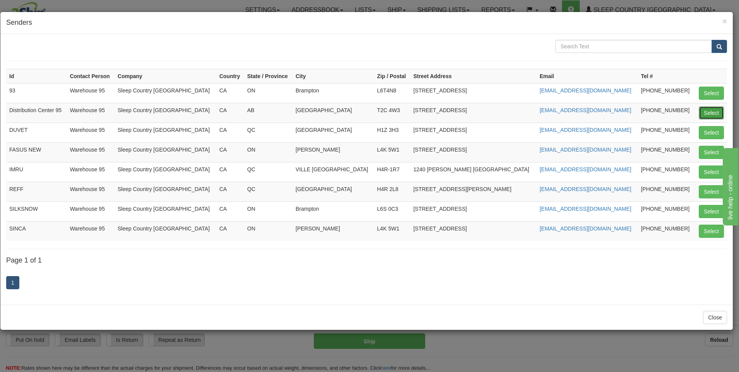
click at [702, 114] on button "Select" at bounding box center [711, 112] width 25 height 13
type input "Distribution Center 95"
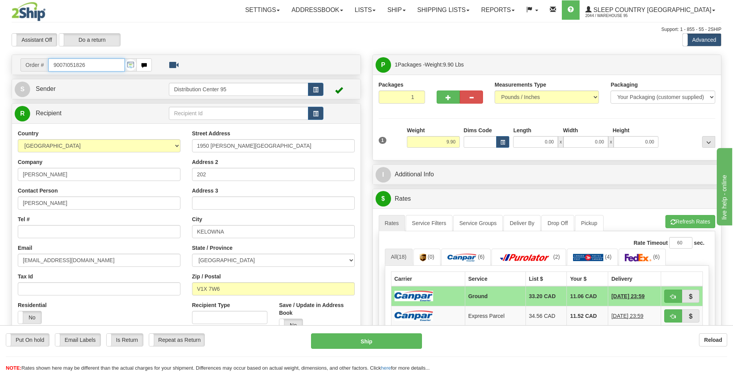
drag, startPoint x: 89, startPoint y: 65, endPoint x: 51, endPoint y: 69, distance: 38.5
click at [51, 69] on input "9007I051826" at bounding box center [86, 64] width 76 height 13
click at [61, 229] on input "Tel #" at bounding box center [99, 231] width 163 height 13
paste input "306 493-7934"
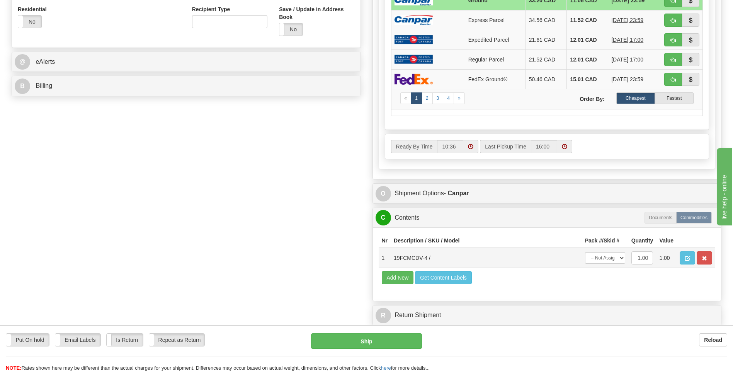
scroll to position [309, 0]
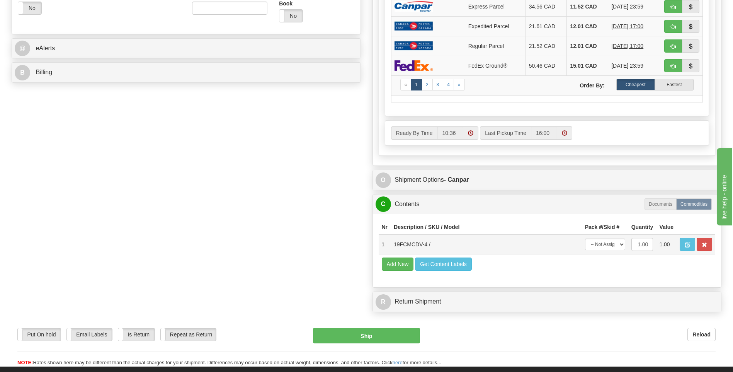
type input "306 493-7934"
click at [605, 242] on select "-- Not Assigned -- Package 1" at bounding box center [605, 244] width 40 height 12
select select "0"
click at [585, 238] on select "-- Not Assigned -- Package 1" at bounding box center [605, 244] width 40 height 12
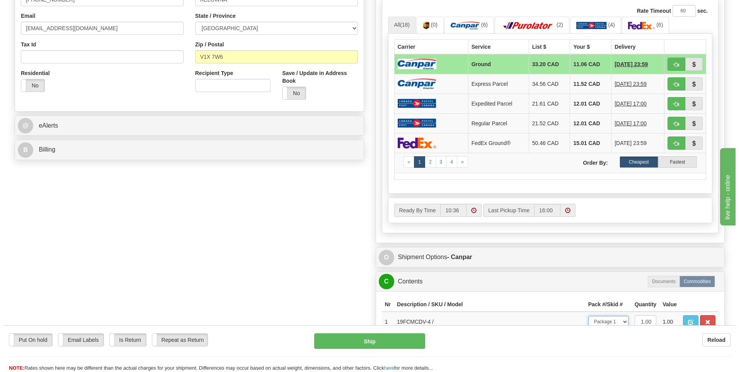
scroll to position [348, 0]
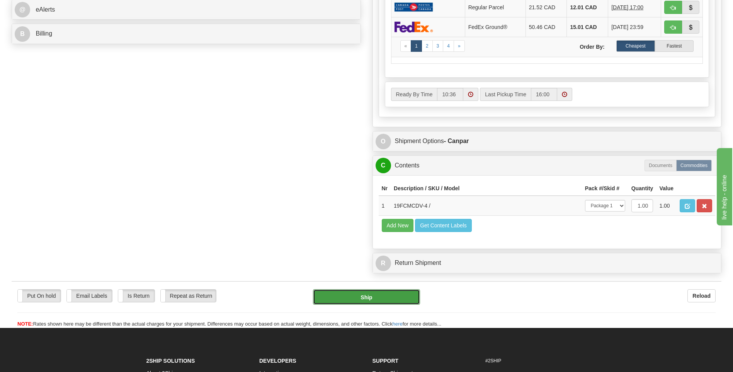
click at [383, 302] on button "Ship" at bounding box center [366, 296] width 107 height 15
type input "1"
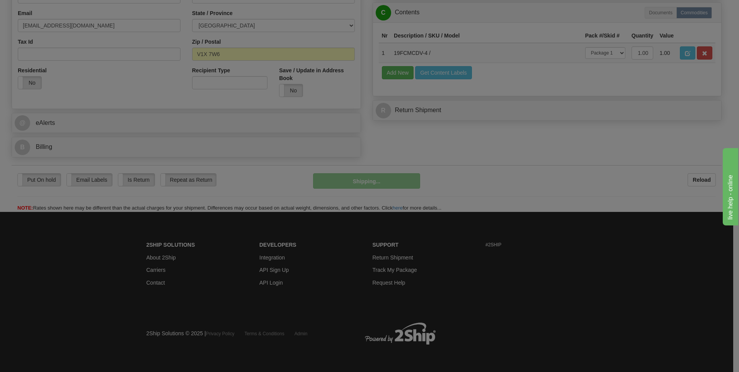
scroll to position [235, 0]
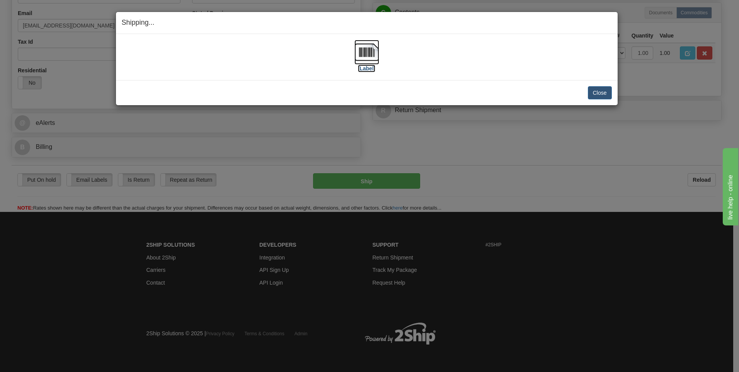
click at [373, 65] on label "[Label]" at bounding box center [367, 69] width 18 height 8
click at [601, 96] on button "Close" at bounding box center [600, 92] width 24 height 13
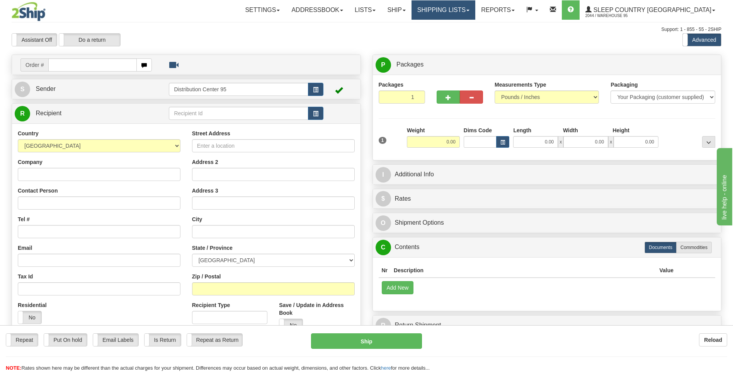
click at [475, 9] on link "Shipping lists" at bounding box center [444, 9] width 64 height 19
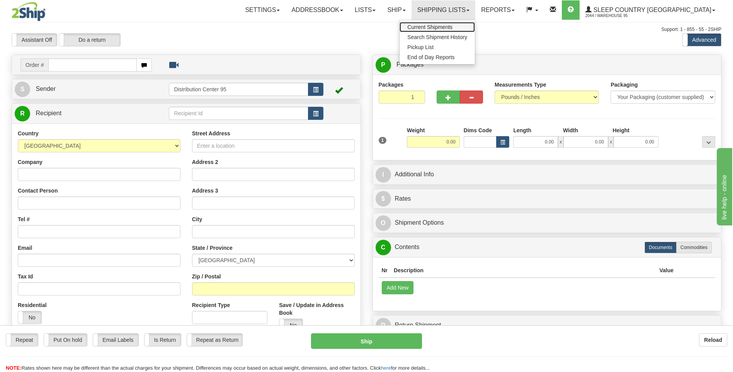
click at [453, 26] on span "Current Shipments" at bounding box center [429, 27] width 45 height 6
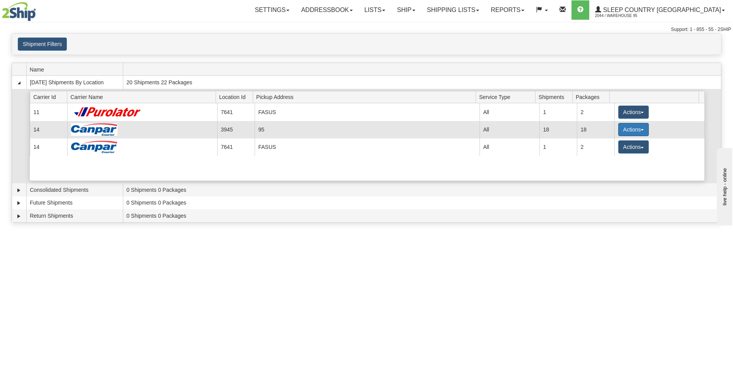
click at [642, 127] on button "Actions" at bounding box center [633, 129] width 31 height 13
click at [599, 155] on span "Close" at bounding box center [603, 153] width 18 height 5
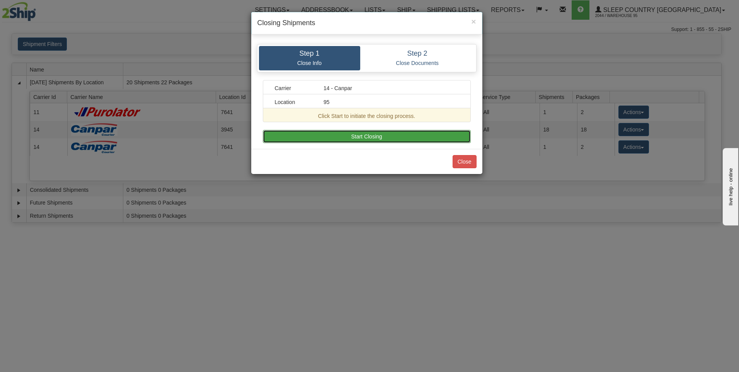
click at [312, 134] on button "Start Closing" at bounding box center [367, 136] width 208 height 13
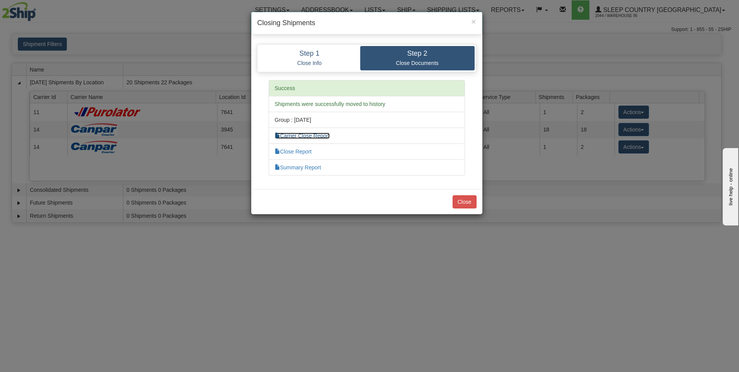
click at [283, 137] on link "Carrier Close Report" at bounding box center [302, 136] width 55 height 6
click at [303, 167] on link "Summary Report" at bounding box center [298, 167] width 46 height 6
click at [458, 202] on button "Close" at bounding box center [465, 201] width 24 height 13
